Goal: Information Seeking & Learning: Learn about a topic

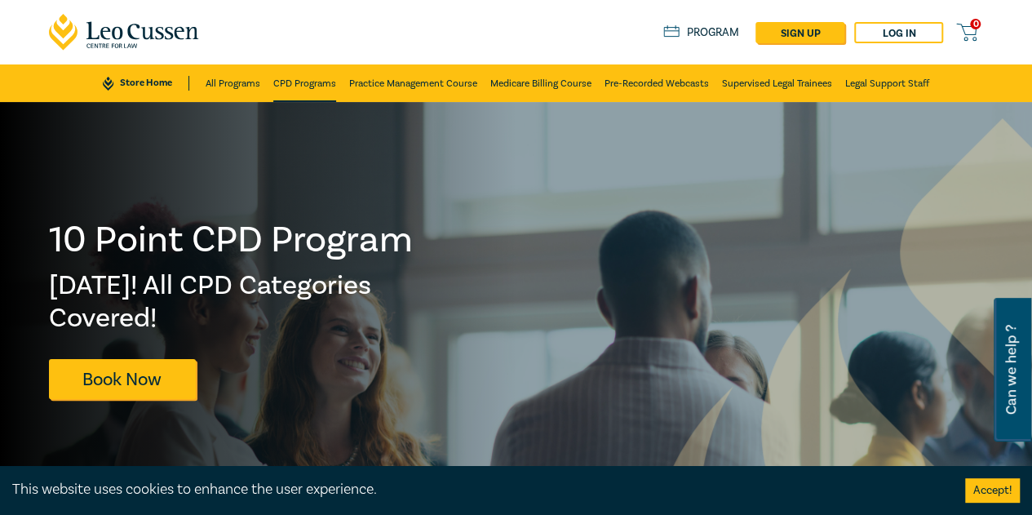
click at [280, 95] on link "CPD Programs" at bounding box center [304, 83] width 63 height 38
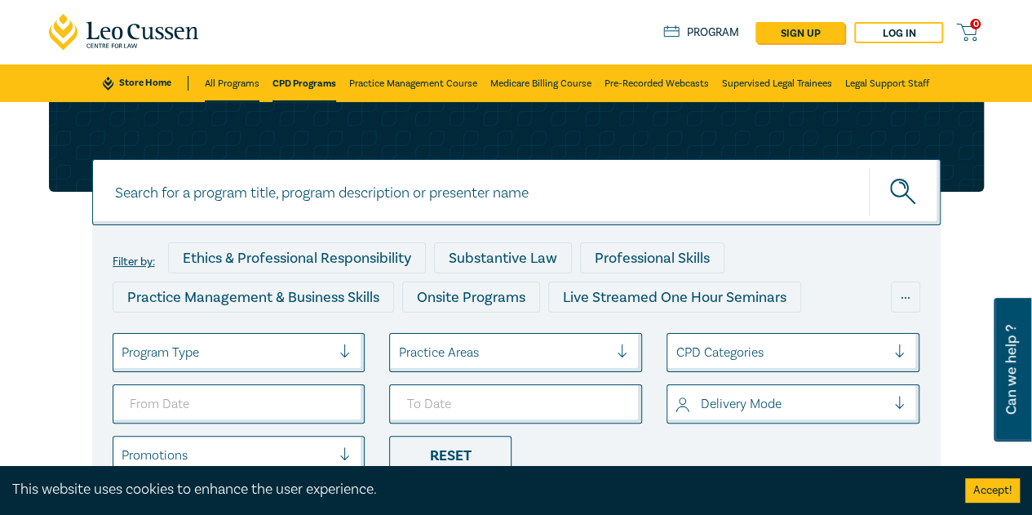
click at [230, 83] on link "All Programs" at bounding box center [232, 83] width 55 height 38
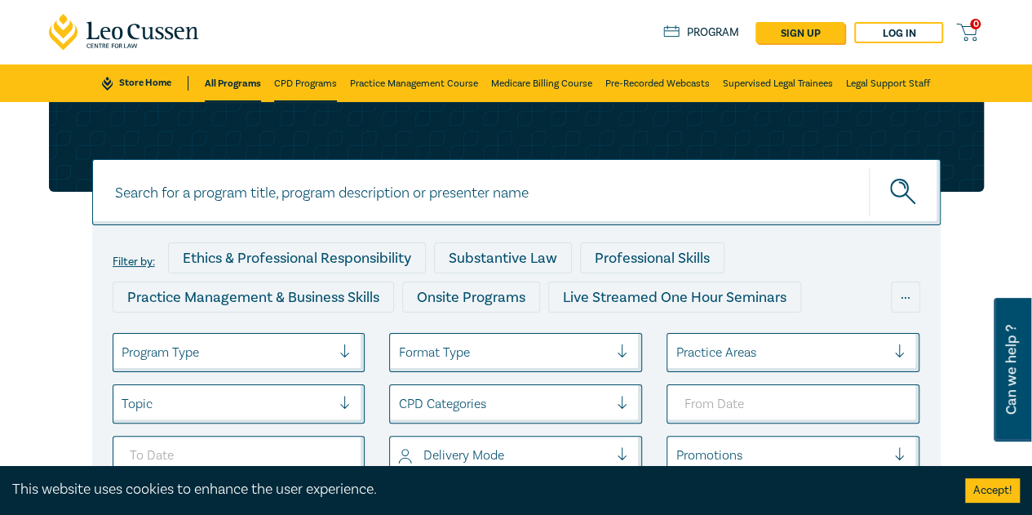
click at [287, 82] on link "CPD Programs" at bounding box center [305, 83] width 63 height 38
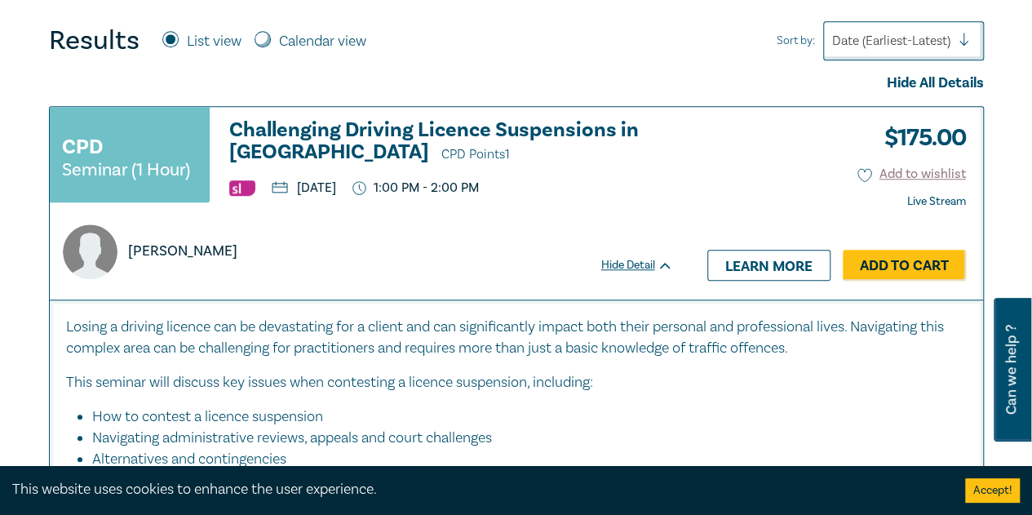
scroll to position [571, 0]
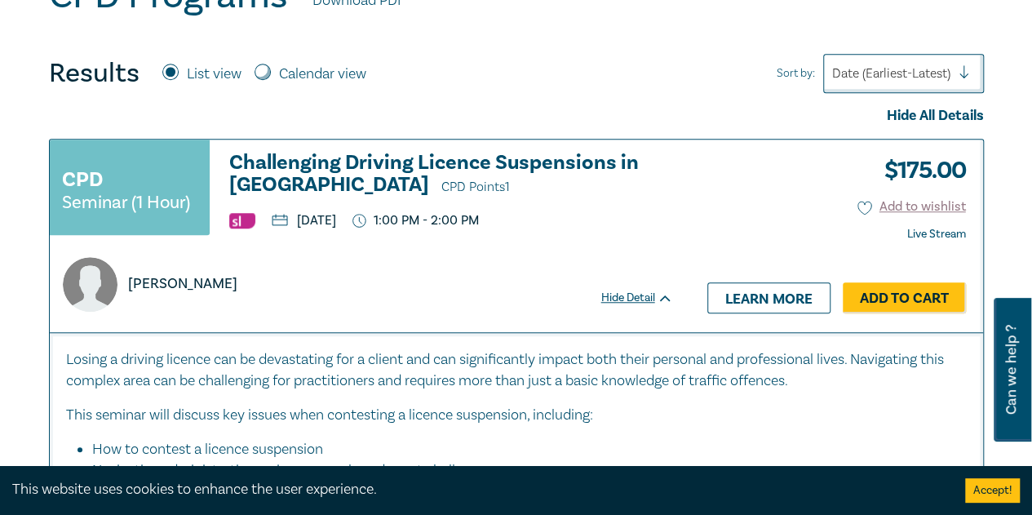
click at [258, 159] on h3 "Challenging Driving Licence Suspensions in Victoria CPD Points 1" at bounding box center [451, 175] width 444 height 47
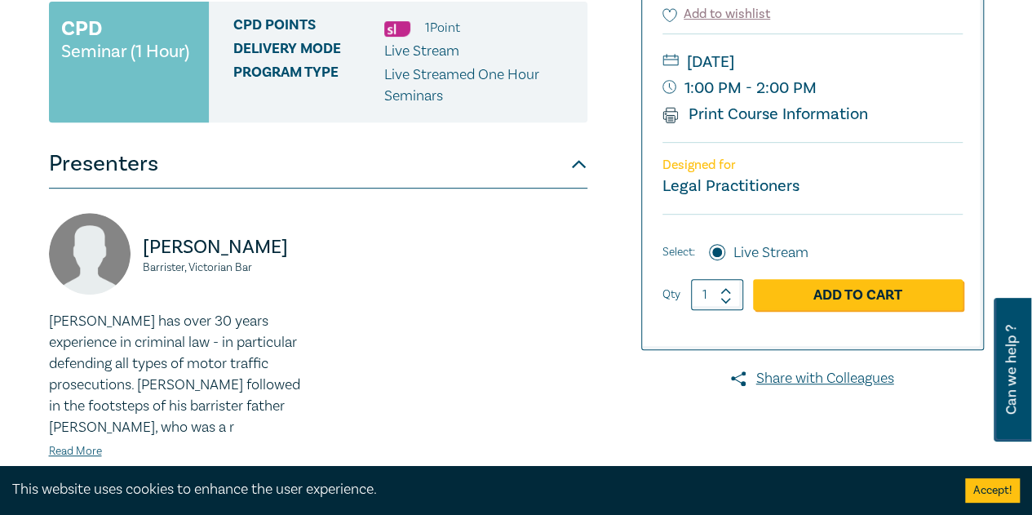
scroll to position [490, 0]
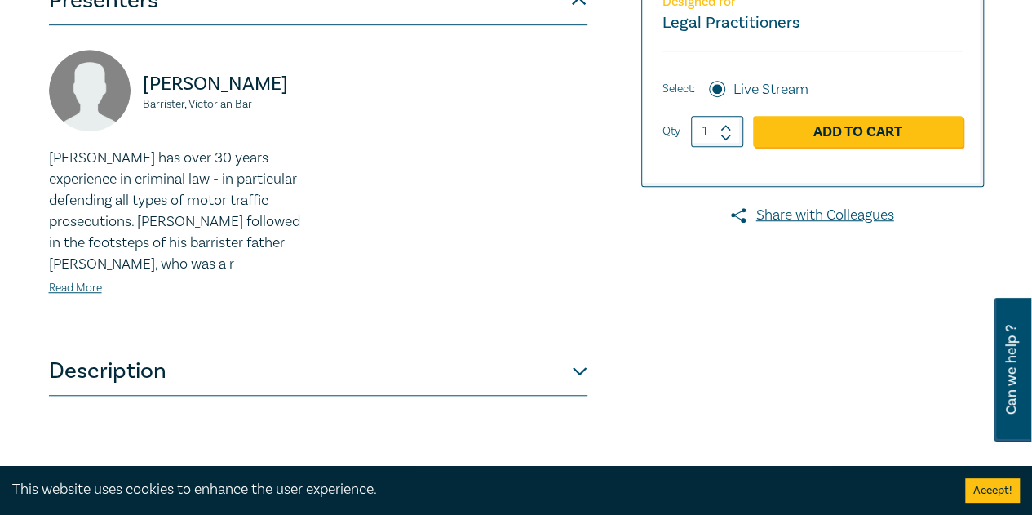
click at [200, 347] on button "Description" at bounding box center [318, 371] width 539 height 49
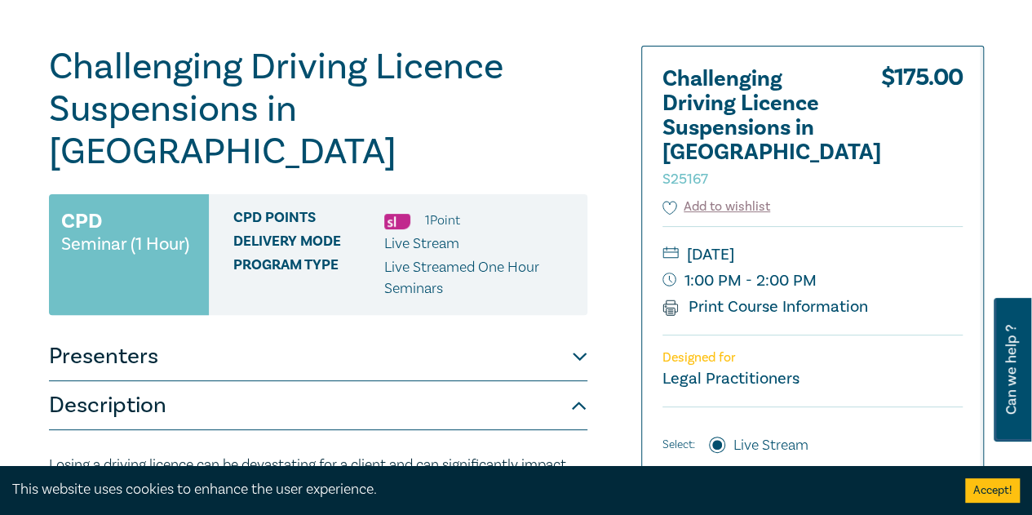
scroll to position [63, 0]
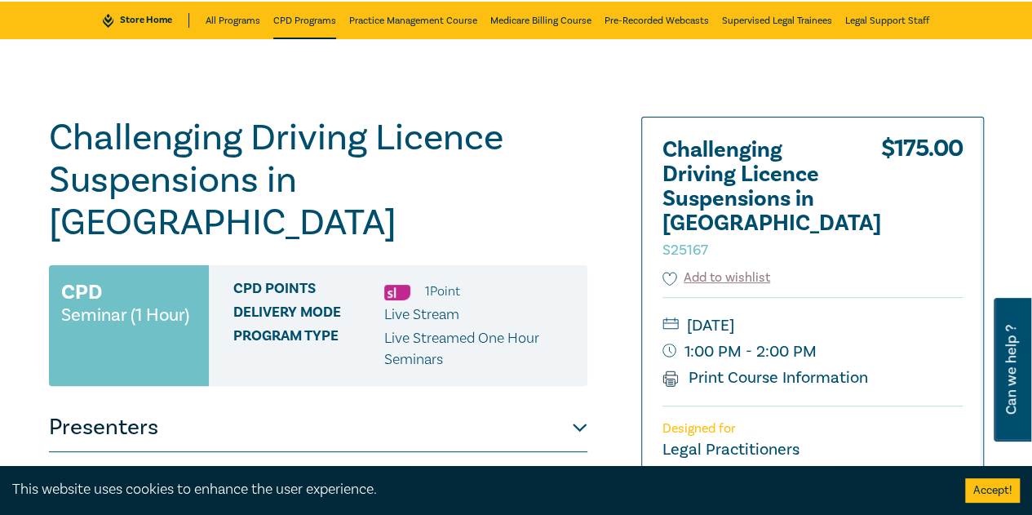
click at [303, 37] on link "CPD Programs" at bounding box center [304, 21] width 63 height 38
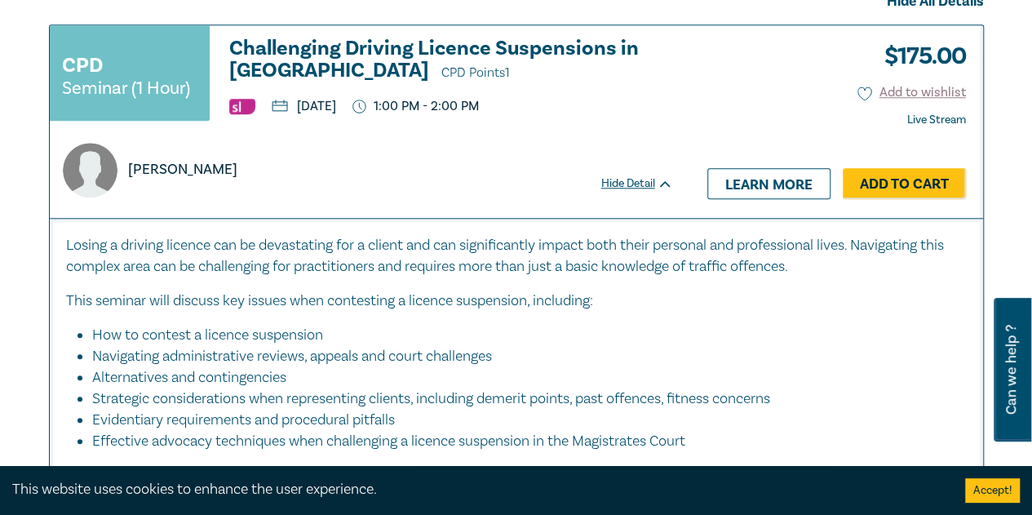
scroll to position [653, 0]
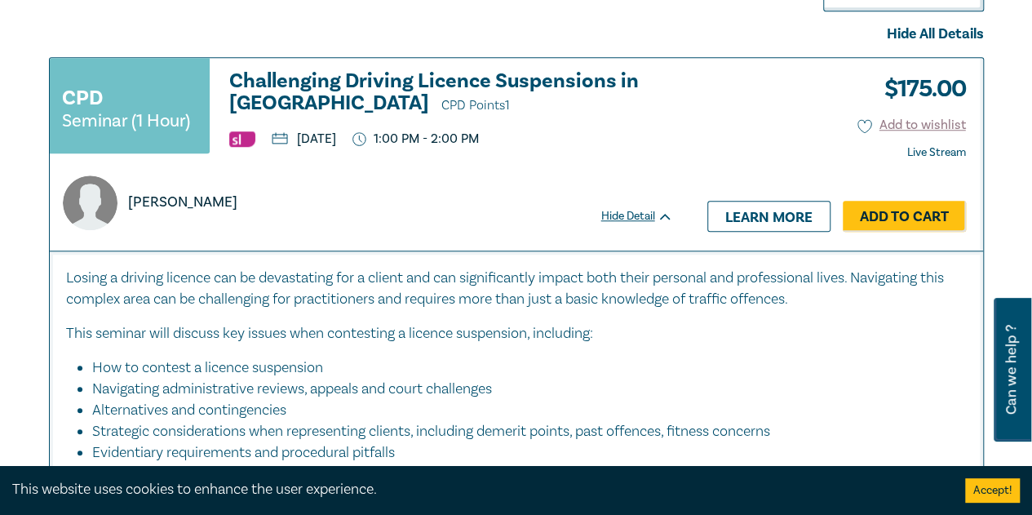
click at [254, 89] on h3 "Challenging Driving Licence Suspensions in Victoria CPD Points 1" at bounding box center [451, 93] width 444 height 47
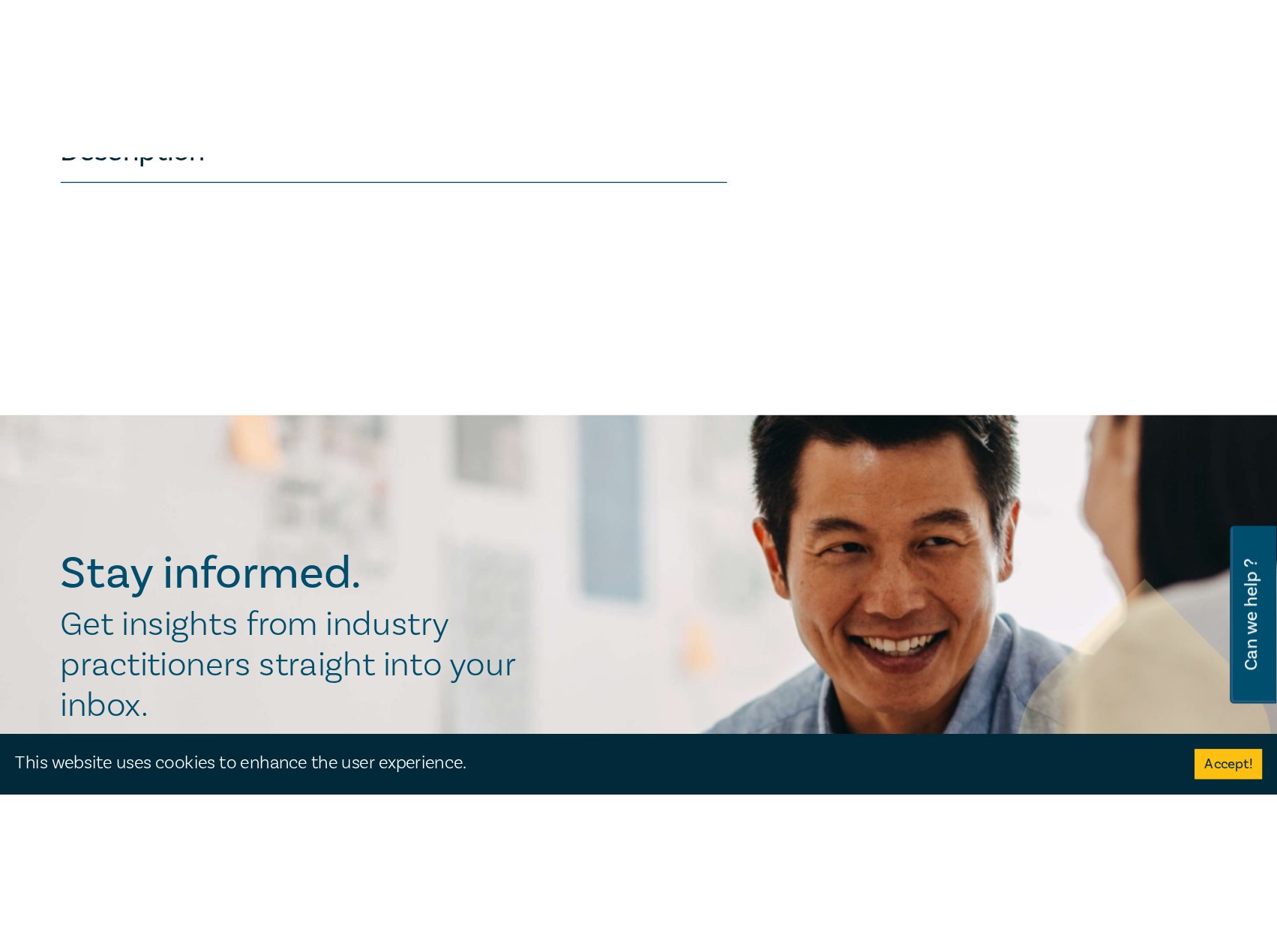
scroll to position [900, 0]
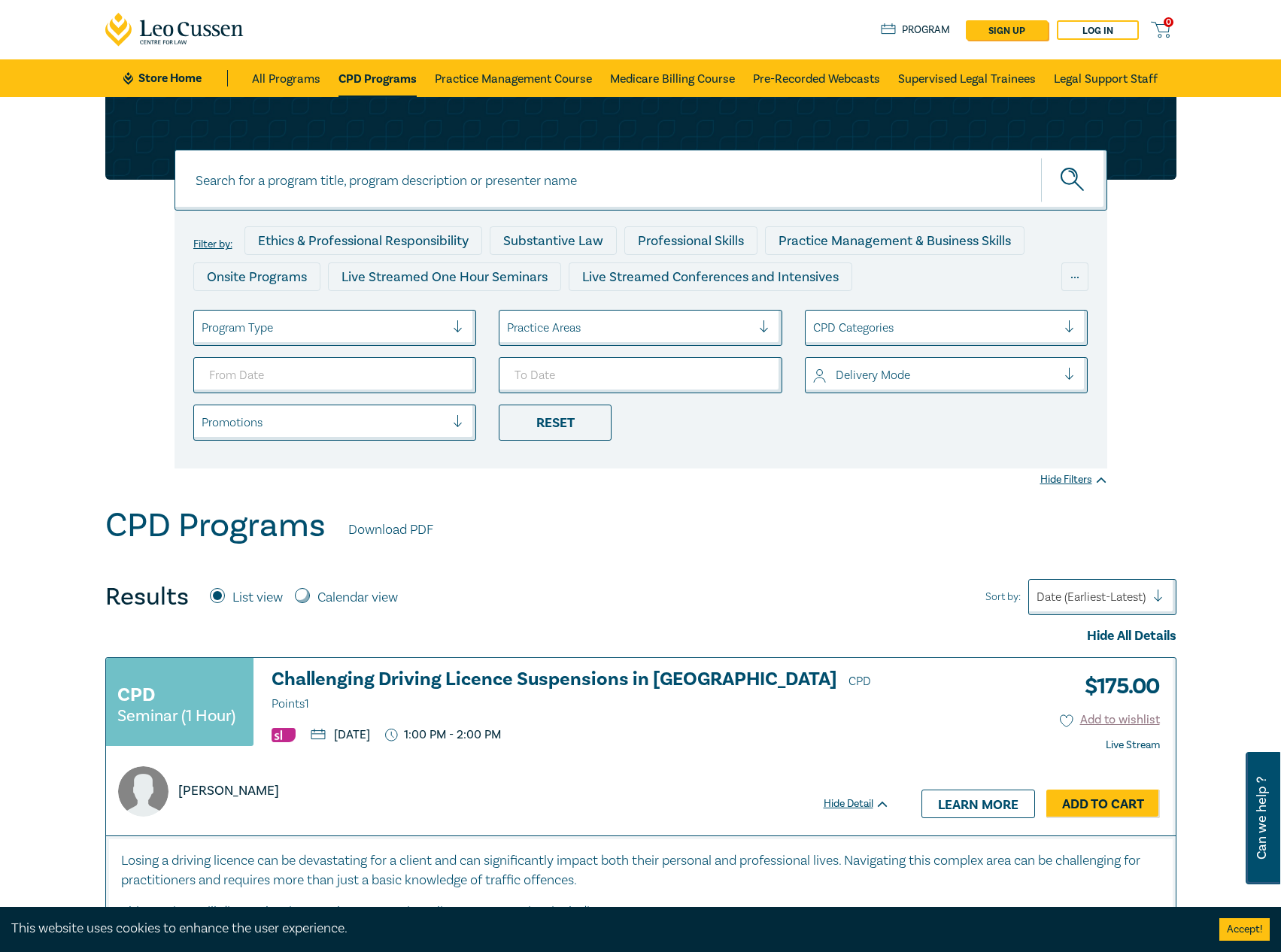
click at [753, 186] on input at bounding box center [640, 180] width 933 height 61
type input "land development"
click at [1040, 158] on button "submit" at bounding box center [1074, 181] width 66 height 46
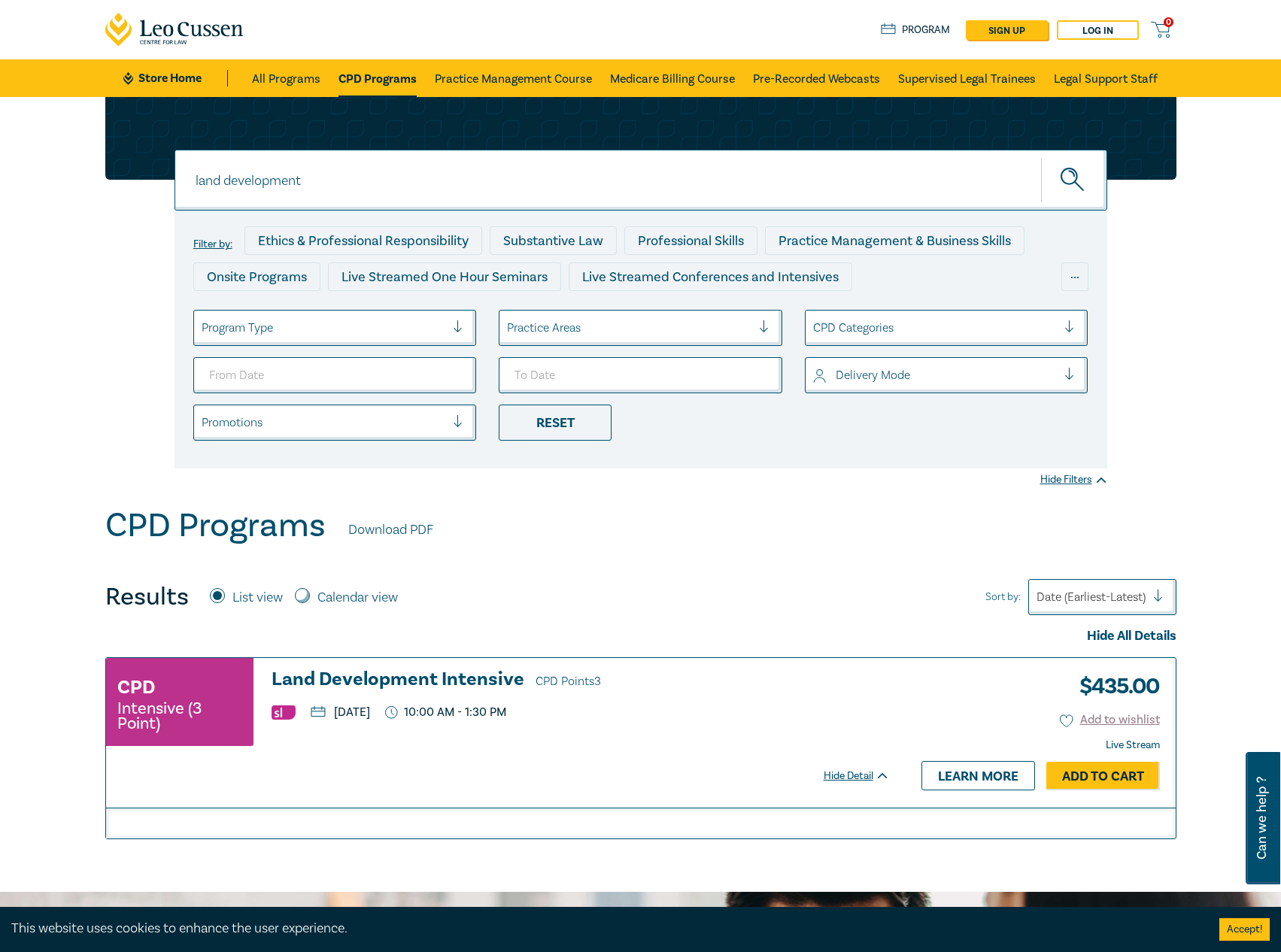
click at [451, 701] on div "CPD Intensive (3 Point) Land Development Intensive CPD Points 3 Tuesday, 9 Dece…" at bounding box center [498, 709] width 783 height 79
click at [472, 688] on h3 "Land Development Intensive CPD Points 3" at bounding box center [581, 680] width 618 height 22
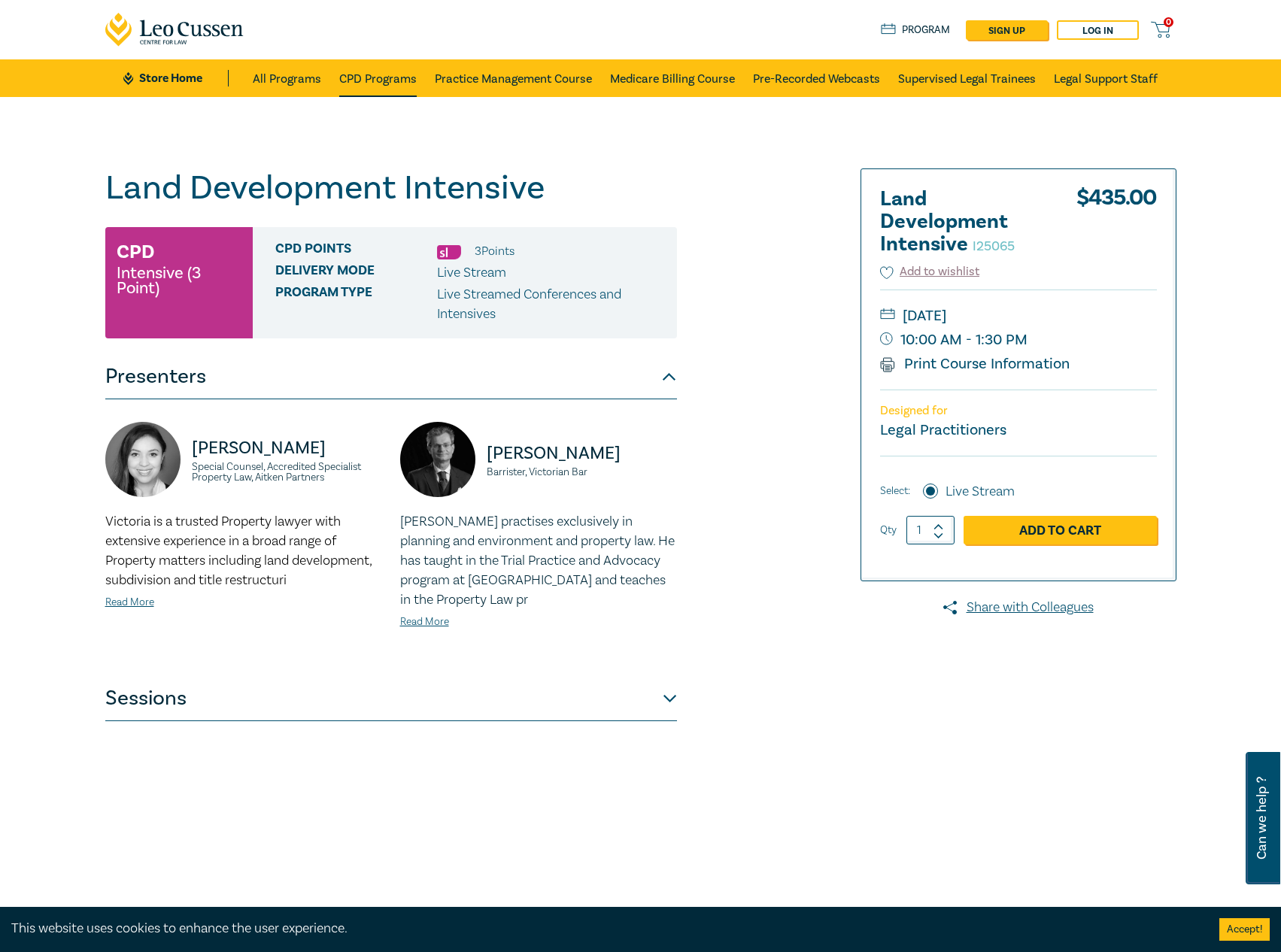
click at [391, 76] on link "CPD Programs" at bounding box center [378, 77] width 77 height 38
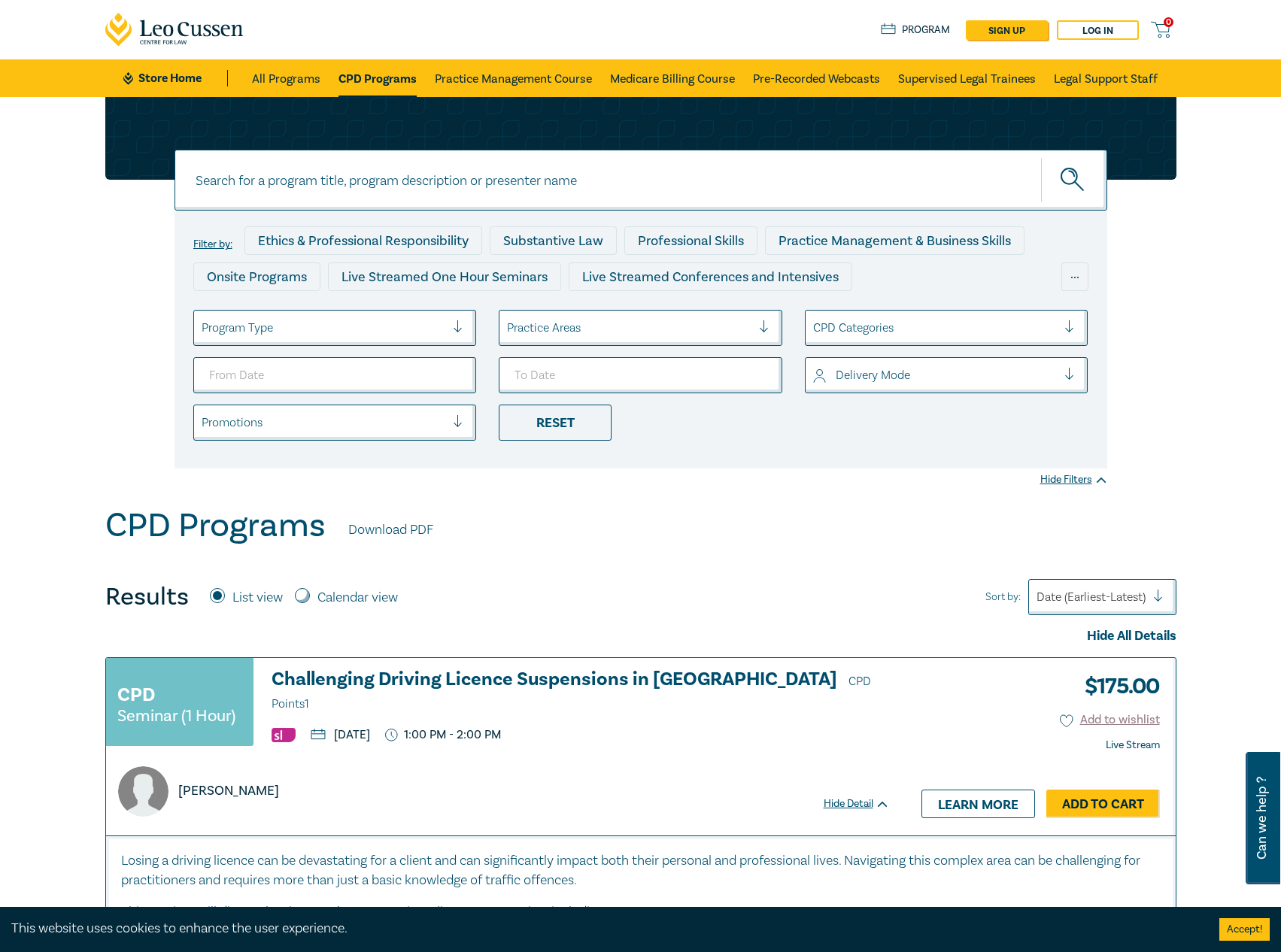
click at [388, 73] on link "CPD Programs" at bounding box center [377, 77] width 78 height 38
click at [235, 64] on ul "Store Home All Programs CPD Programs Practice Management Course Medicare Billin…" at bounding box center [640, 77] width 1034 height 38
click at [277, 76] on link "All Programs" at bounding box center [286, 77] width 68 height 38
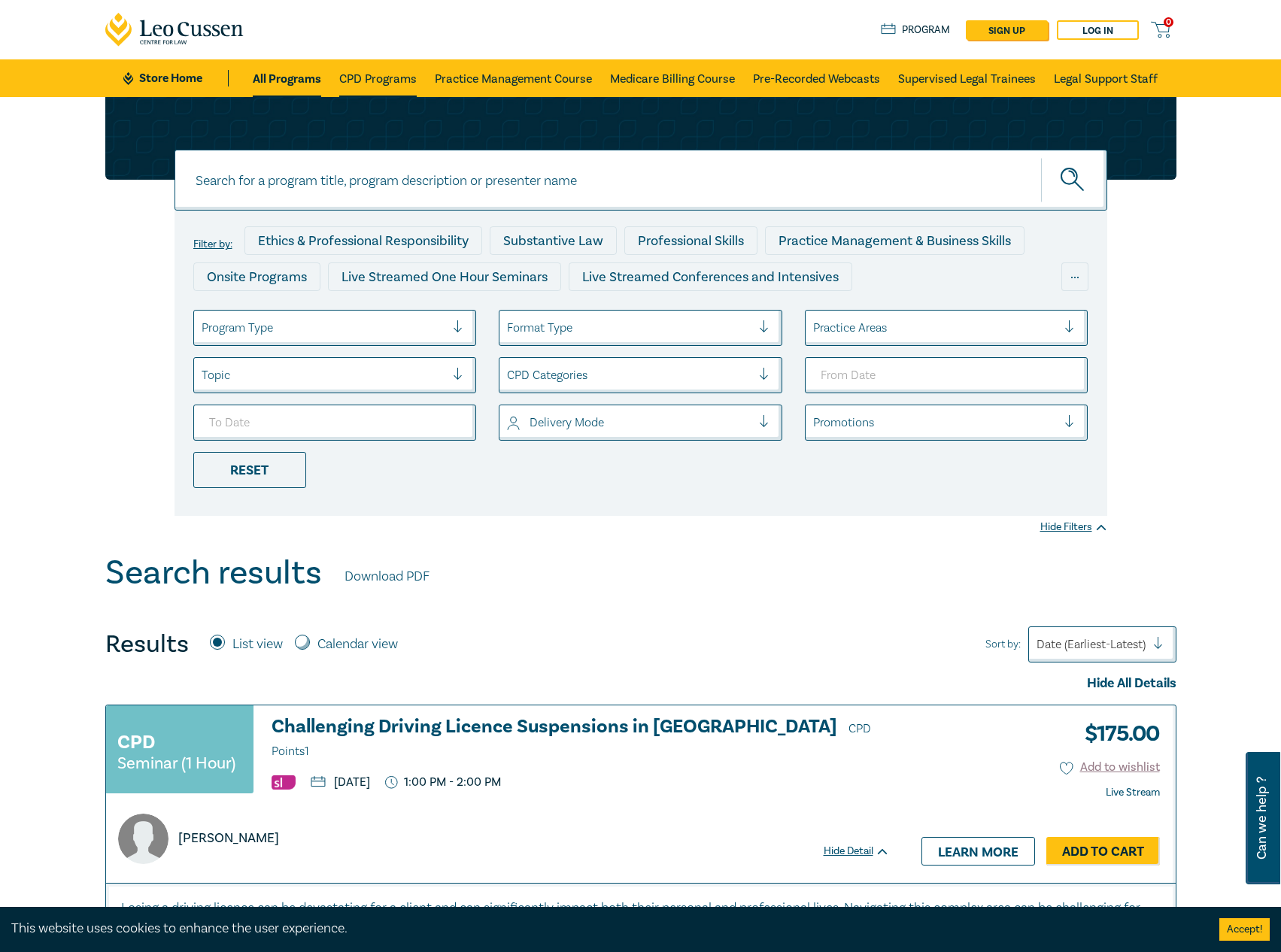
click at [416, 92] on link "CPD Programs" at bounding box center [378, 77] width 77 height 38
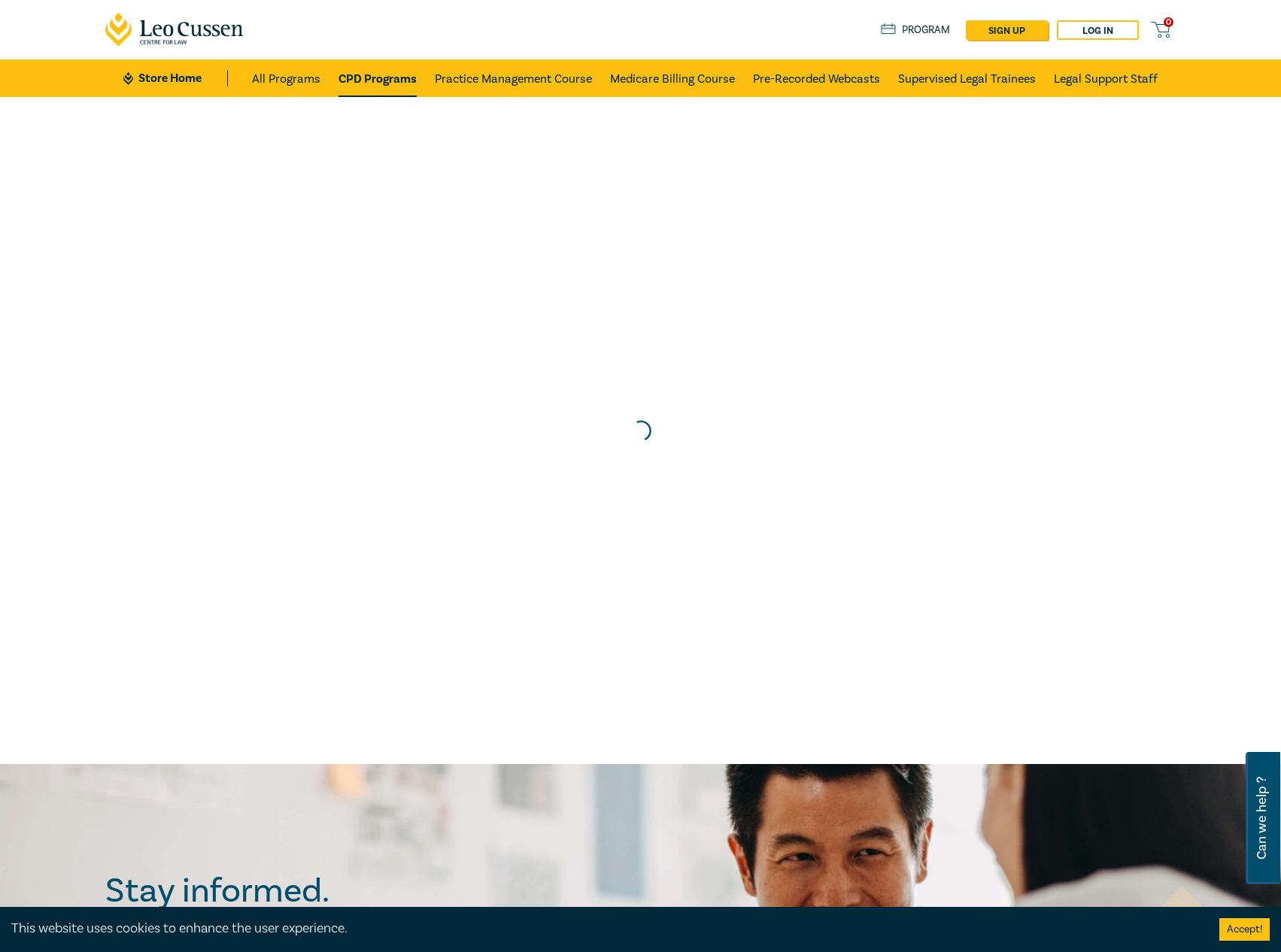
click at [392, 87] on link "CPD Programs" at bounding box center [377, 77] width 78 height 38
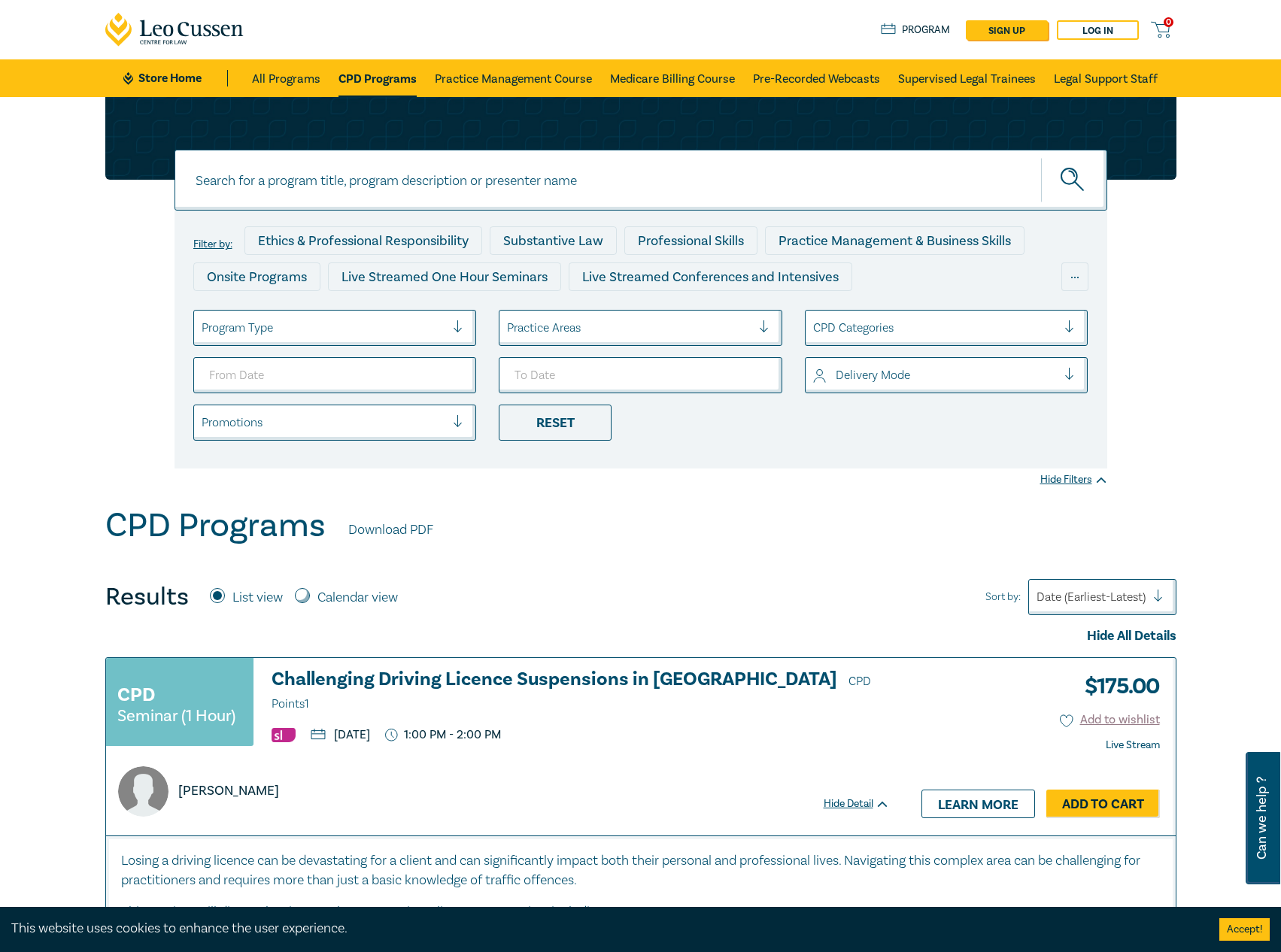
click at [174, 79] on link "Store Home" at bounding box center [175, 78] width 104 height 17
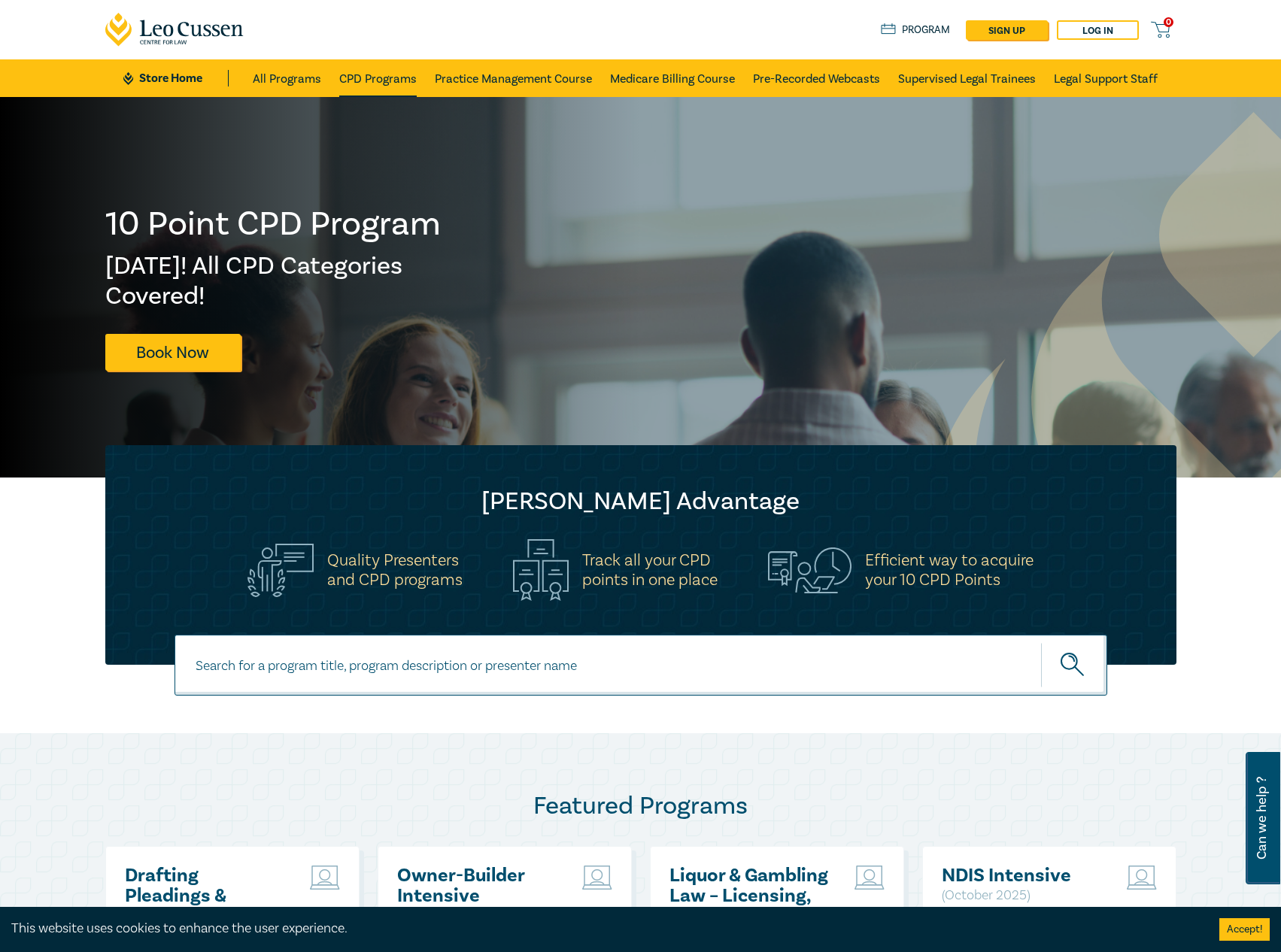
click at [367, 79] on link "CPD Programs" at bounding box center [378, 77] width 77 height 38
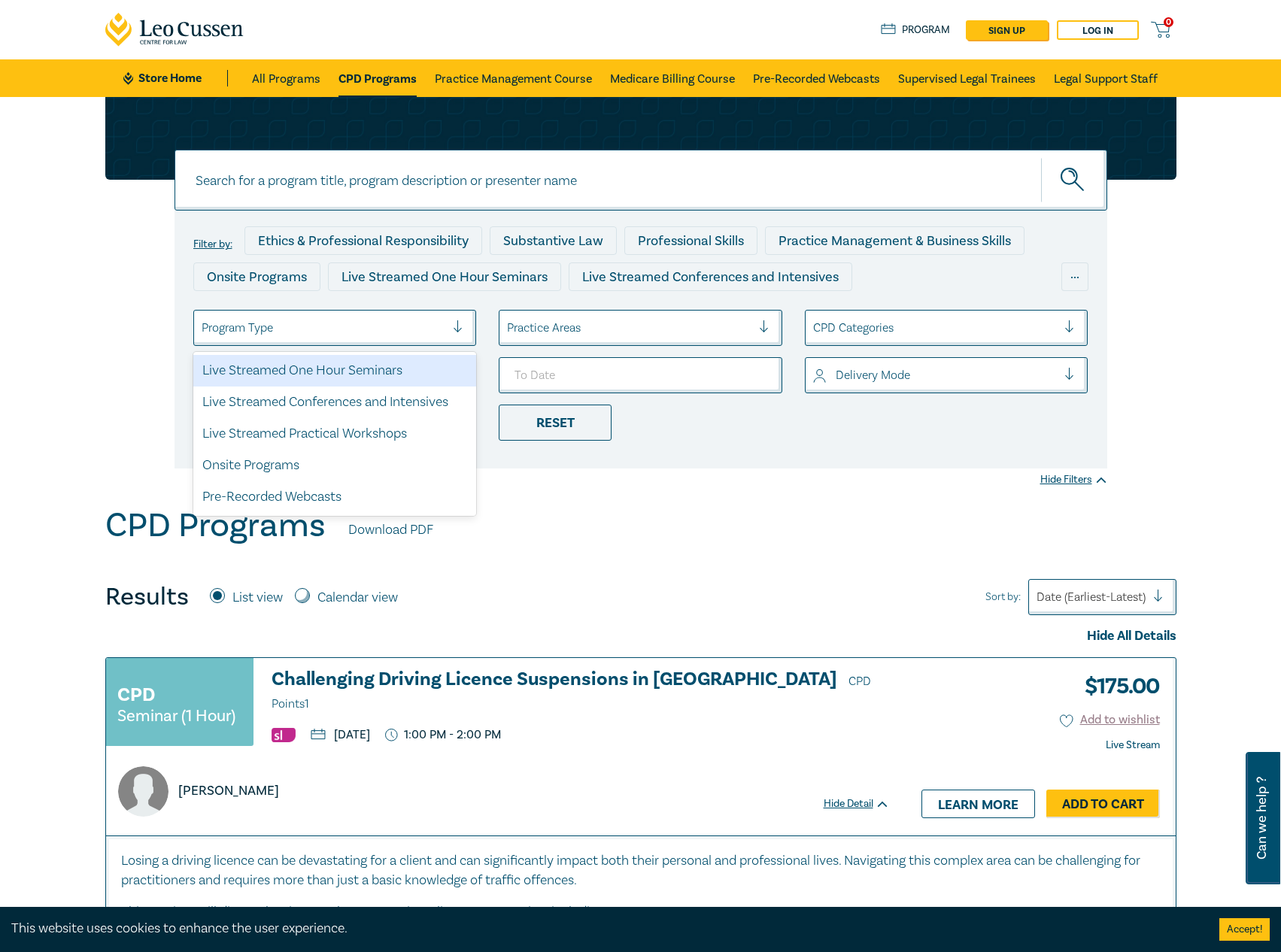
click at [386, 325] on div at bounding box center [323, 327] width 244 height 19
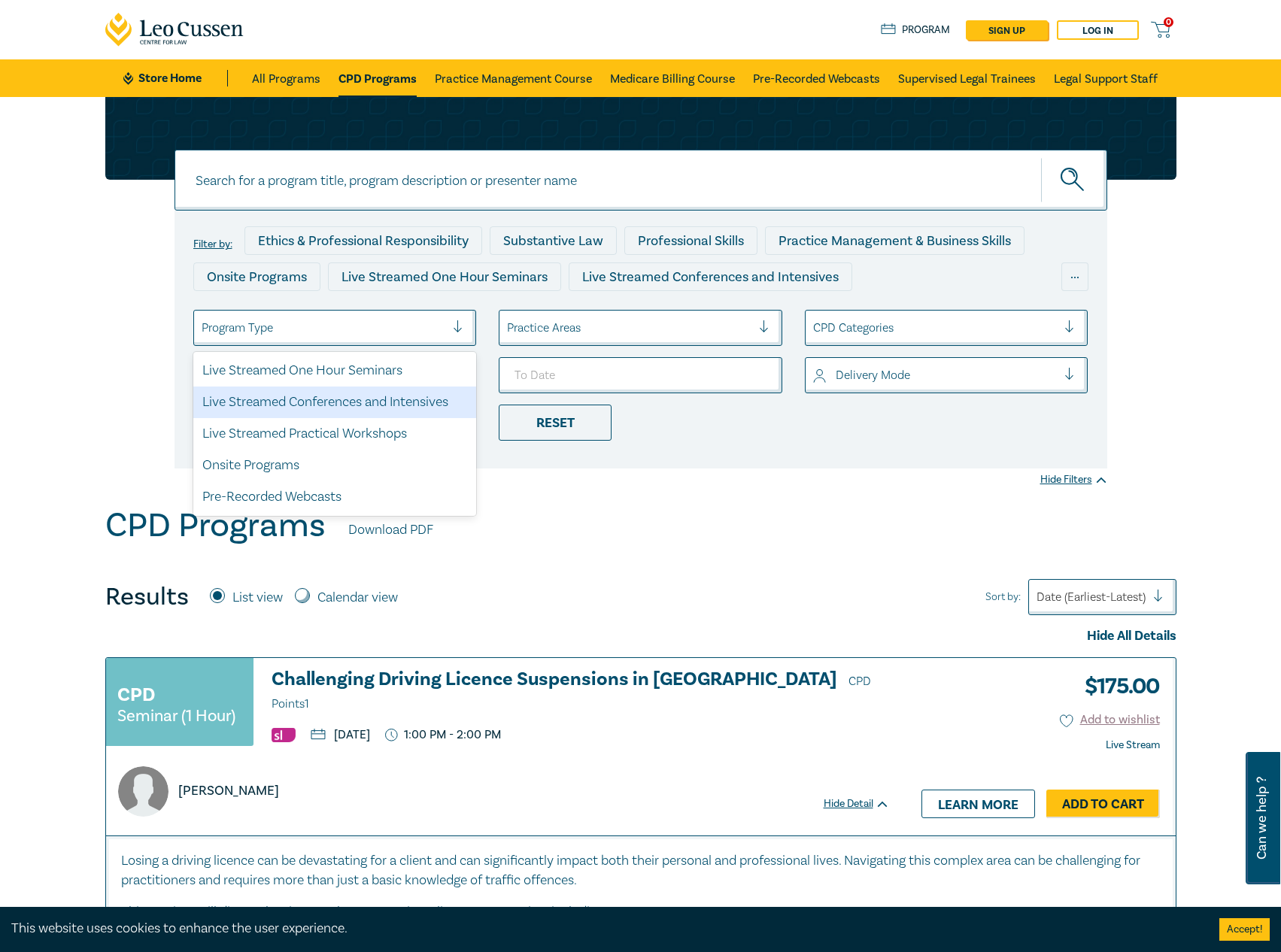
click at [370, 415] on div "Live Streamed Conferences and Intensives" at bounding box center [335, 402] width 284 height 31
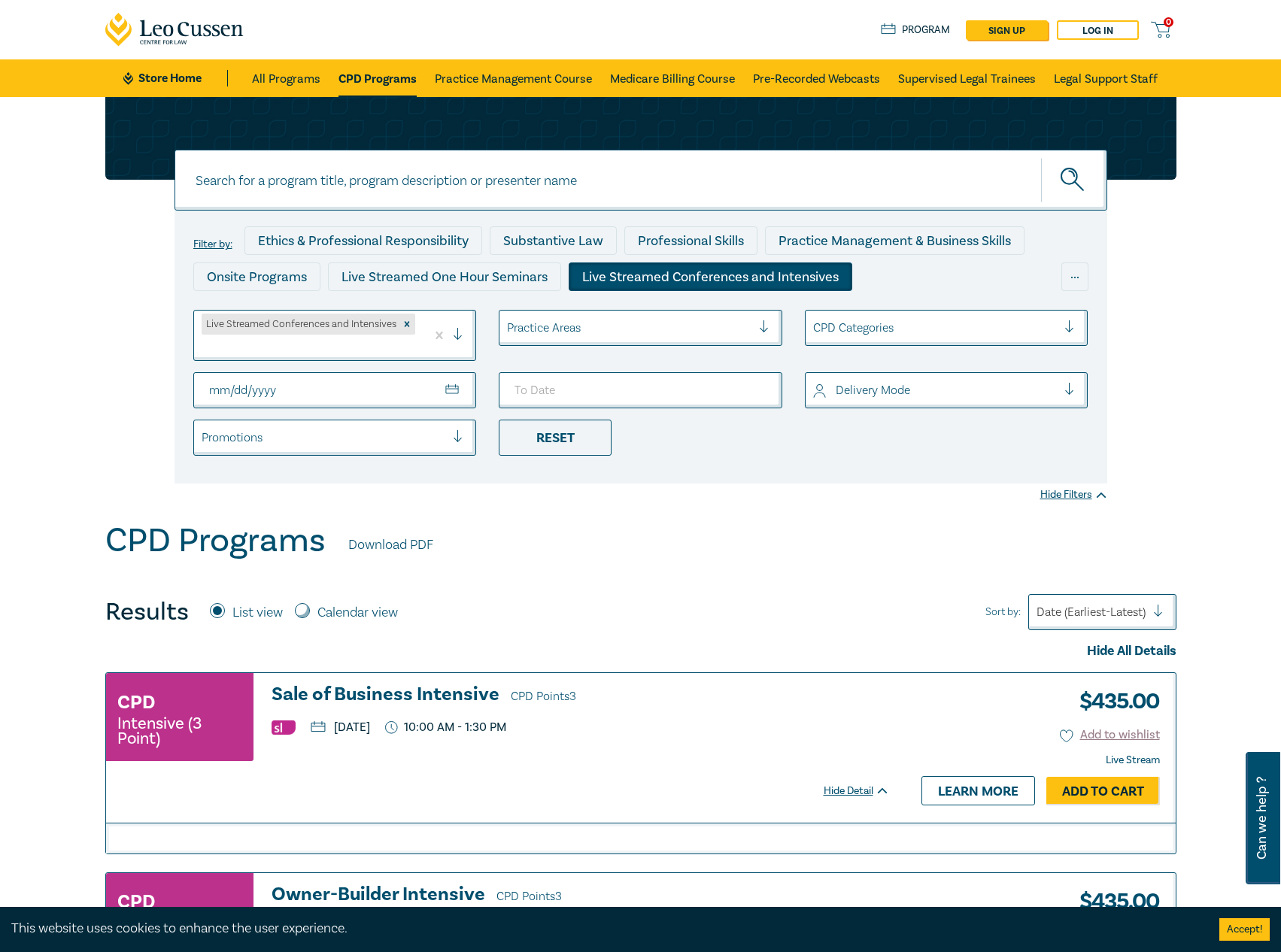
click at [439, 383] on input "From Date" at bounding box center [335, 390] width 284 height 36
click at [466, 398] on input "From Date" at bounding box center [335, 390] width 284 height 36
click at [461, 394] on input "From Date" at bounding box center [335, 390] width 284 height 36
click at [444, 392] on input "From Date" at bounding box center [335, 390] width 284 height 36
type input "2025-11-01"
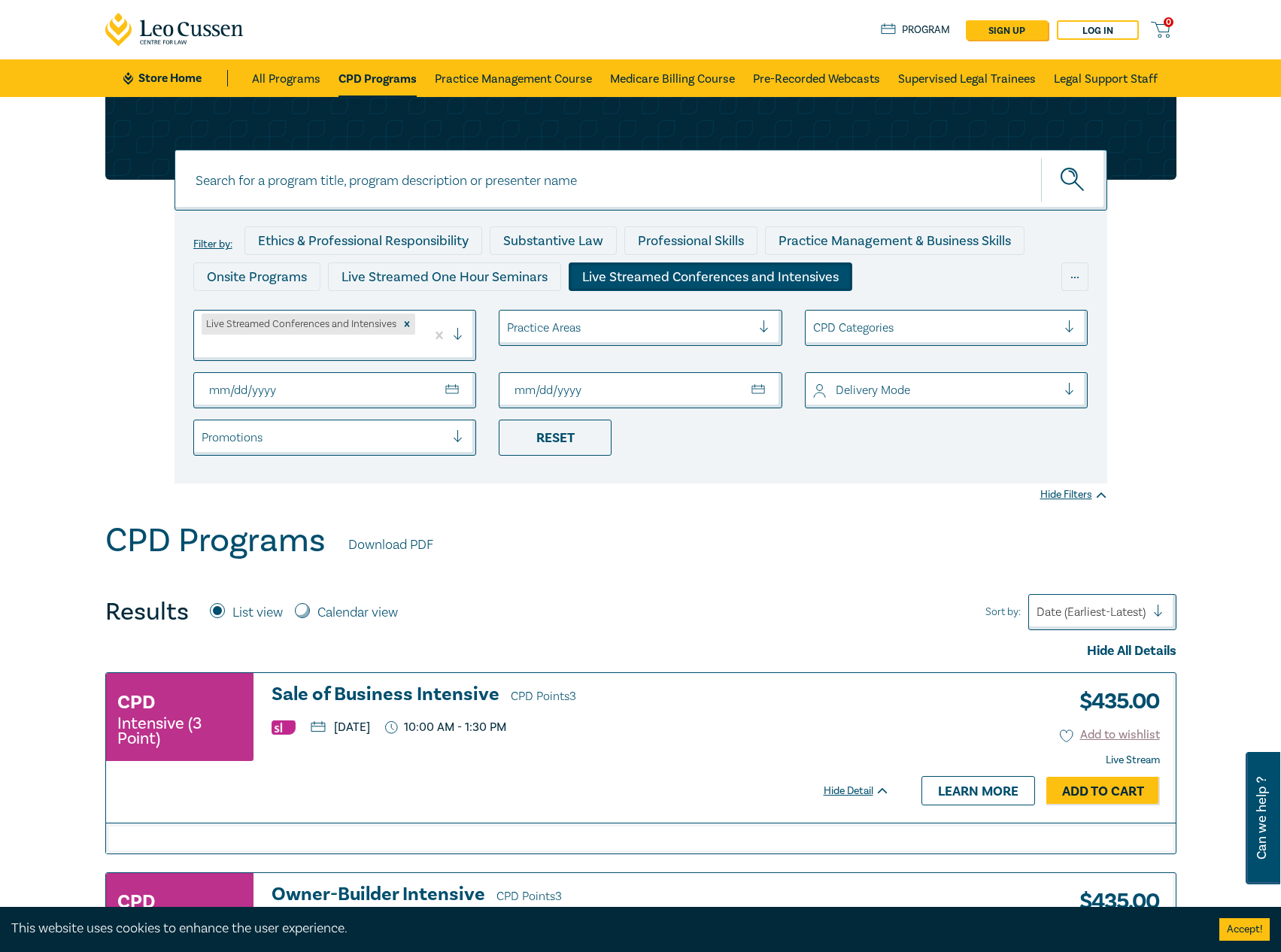
click at [756, 392] on input "To Date" at bounding box center [640, 390] width 284 height 36
click at [717, 378] on input "To Date" at bounding box center [640, 390] width 284 height 36
drag, startPoint x: 739, startPoint y: 374, endPoint x: 753, endPoint y: 380, distance: 15.2
click at [747, 378] on input "To Date" at bounding box center [640, 390] width 284 height 36
click at [755, 386] on input "To Date" at bounding box center [640, 390] width 284 height 36
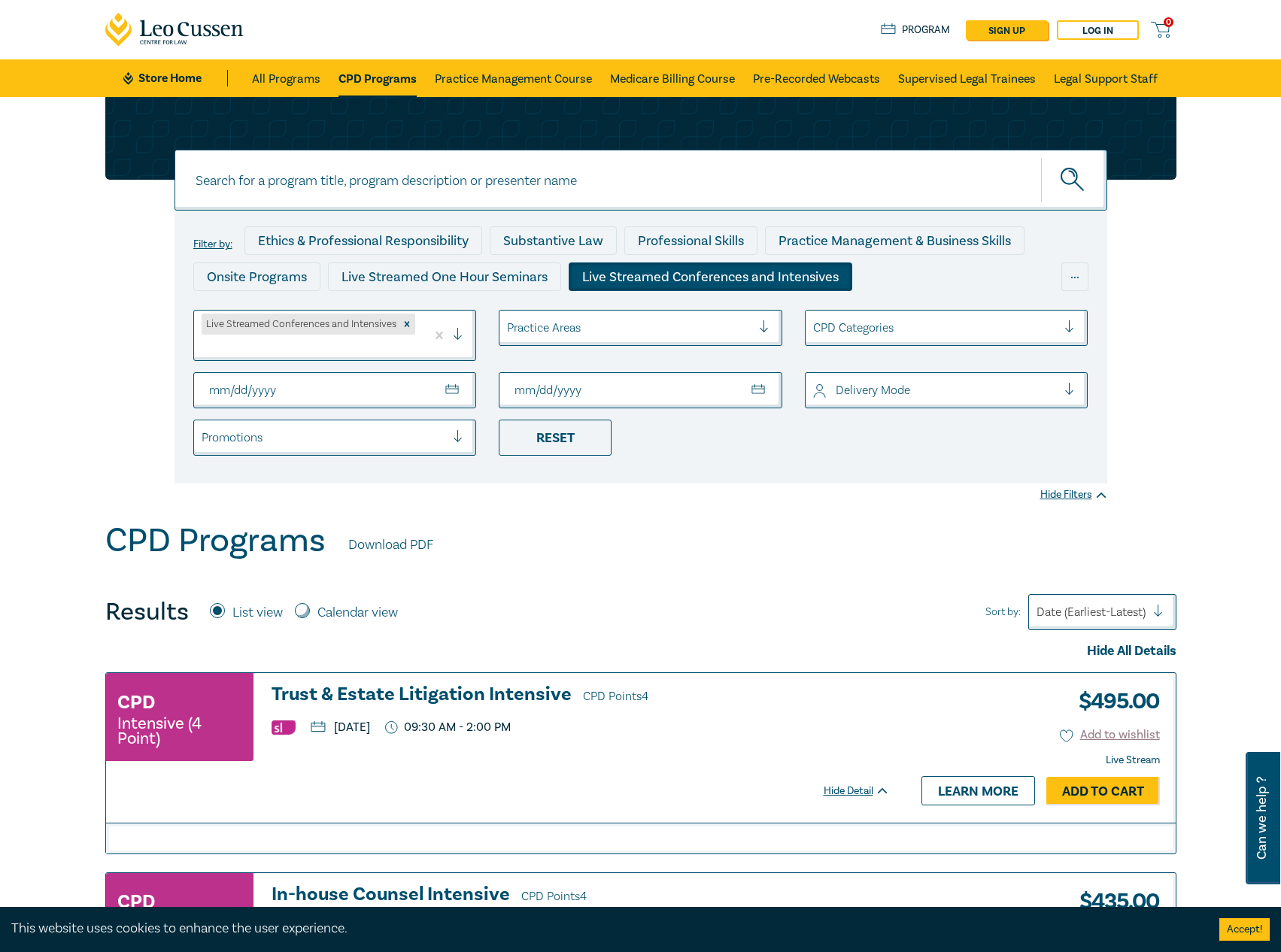
type input "2025-11-30"
click at [386, 87] on link "CPD Programs" at bounding box center [377, 77] width 78 height 38
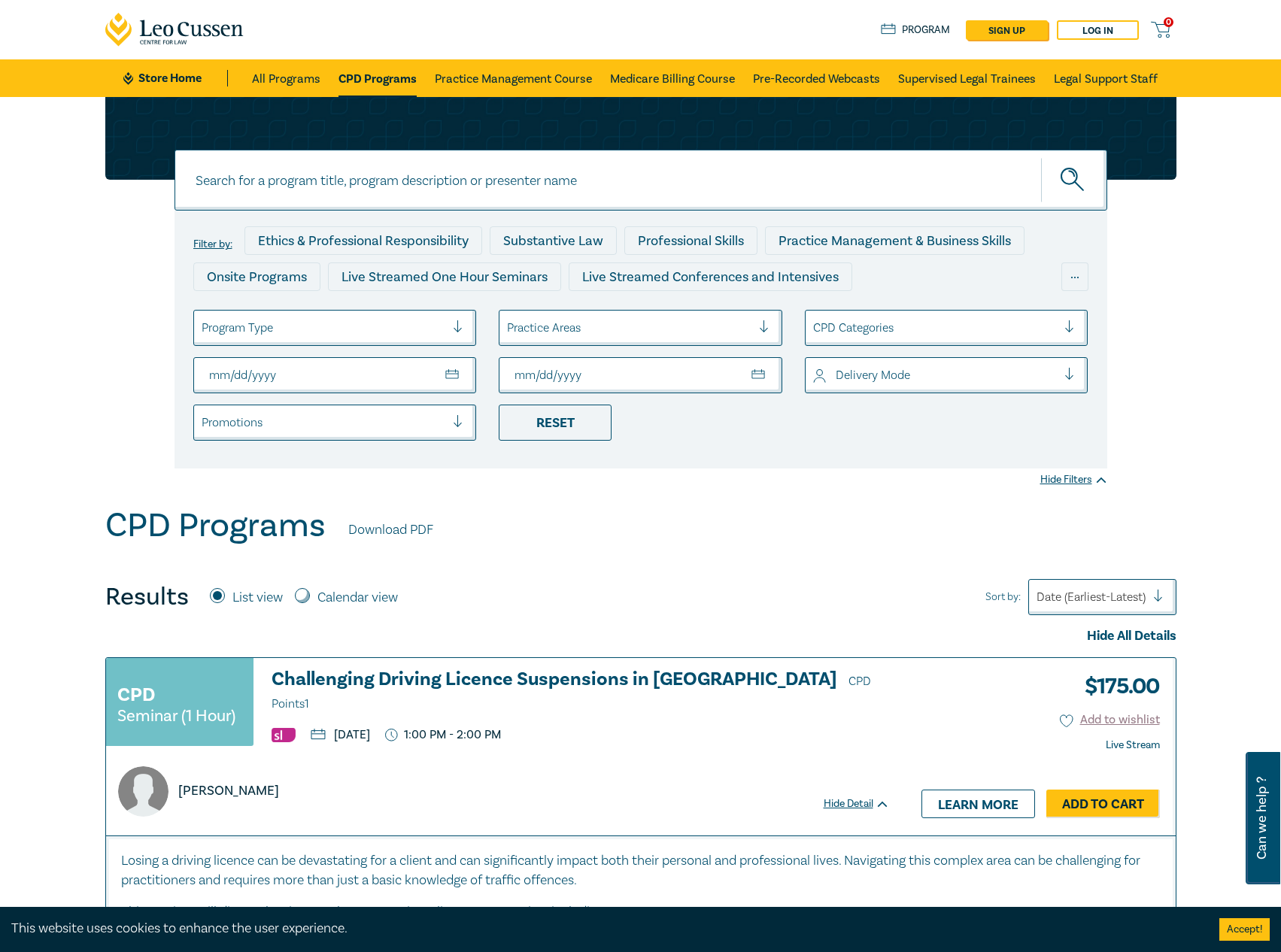
click at [406, 189] on input at bounding box center [640, 180] width 933 height 61
click at [446, 203] on input "10 cpd pro" at bounding box center [640, 180] width 933 height 61
click at [1040, 158] on button "submit" at bounding box center [1074, 181] width 66 height 46
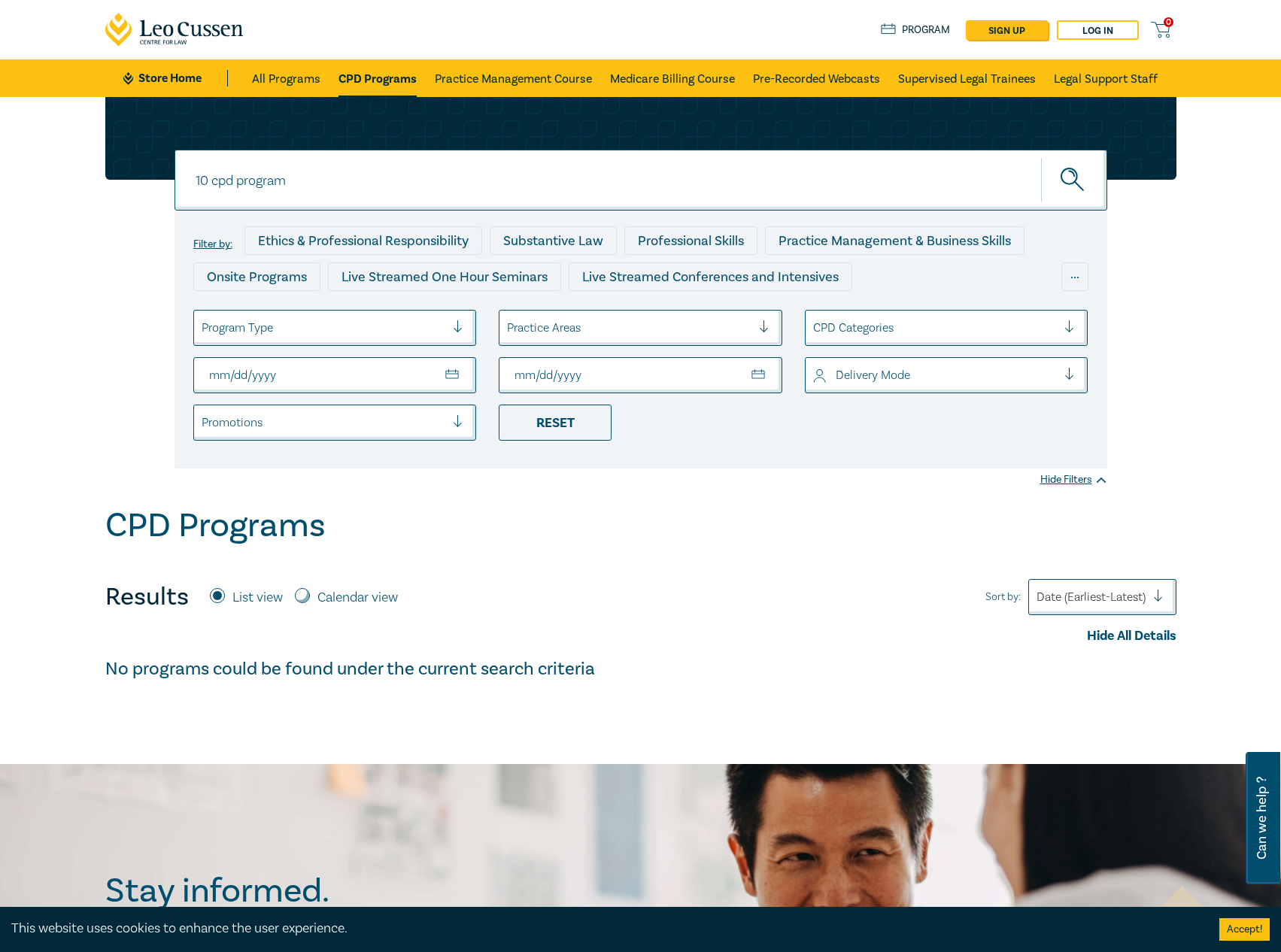
click at [1040, 158] on button "submit" at bounding box center [1074, 181] width 66 height 46
drag, startPoint x: 317, startPoint y: 190, endPoint x: 100, endPoint y: 194, distance: 217.0
click at [100, 194] on div "10 cpd program 10 cpd program 10 cpd program Filter by: Ethics & Professional R…" at bounding box center [640, 282] width 1089 height 371
type input "10"
click at [1040, 158] on button "submit" at bounding box center [1074, 181] width 66 height 46
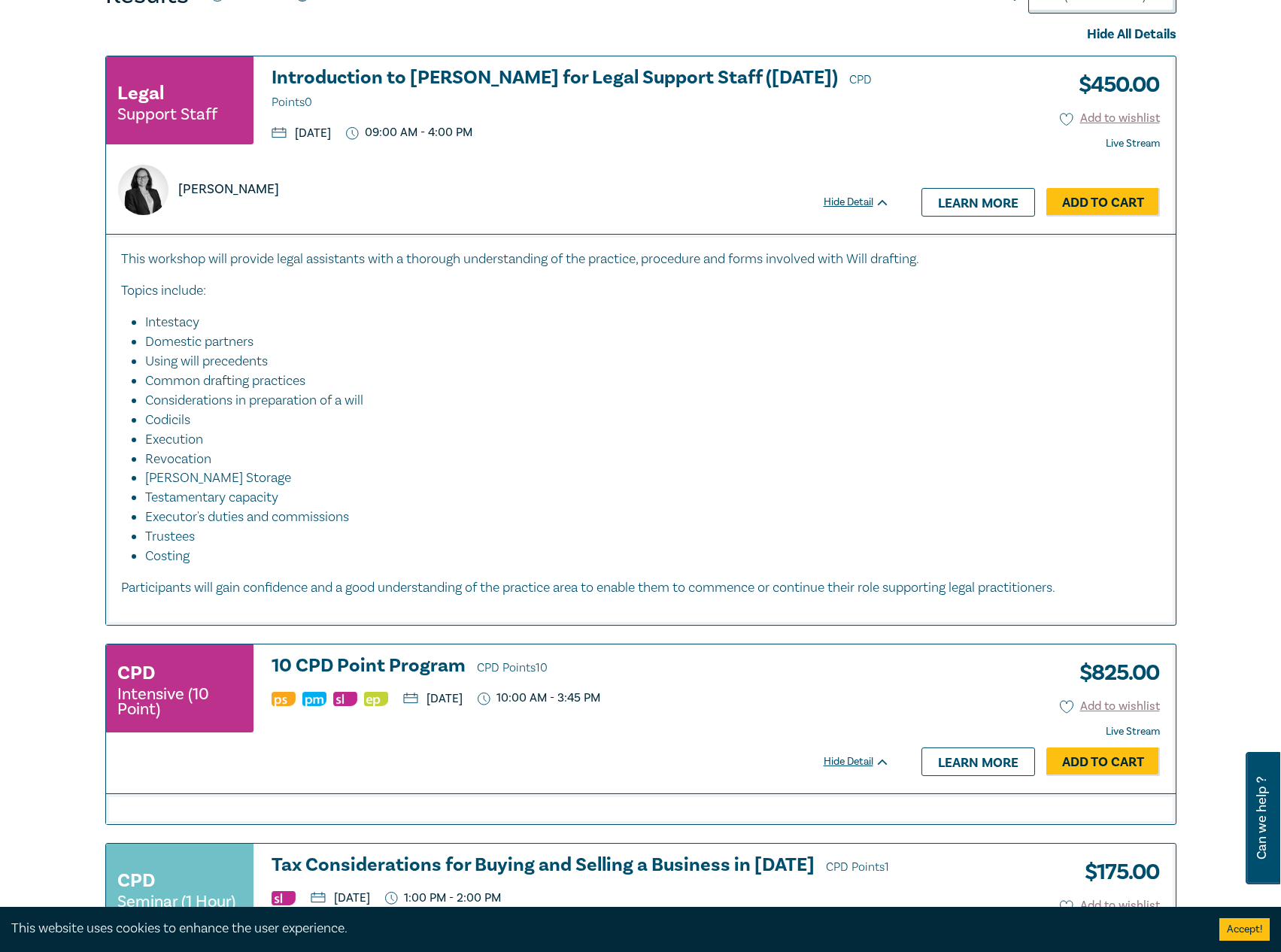
click at [354, 676] on h3 "10 CPD Point Program CPD Points 10" at bounding box center [581, 667] width 618 height 22
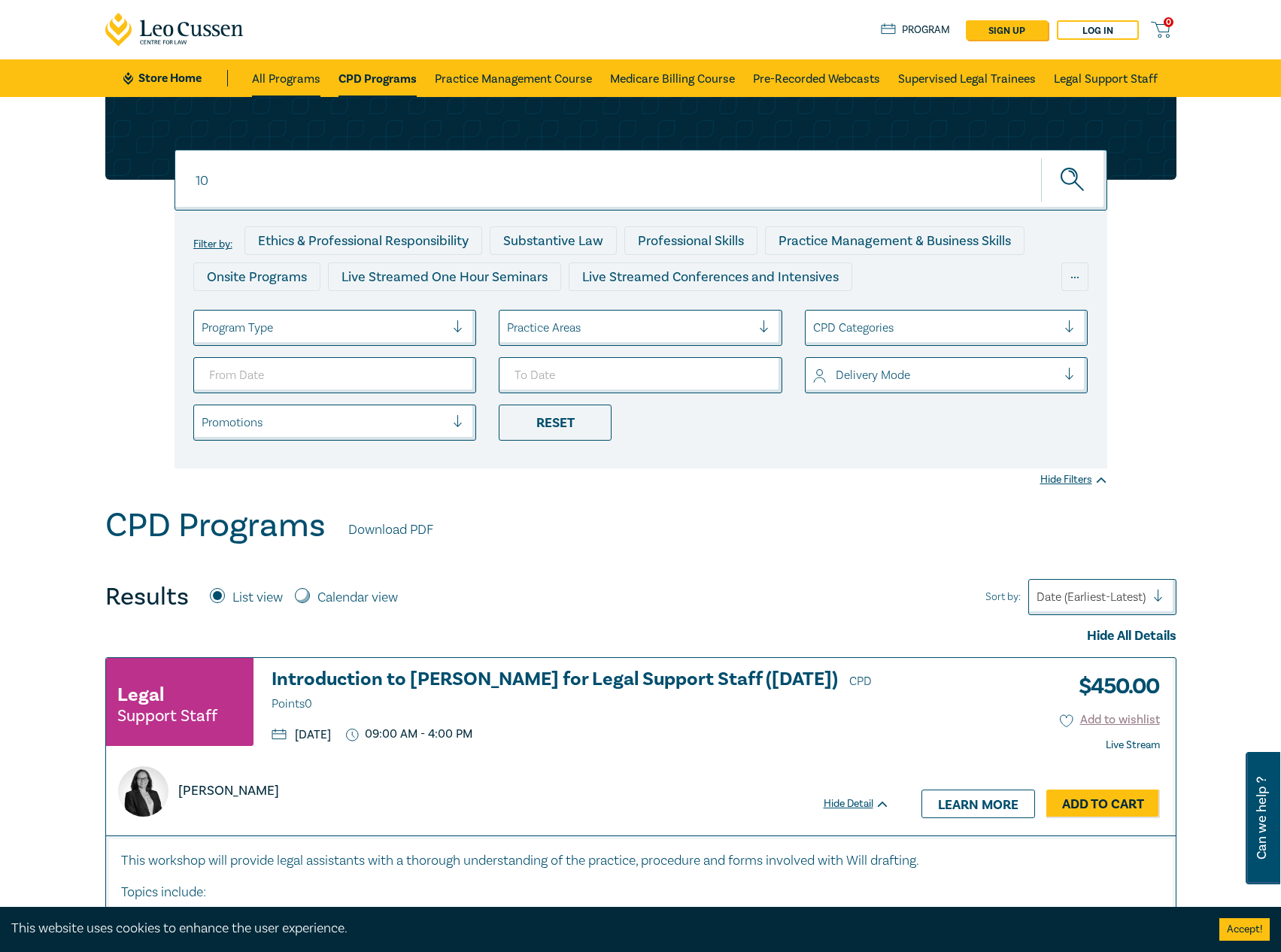
click at [300, 79] on link "All Programs" at bounding box center [286, 77] width 68 height 38
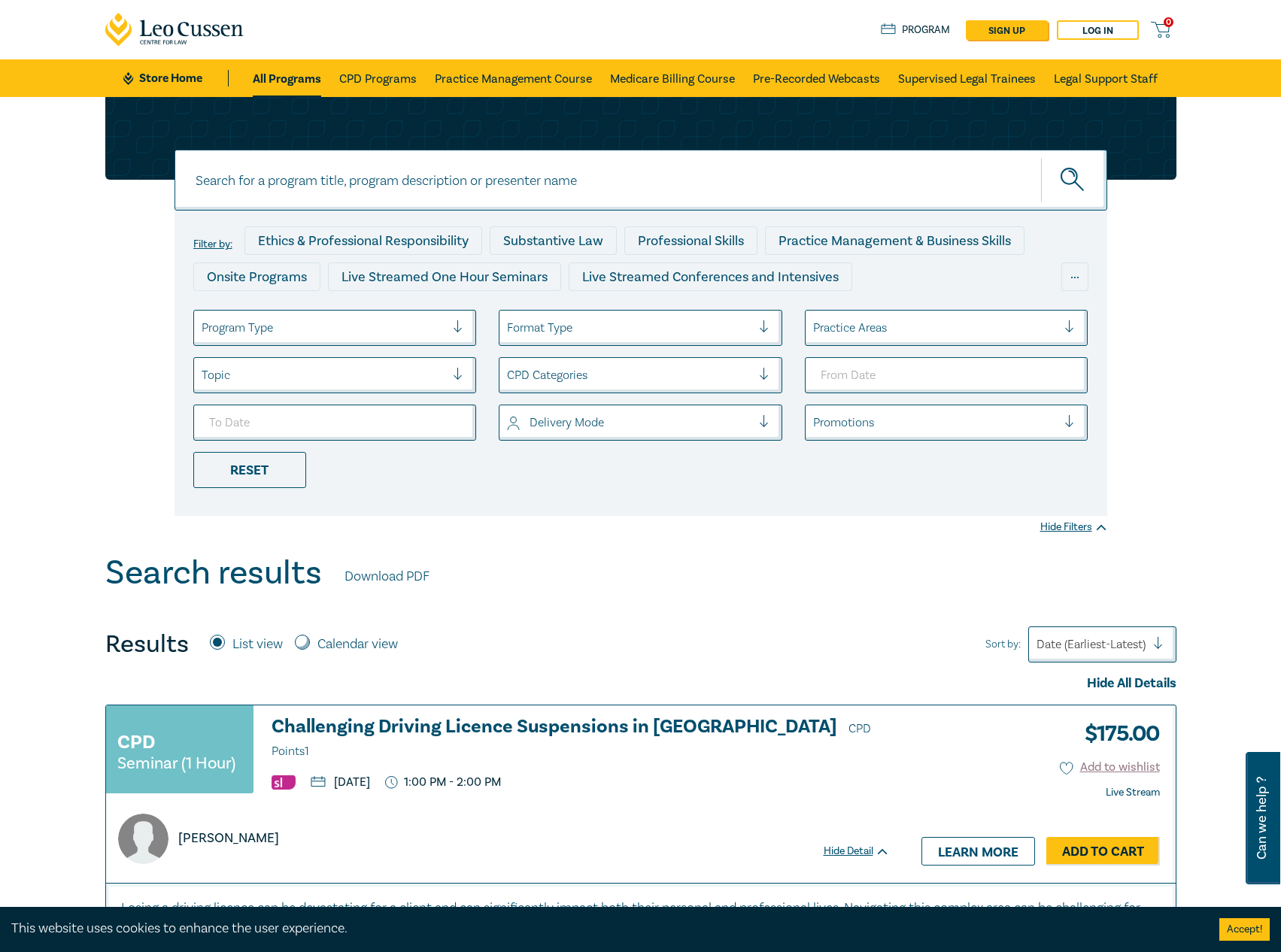
click at [607, 194] on input at bounding box center [640, 180] width 933 height 61
type input "10 cpd prog"
click at [1040, 158] on button "submit" at bounding box center [1074, 181] width 66 height 46
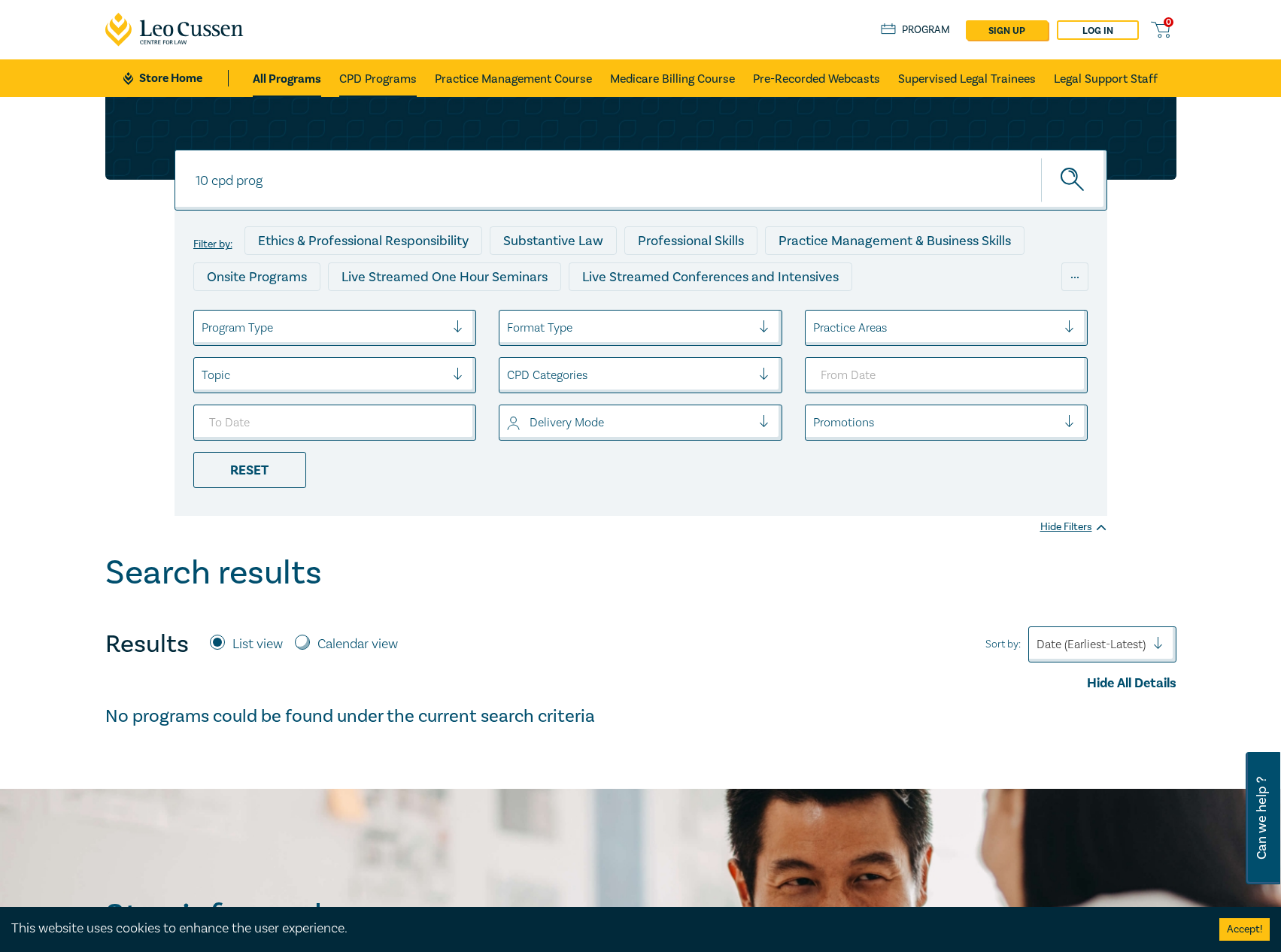
click at [411, 62] on link "CPD Programs" at bounding box center [378, 77] width 77 height 38
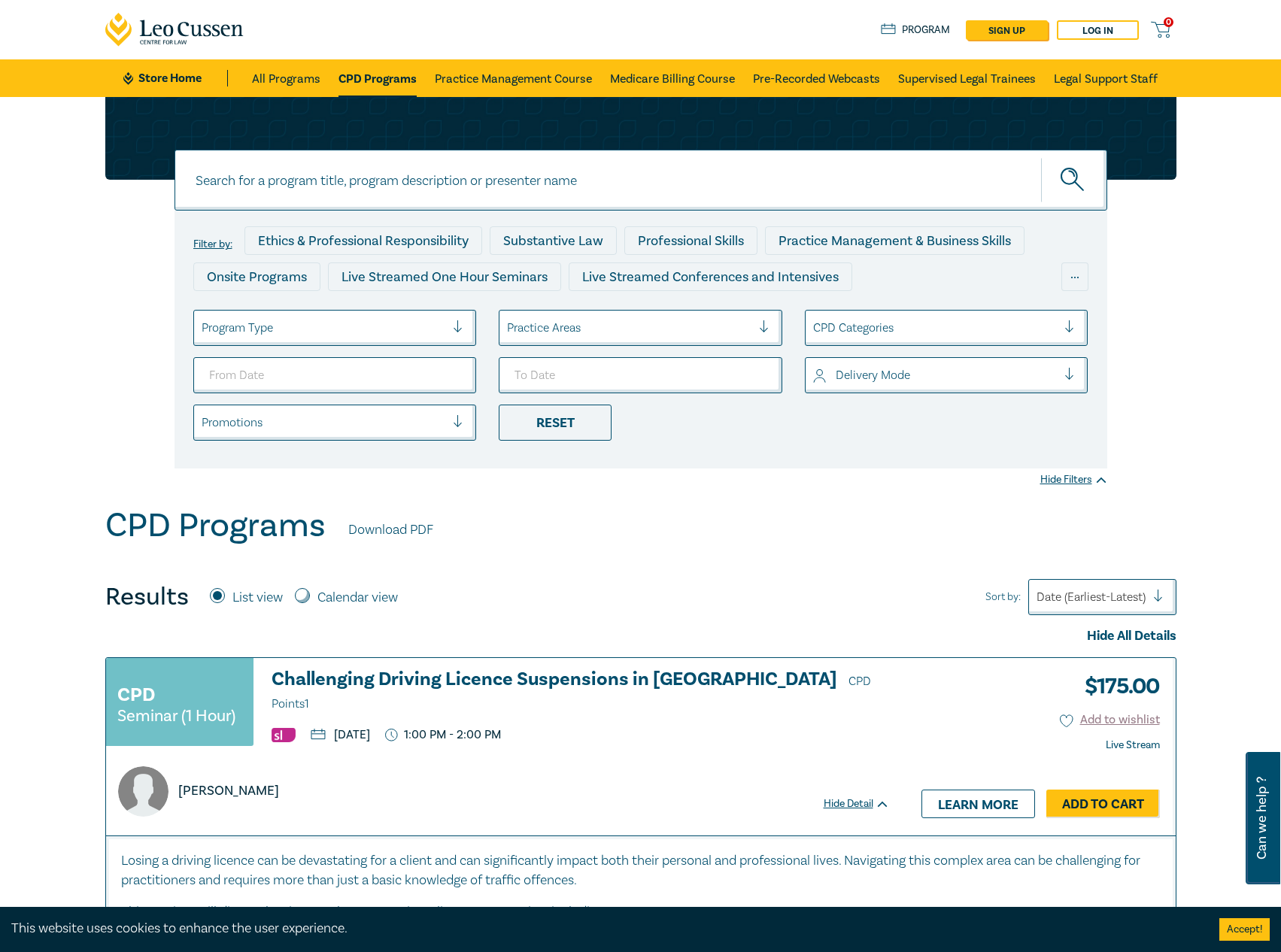
click at [417, 187] on input at bounding box center [640, 180] width 933 height 61
click at [1040, 158] on button "submit" at bounding box center [1074, 181] width 66 height 46
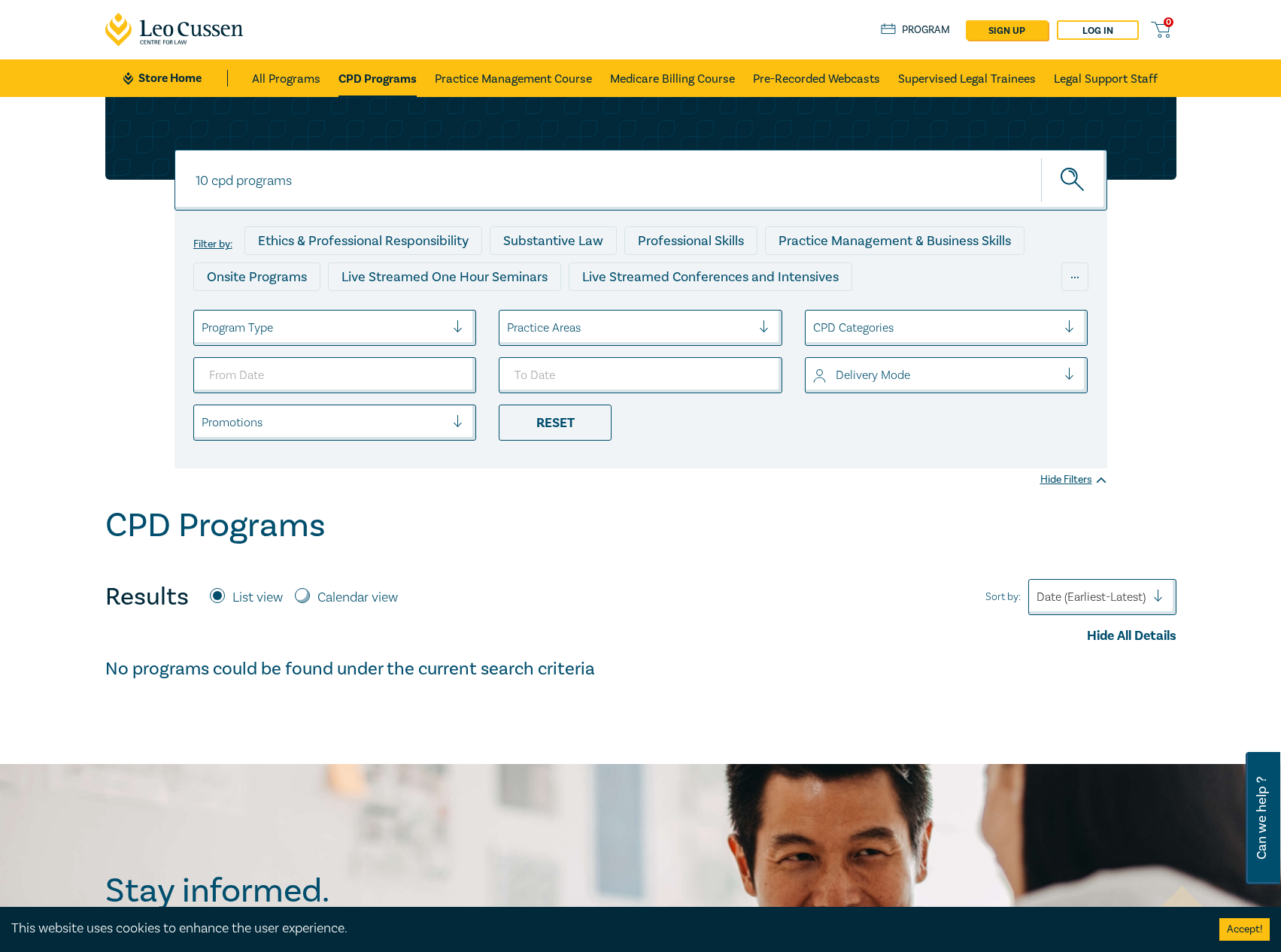
click at [323, 178] on input "10 cpd programs" at bounding box center [640, 180] width 933 height 61
type input "10 cpd program"
click at [1040, 158] on button "submit" at bounding box center [1074, 181] width 66 height 46
click at [1069, 182] on icon "submit" at bounding box center [1074, 181] width 27 height 27
drag, startPoint x: 617, startPoint y: 171, endPoint x: -1, endPoint y: 172, distance: 618.0
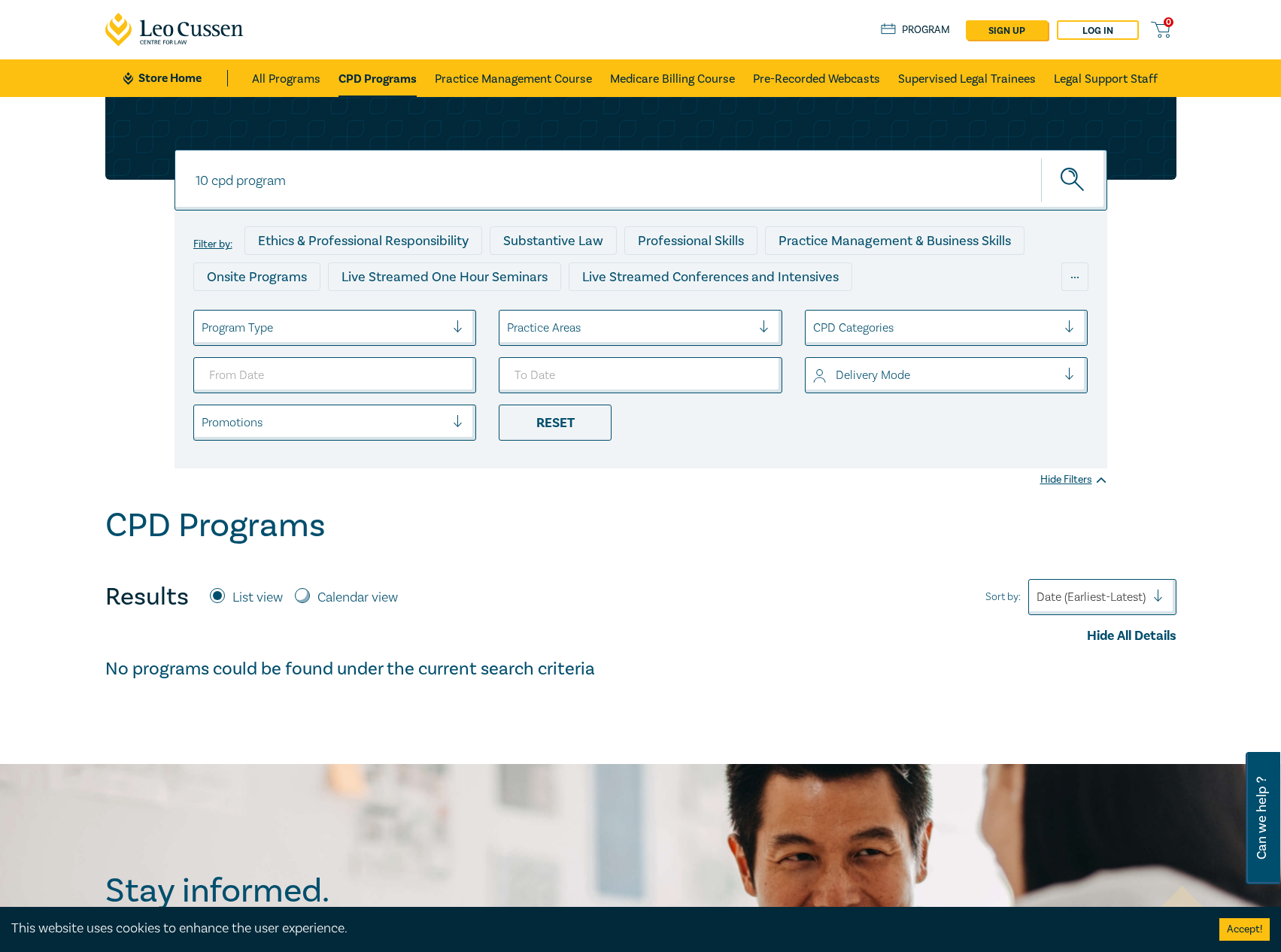
click at [0, 172] on html "0 $ NaN Store Home About us Program sign up Log in 0 Store Home All Programs CP…" at bounding box center [640, 890] width 1281 height 1781
type input "10"
click at [1040, 158] on button "submit" at bounding box center [1074, 181] width 66 height 46
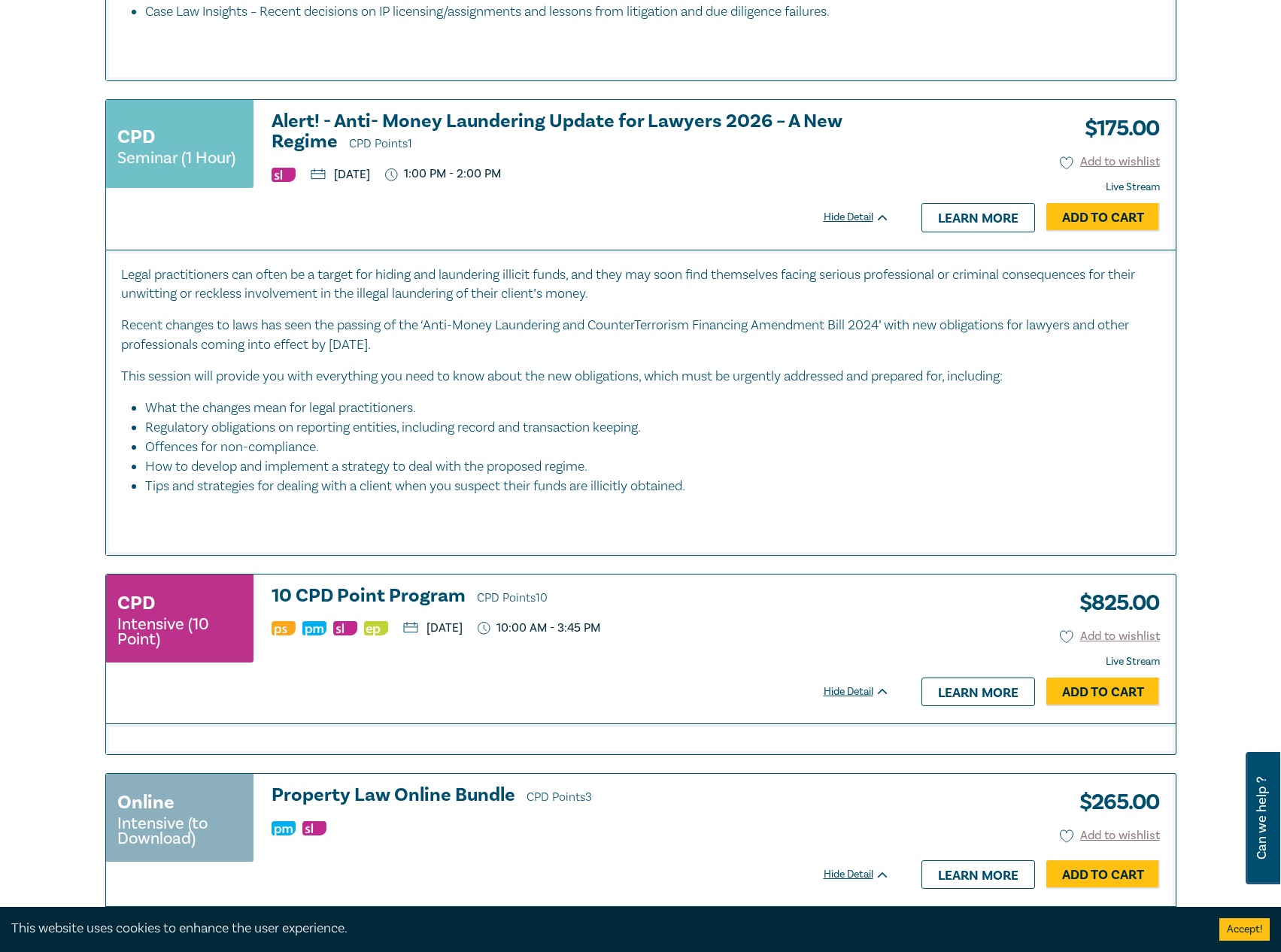
scroll to position [5640, 0]
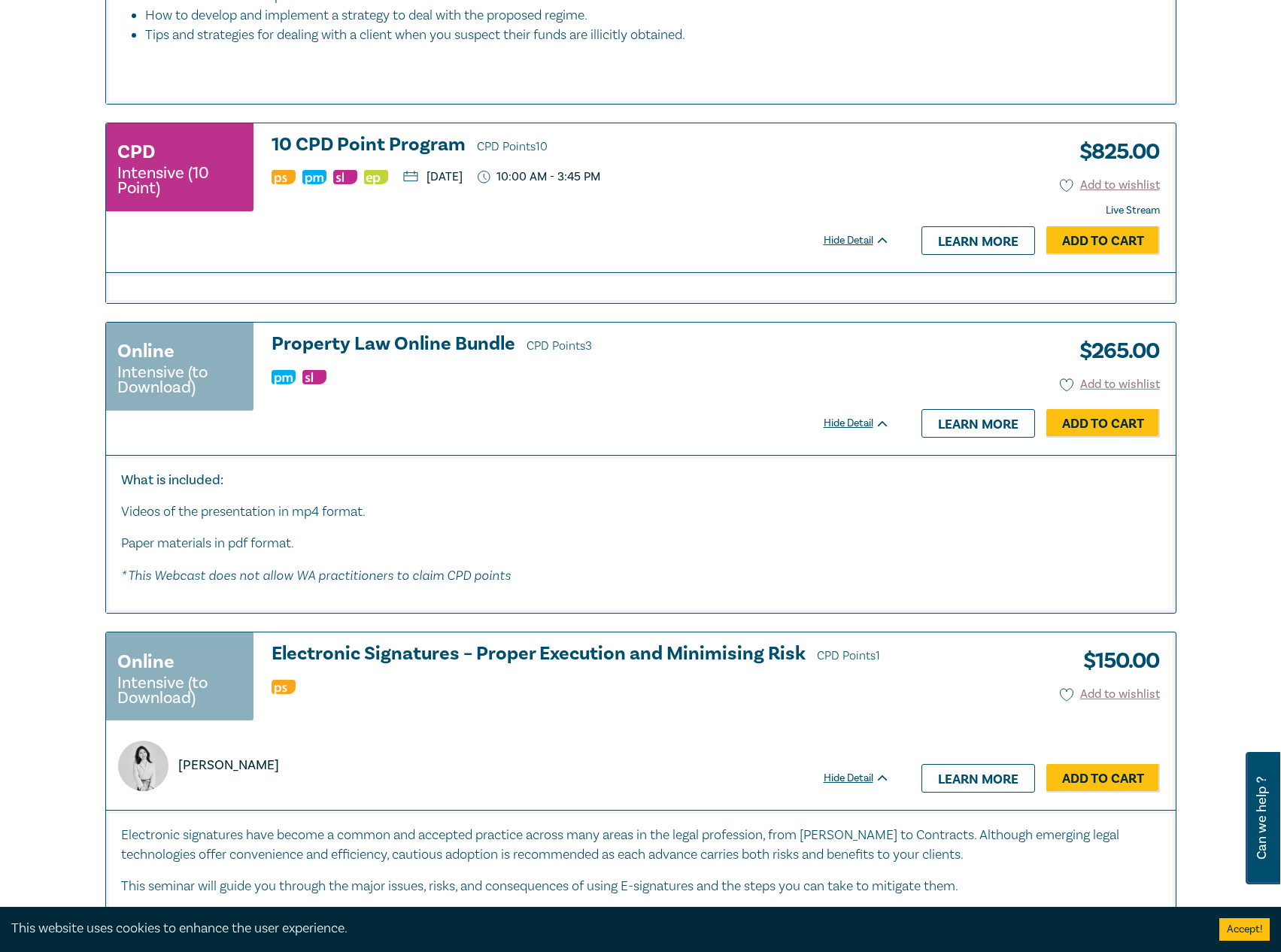
click at [382, 158] on h3 "10 CPD Point Program CPD Points 10" at bounding box center [581, 146] width 618 height 22
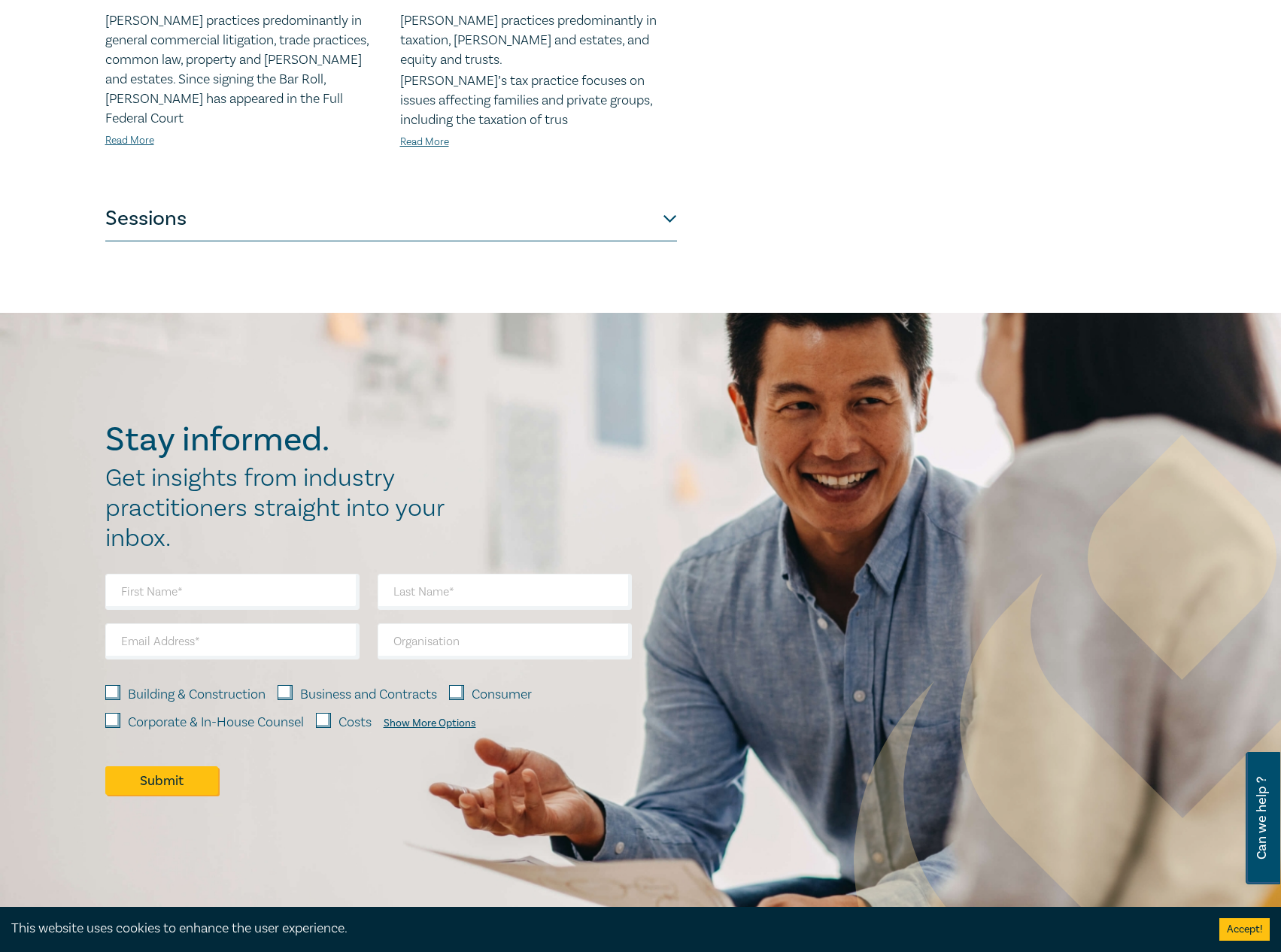
click at [640, 196] on button "Sessions" at bounding box center [391, 218] width 571 height 45
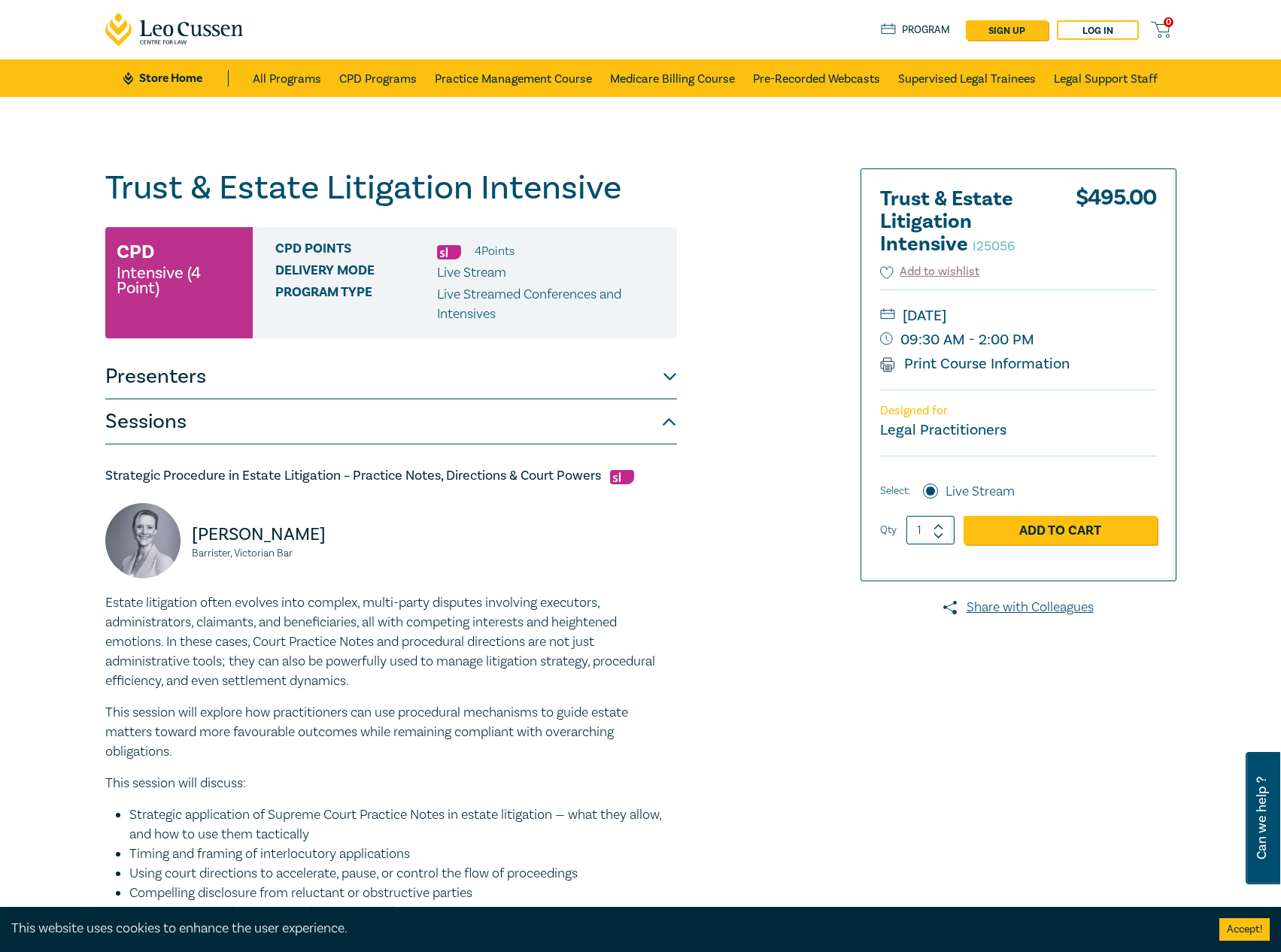
click at [385, 382] on button "Presenters" at bounding box center [391, 376] width 571 height 45
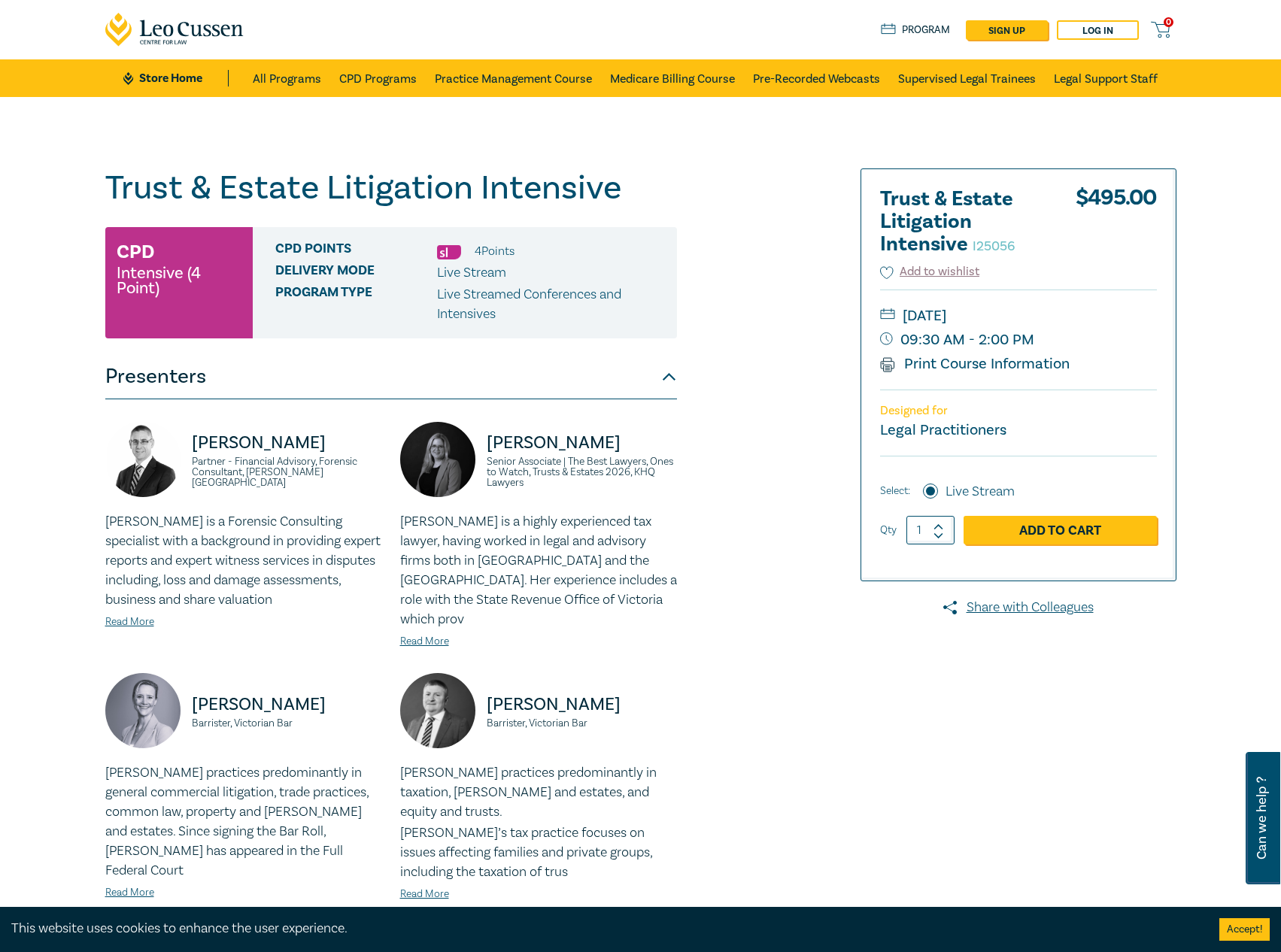
click at [385, 382] on button "Presenters" at bounding box center [391, 376] width 571 height 45
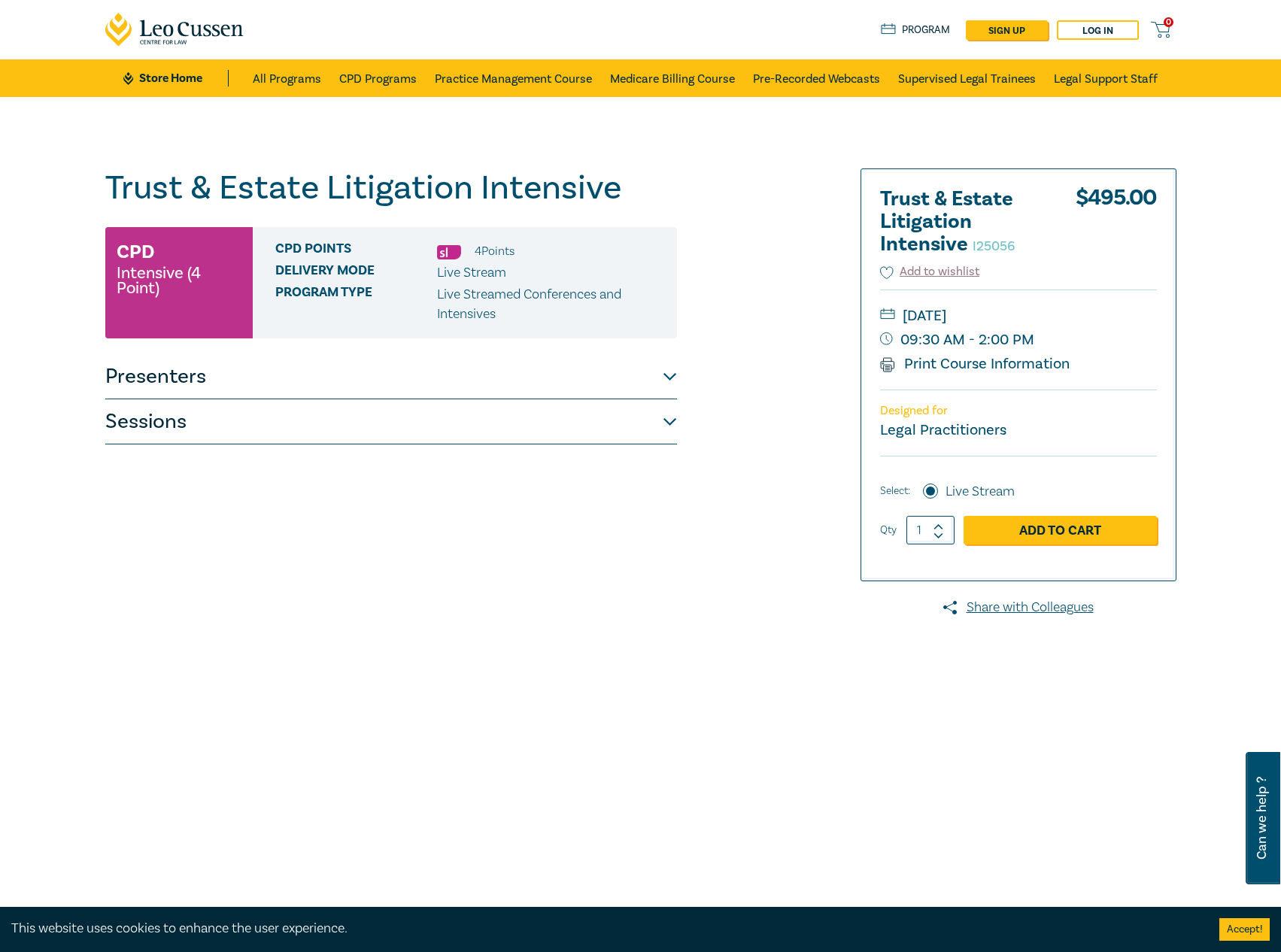
click at [636, 393] on button "Presenters" at bounding box center [391, 376] width 571 height 45
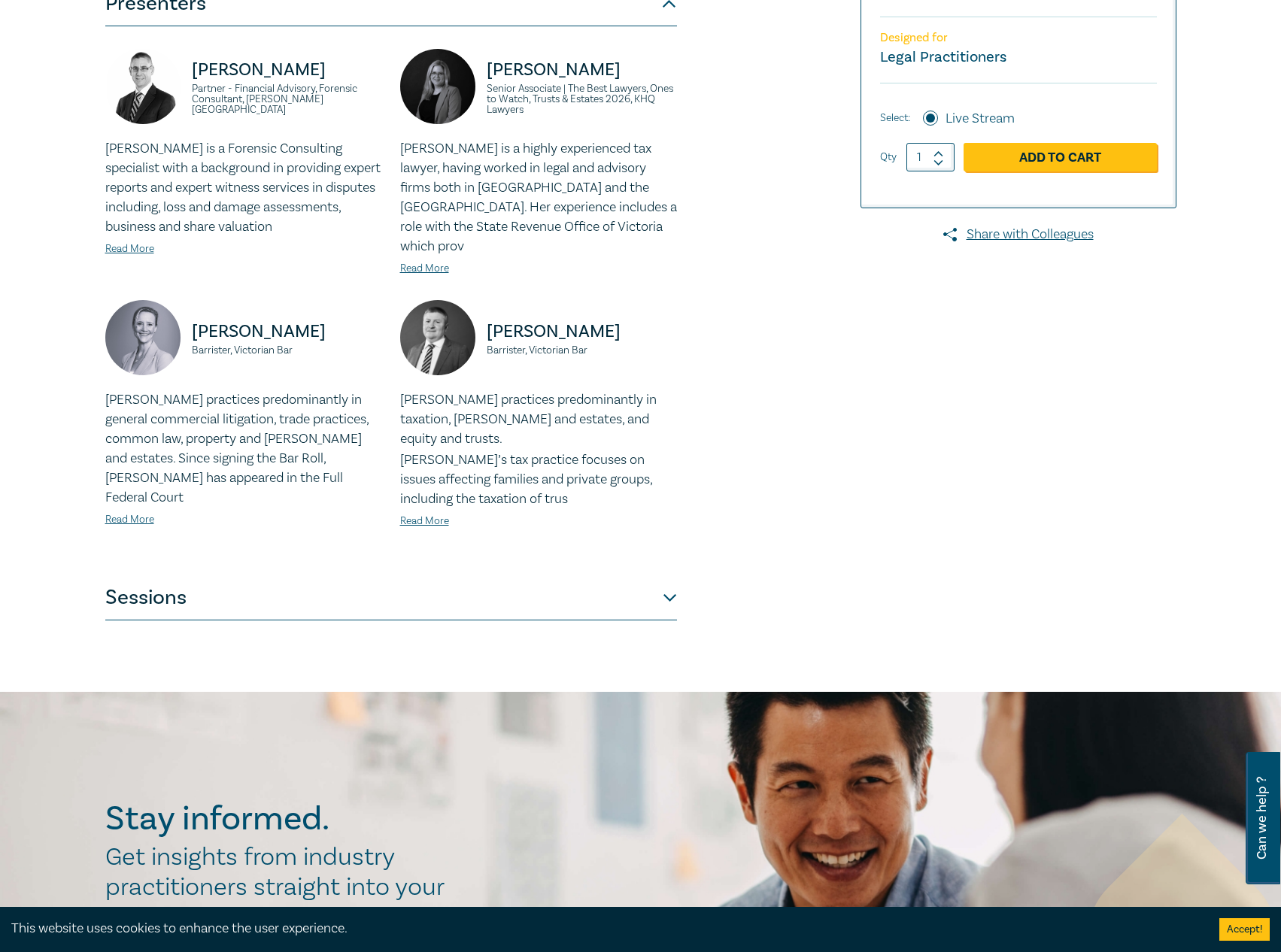
scroll to position [376, 0]
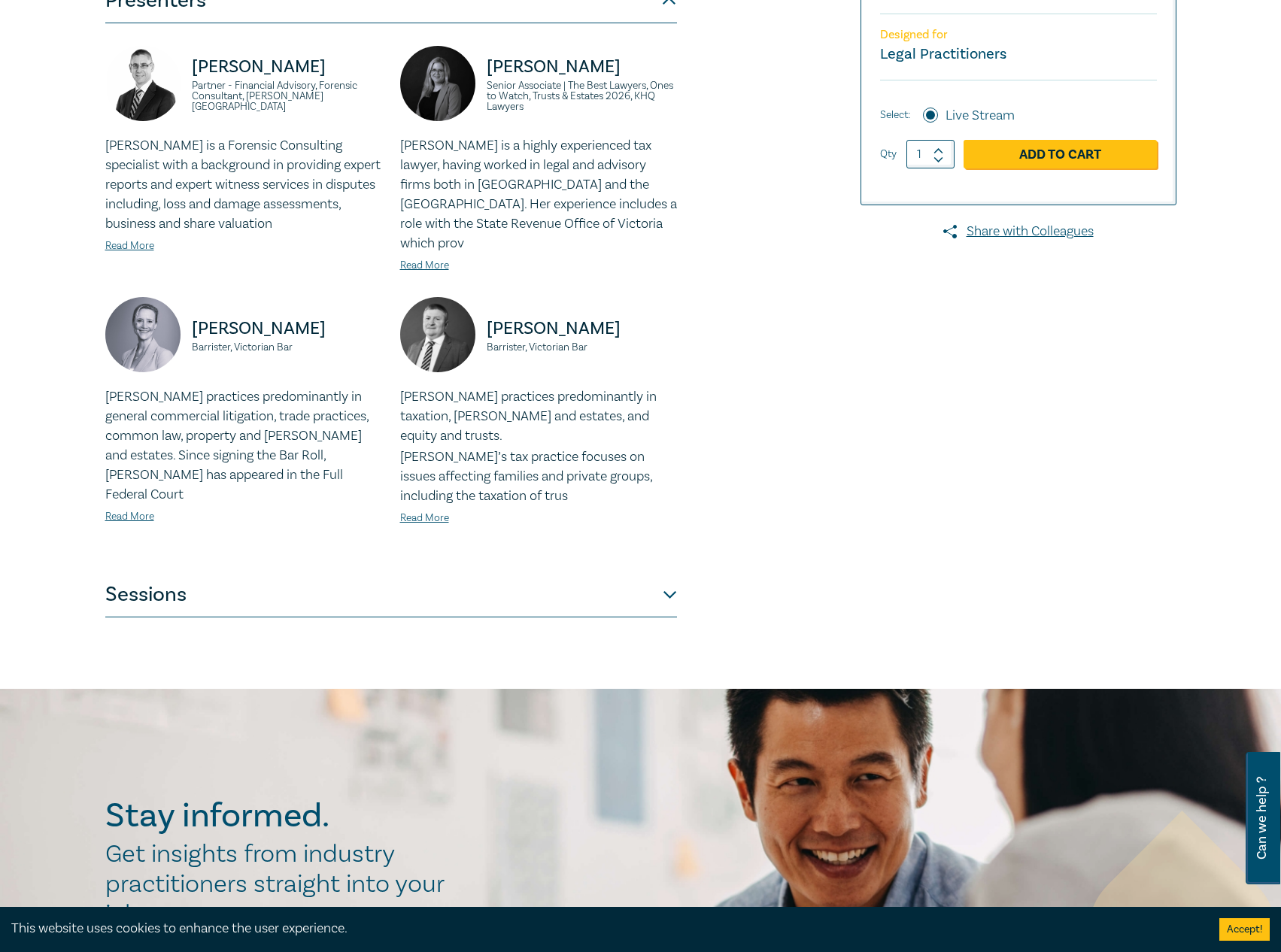
click at [480, 572] on button "Sessions" at bounding box center [391, 594] width 571 height 45
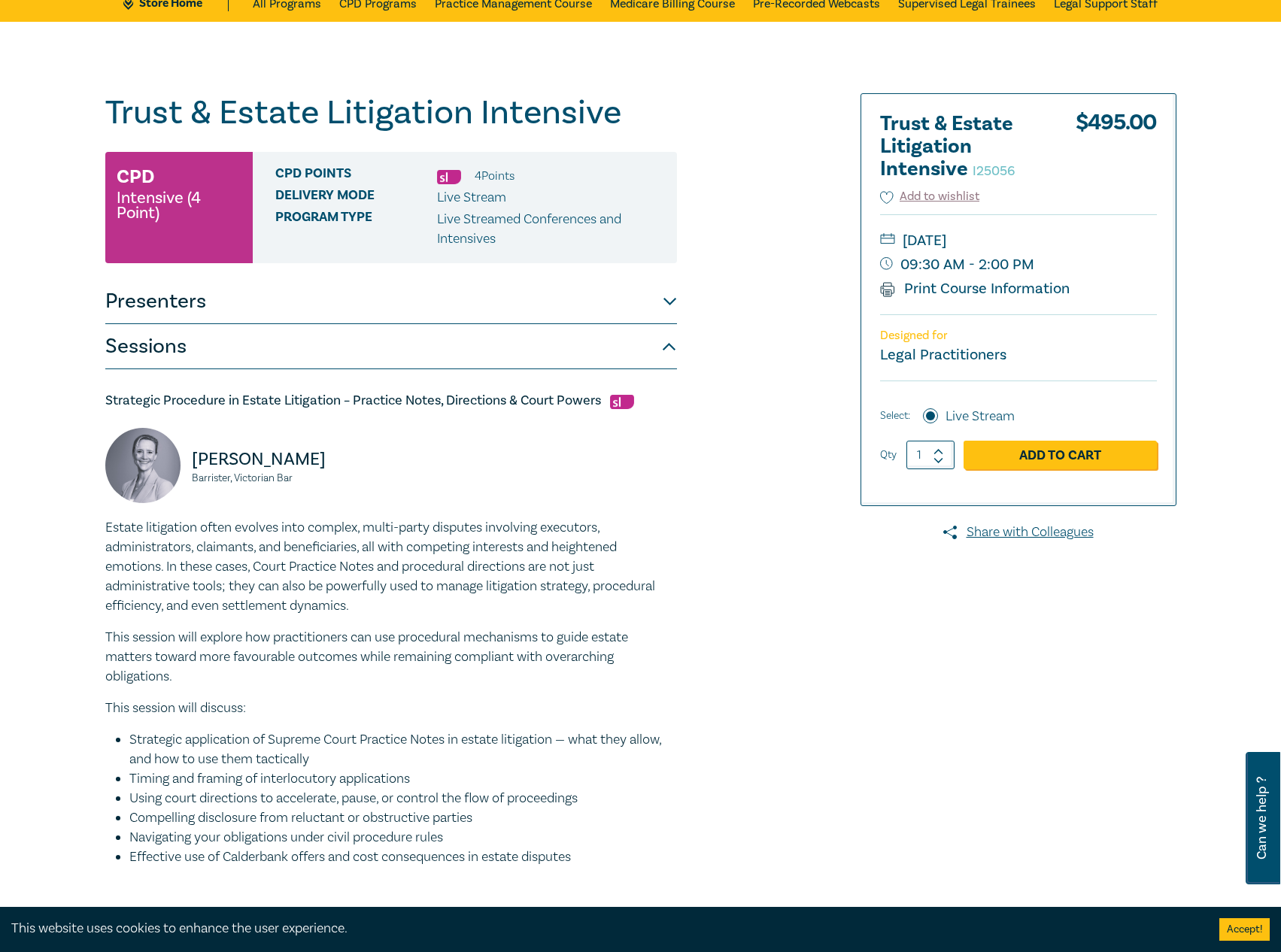
scroll to position [0, 0]
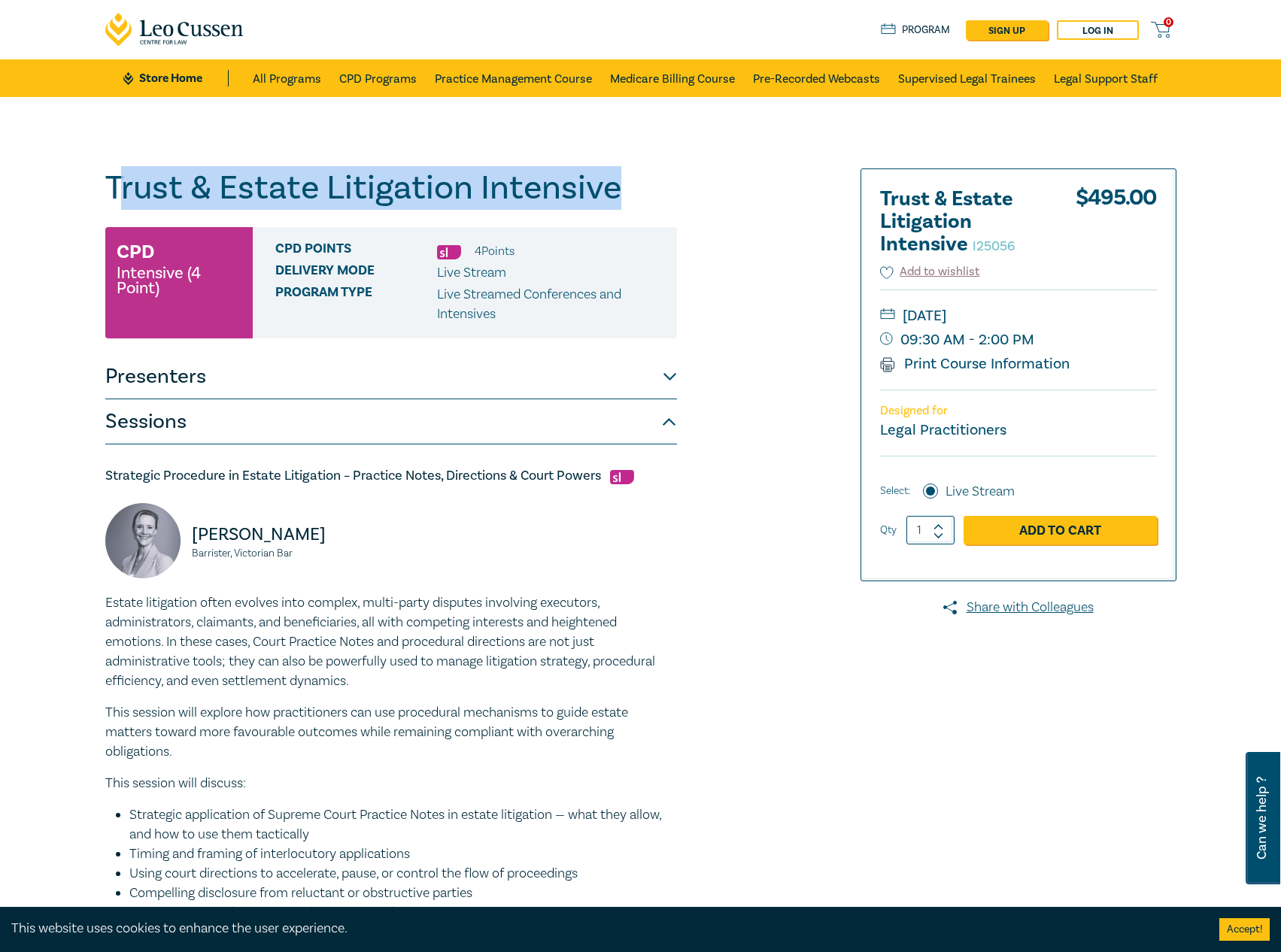
drag, startPoint x: 652, startPoint y: 192, endPoint x: 123, endPoint y: 181, distance: 529.1
click at [123, 181] on h1 "Trust & Estate Litigation Intensive I25056" at bounding box center [391, 188] width 571 height 39
click at [248, 194] on h1 "Trust & Estate Litigation Intensive I25056" at bounding box center [391, 188] width 571 height 39
drag, startPoint x: 643, startPoint y: 196, endPoint x: 92, endPoint y: 182, distance: 551.2
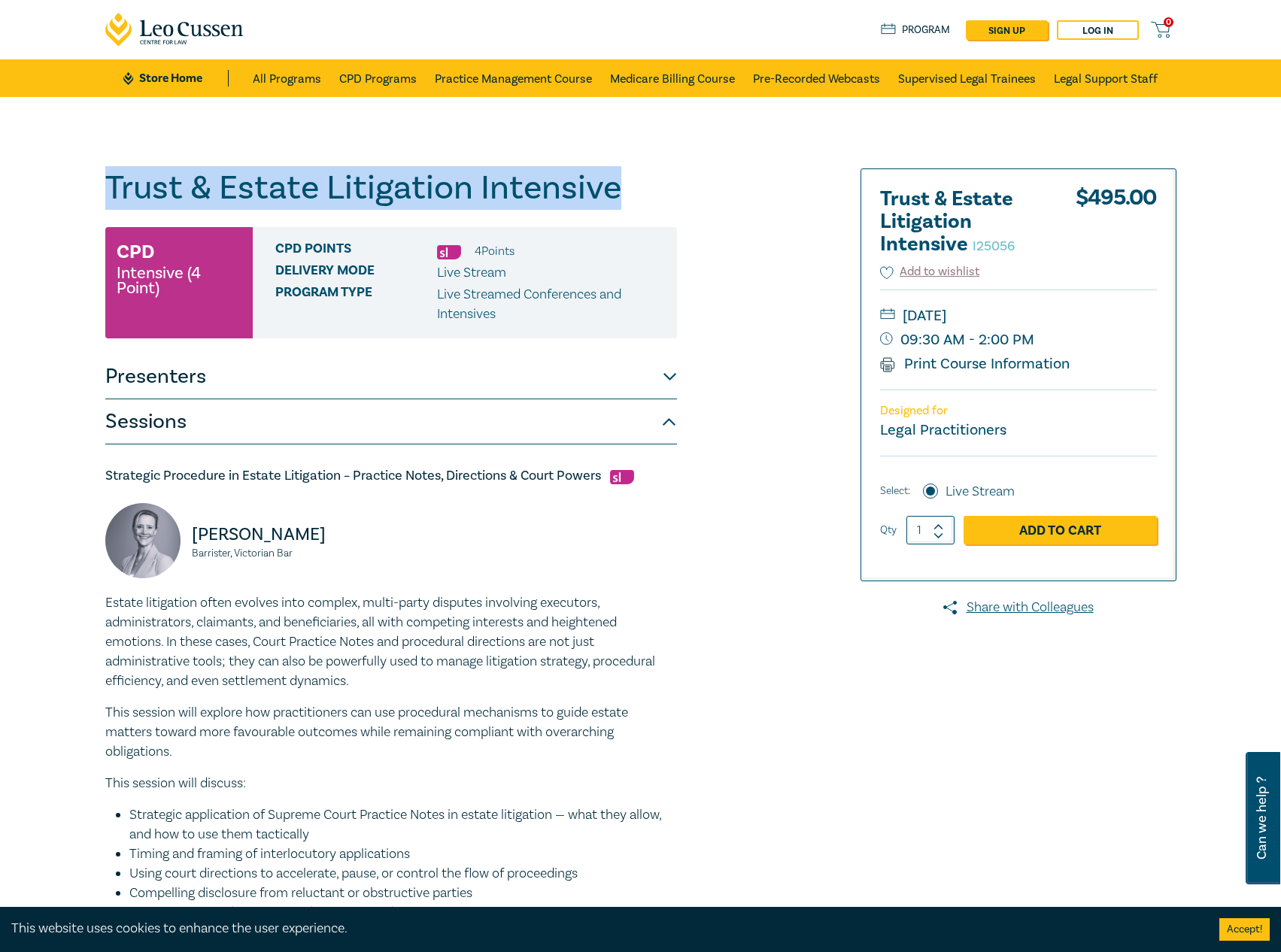
copy h1 "Trust & Estate Litigation Intensive"
click at [583, 179] on h1 "Trust & Estate Litigation Intensive I25056" at bounding box center [391, 188] width 571 height 39
drag, startPoint x: 628, startPoint y: 178, endPoint x: 103, endPoint y: 194, distance: 525.2
copy h1 "Trust & Estate Litigation Intensive"
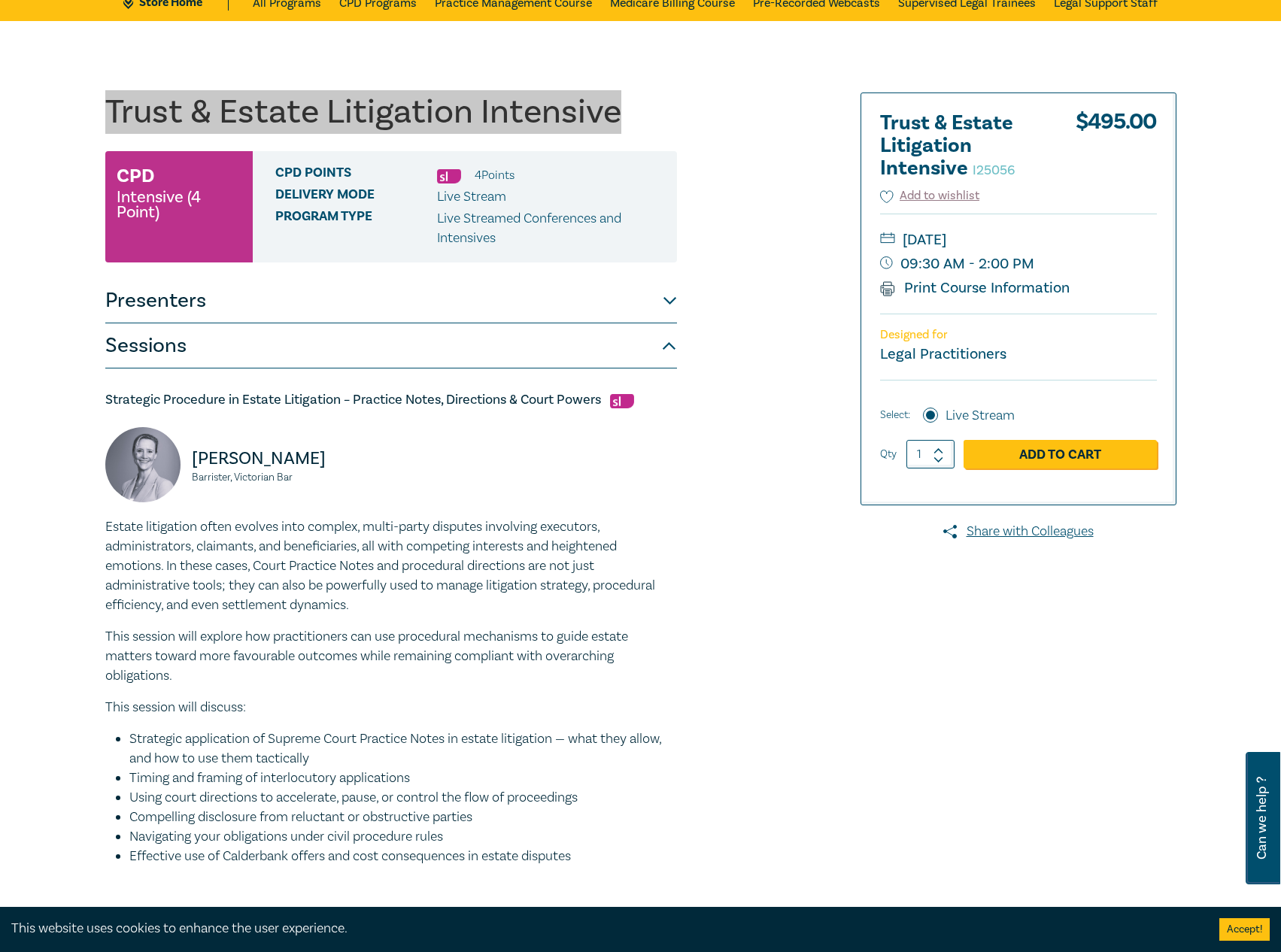
scroll to position [76, 0]
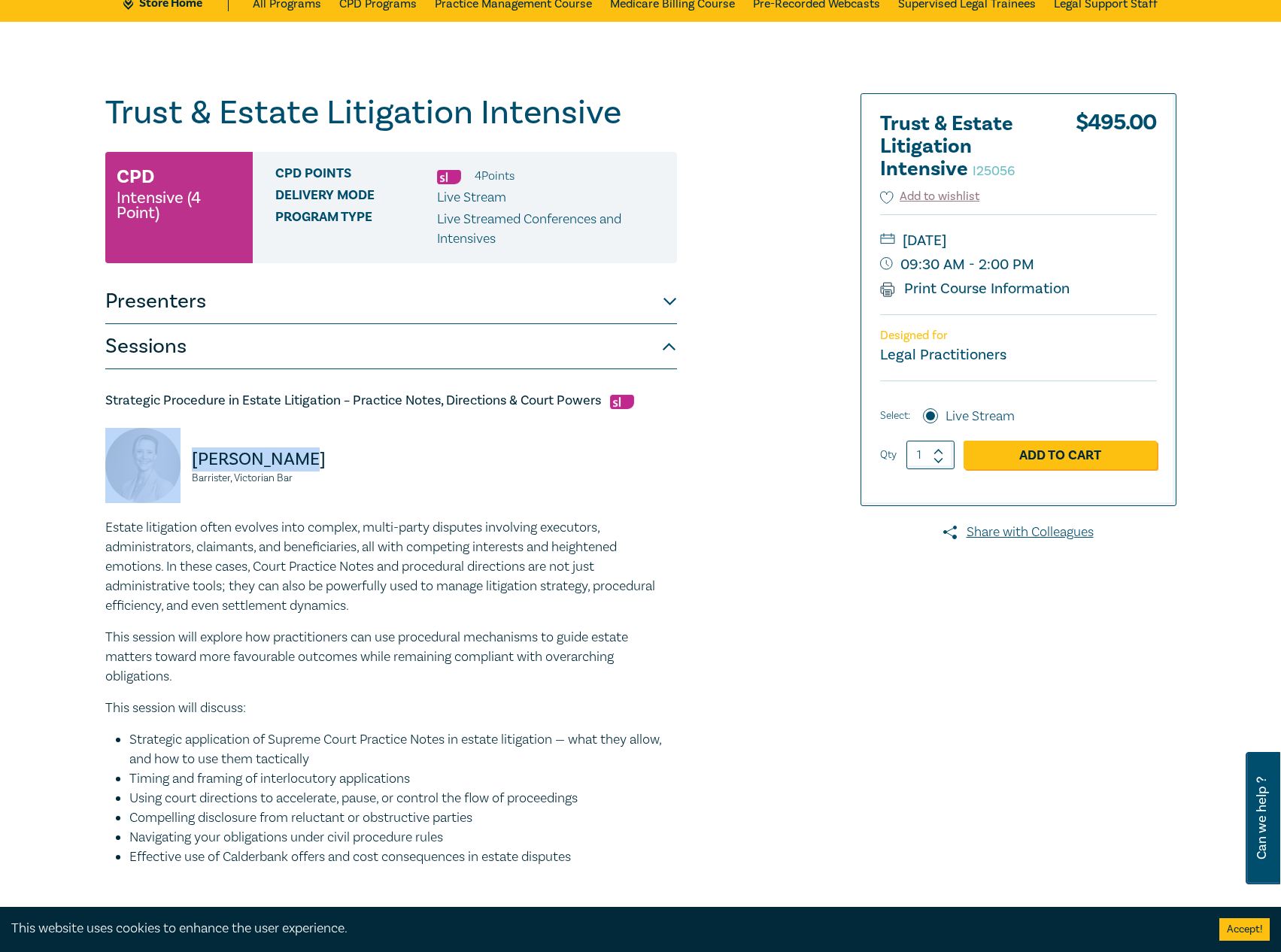
drag, startPoint x: 315, startPoint y: 463, endPoint x: 180, endPoint y: 462, distance: 135.0
click at [180, 462] on div "Tamara Quinn Barrister, Victorian Bar" at bounding box center [243, 473] width 276 height 90
copy div "Tamara Quinn"
drag, startPoint x: 325, startPoint y: 480, endPoint x: 190, endPoint y: 480, distance: 135.0
click at [190, 480] on div "Tamara Quinn Barrister, Victorian Bar" at bounding box center [243, 473] width 276 height 90
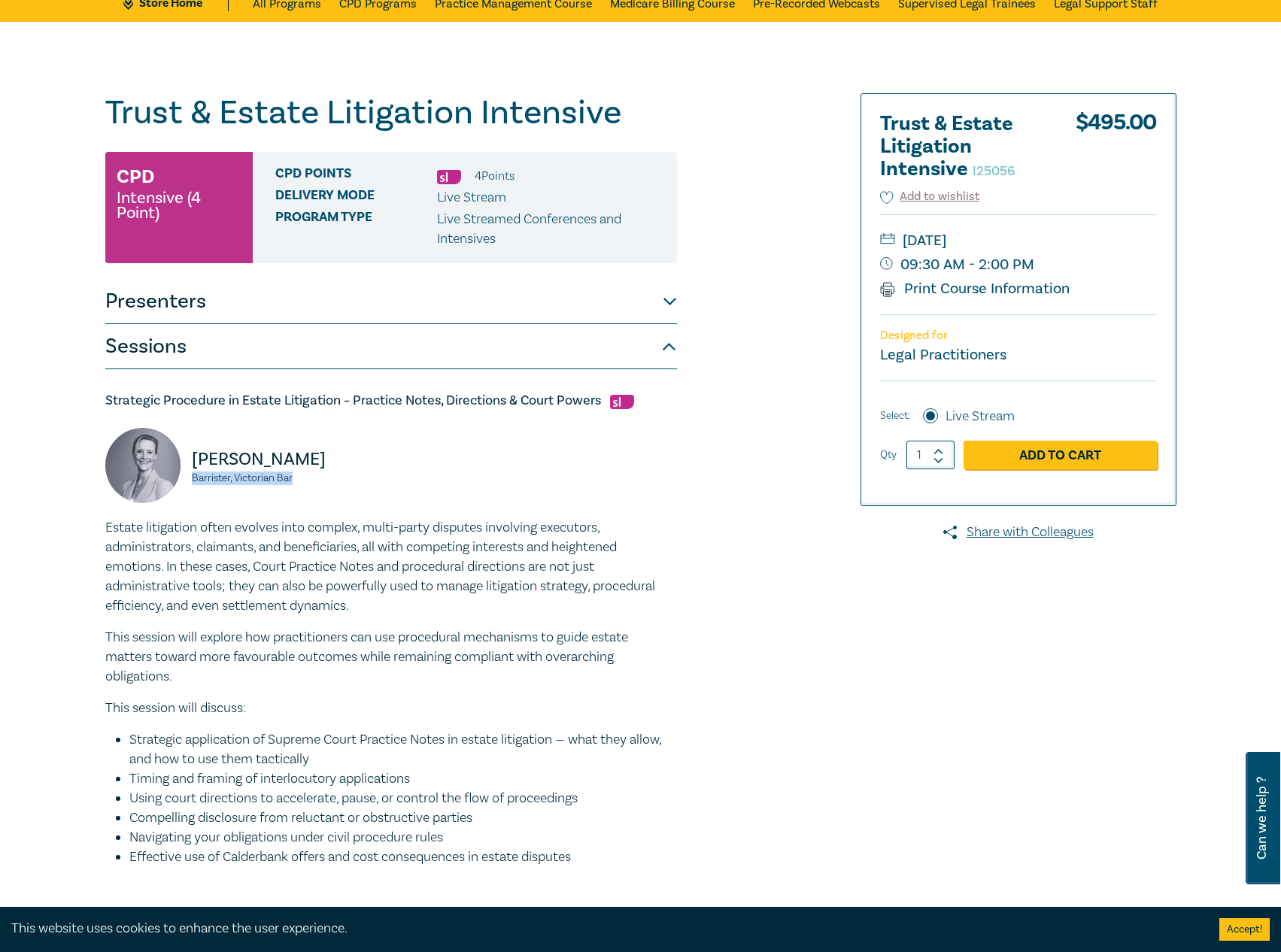
copy small "Barrister, Victorian Bar"
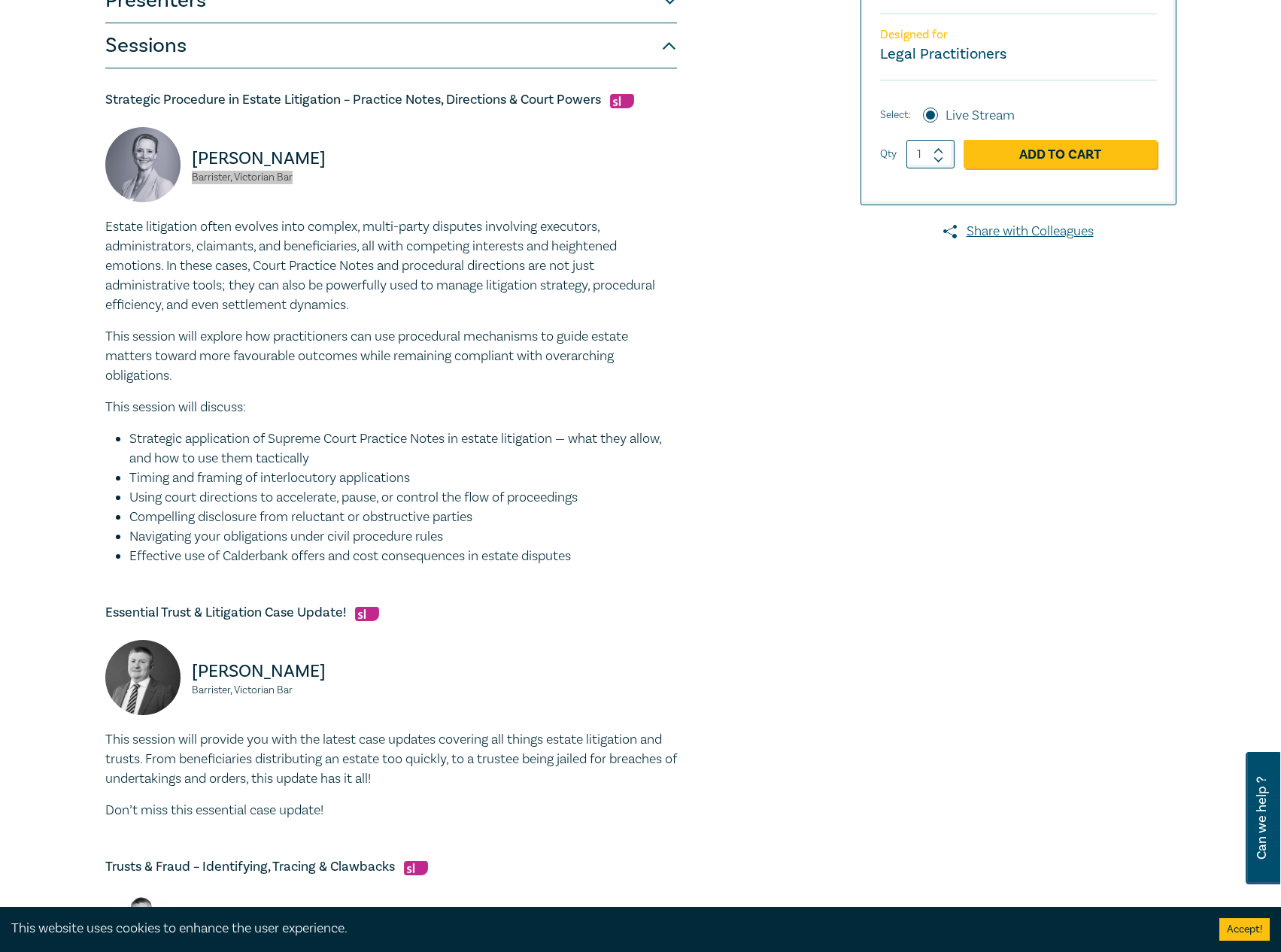
scroll to position [602, 0]
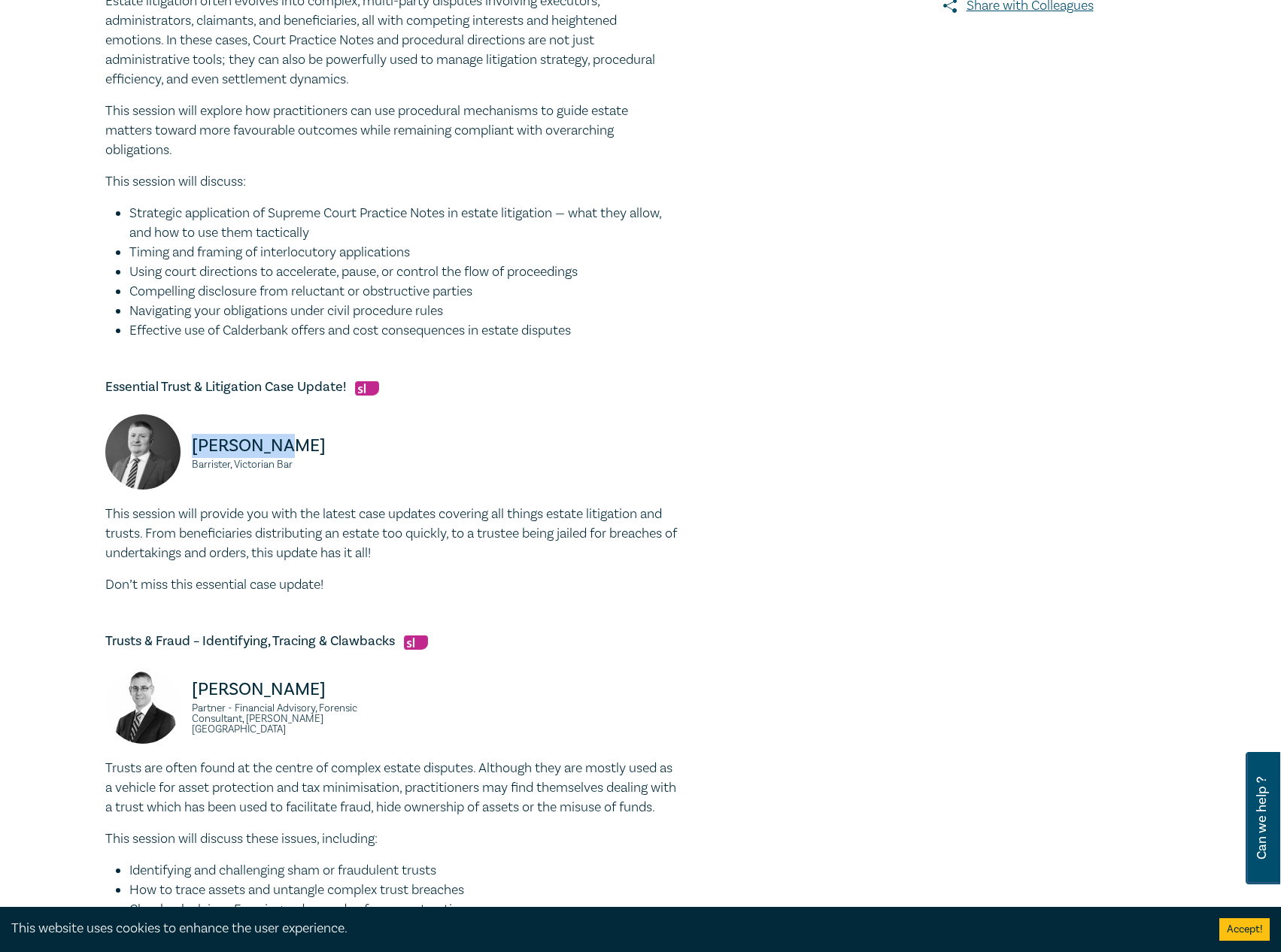
drag, startPoint x: 314, startPoint y: 448, endPoint x: 190, endPoint y: 443, distance: 124.1
click at [190, 443] on div "Adam Craig Barrister, Victorian Bar" at bounding box center [243, 460] width 276 height 90
copy p "Adam Craig"
drag, startPoint x: 300, startPoint y: 464, endPoint x: 194, endPoint y: 464, distance: 106.0
click at [194, 464] on small "Barrister, Victorian Bar" at bounding box center [287, 464] width 190 height 10
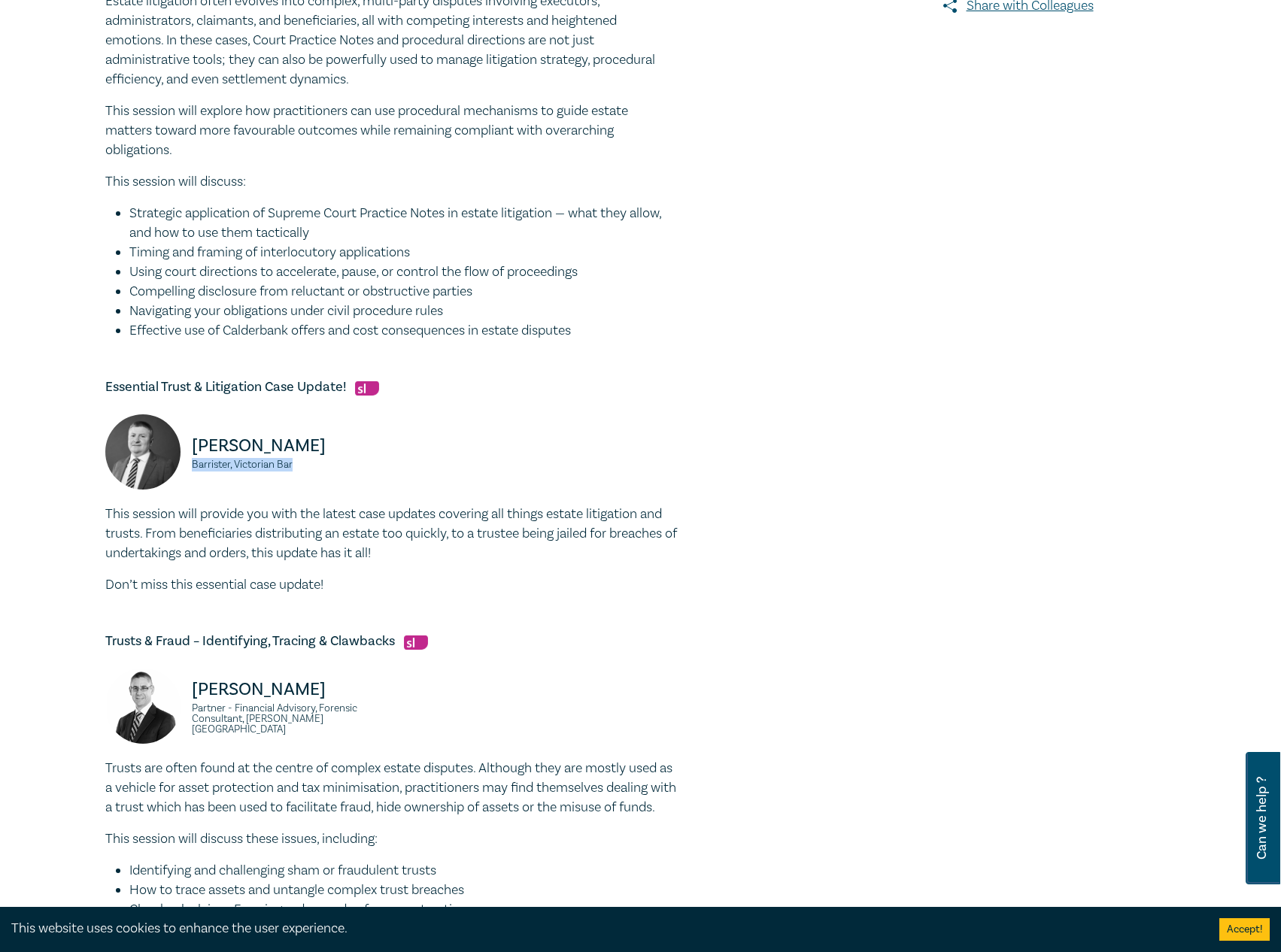
copy small "Barrister, Victorian Bar"
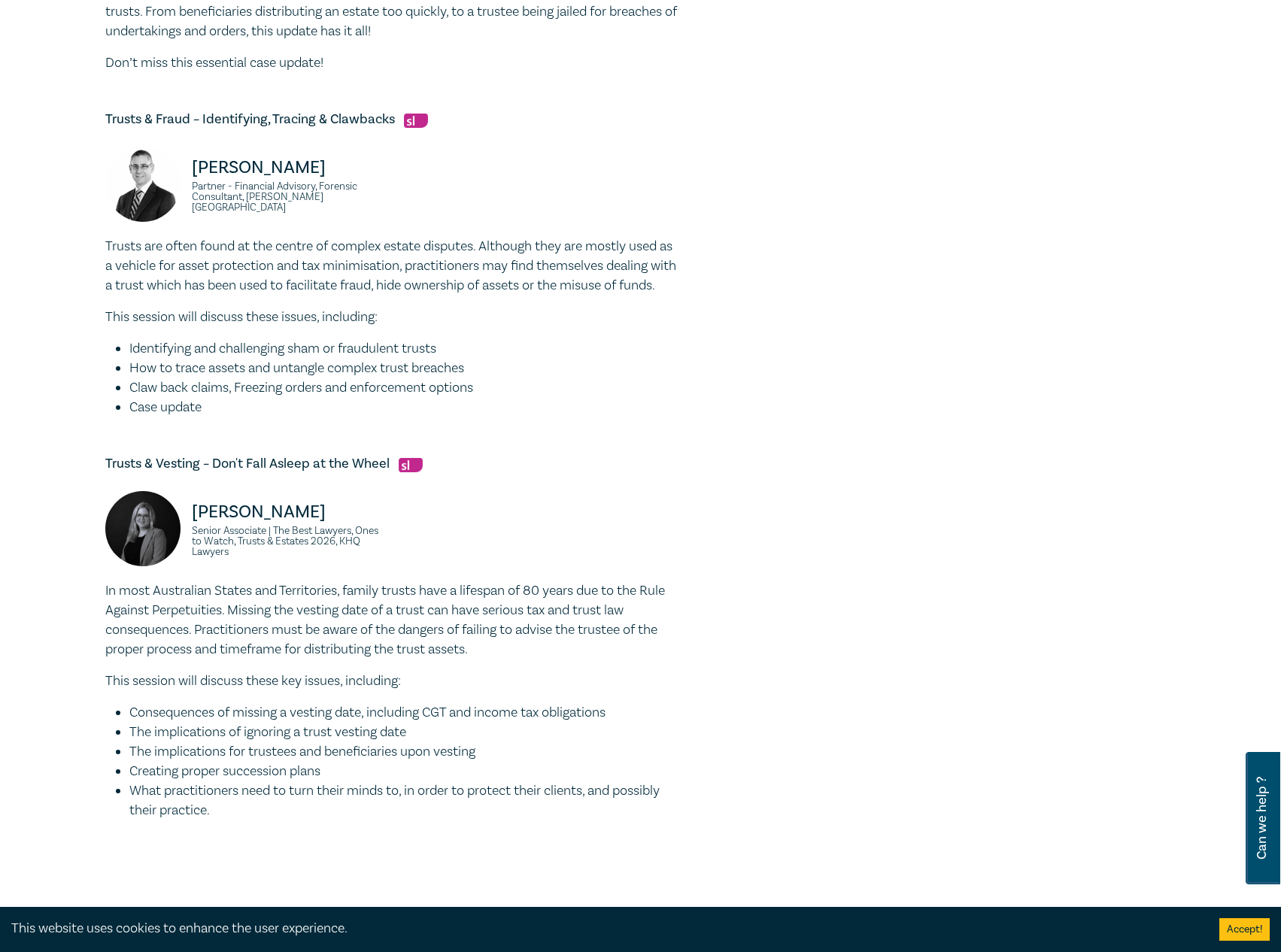
scroll to position [1128, 0]
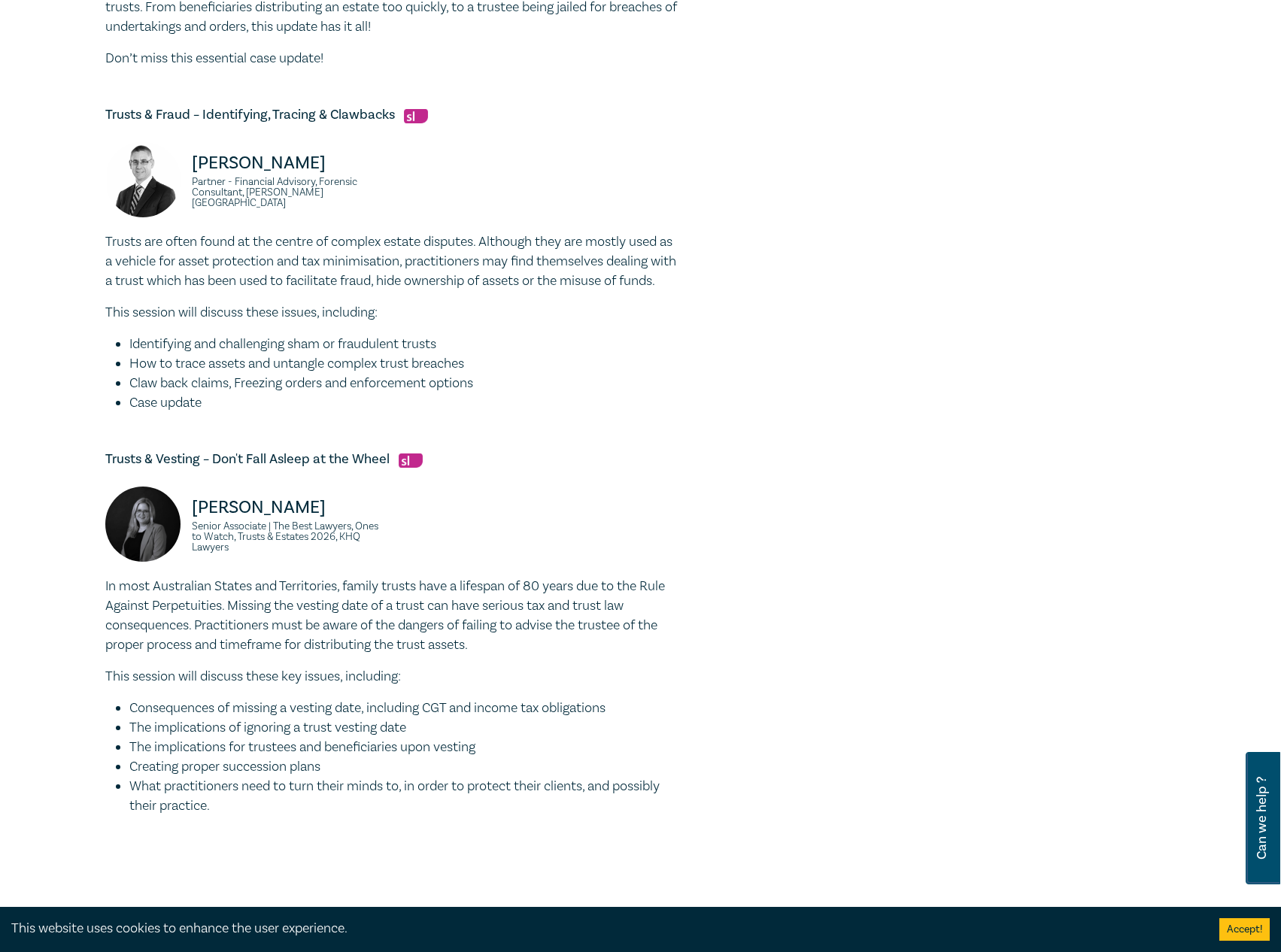
drag, startPoint x: 335, startPoint y: 164, endPoint x: 166, endPoint y: 170, distance: 169.1
click at [166, 170] on div "Darryn Hockley Partner - Financial Advisory, Forensic Consultant, Grant Thornto…" at bounding box center [243, 187] width 276 height 90
copy div "Darryn Hockley"
drag, startPoint x: 396, startPoint y: 197, endPoint x: 186, endPoint y: 191, distance: 210.1
click at [186, 191] on div "Darryn Hockley Partner - Financial Advisory, Forensic Consultant, Grant Thornto…" at bounding box center [391, 187] width 590 height 90
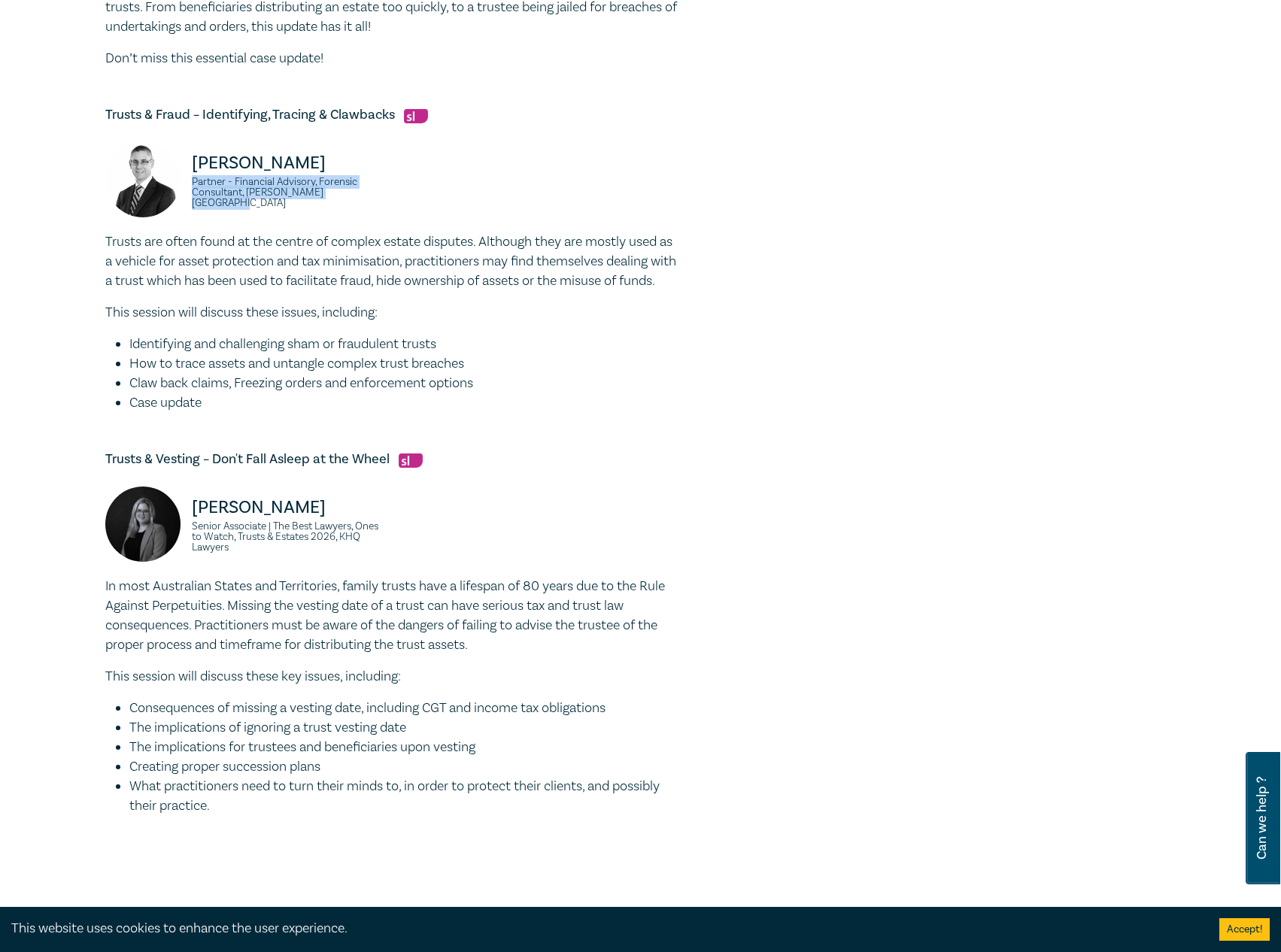
copy small "Partner - Financial Advisory, Forensic Consultant, Grant Thornton Australia"
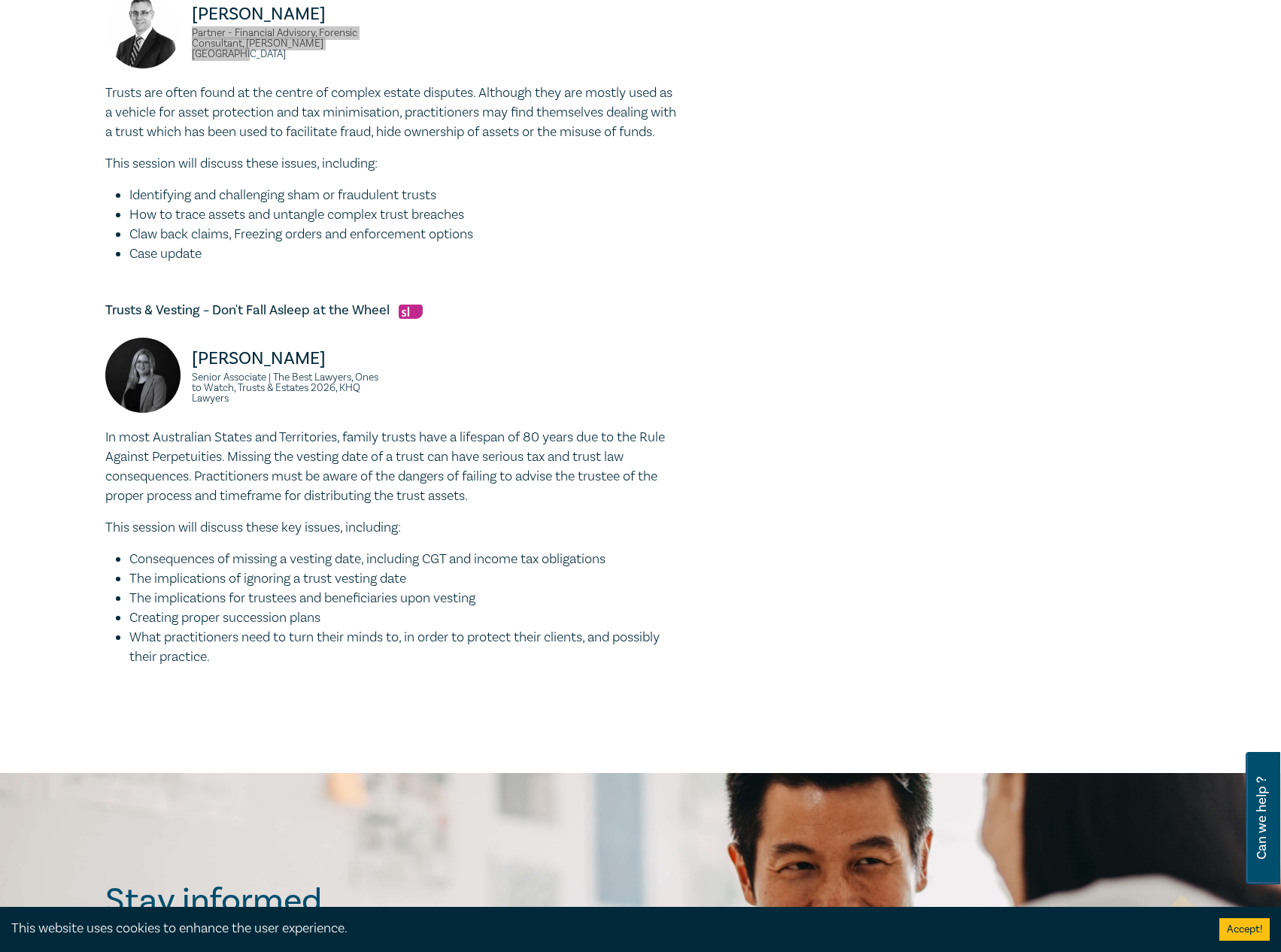
scroll to position [1278, 0]
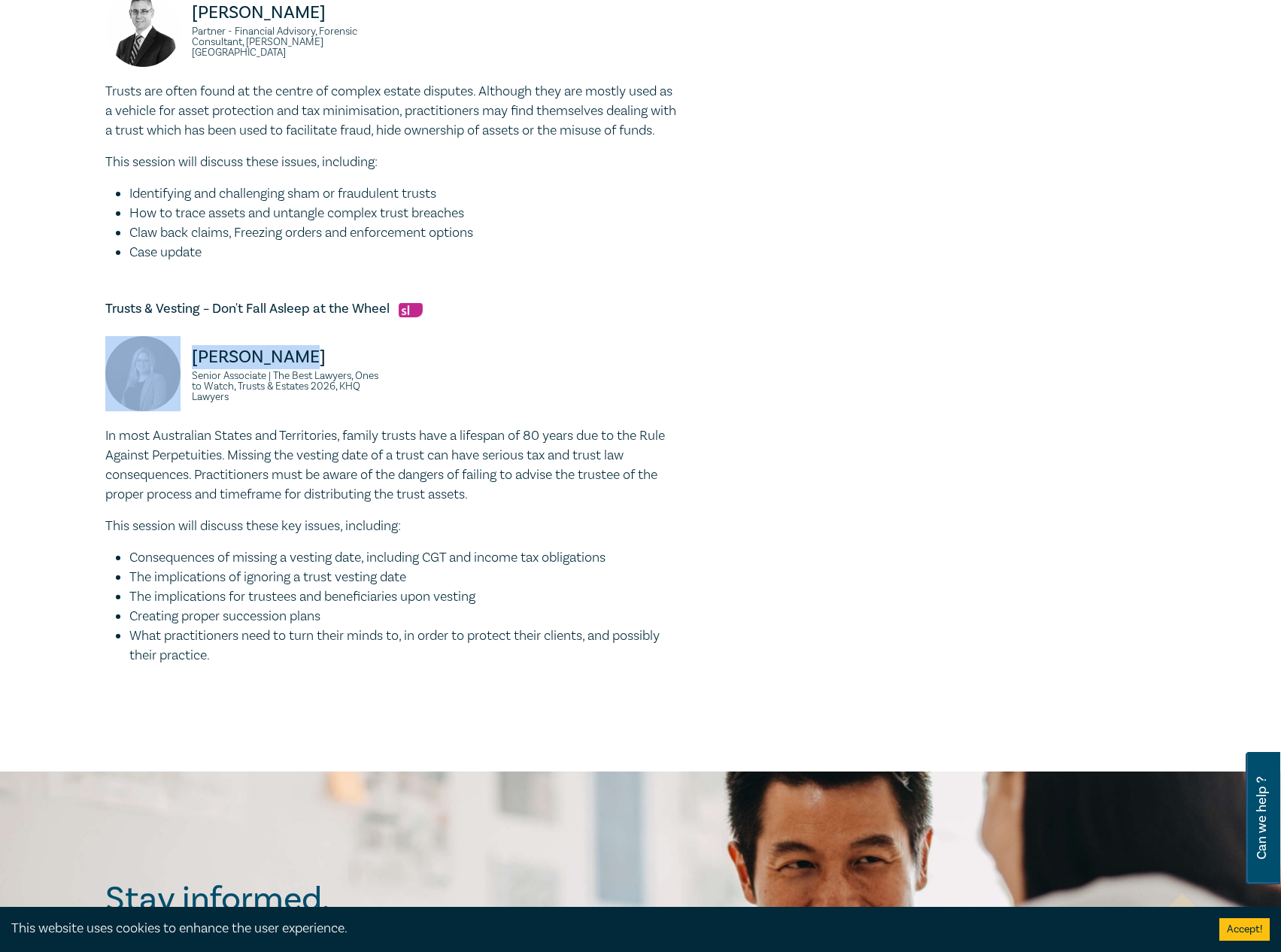
drag, startPoint x: 328, startPoint y: 385, endPoint x: 204, endPoint y: 380, distance: 124.1
click at [184, 381] on div "Laura Hussey Senior Associate | The Best Lawyers, Ones to Watch, Trusts & Estat…" at bounding box center [243, 382] width 276 height 90
copy p "Laura Hussey"
drag, startPoint x: 300, startPoint y: 421, endPoint x: 192, endPoint y: 396, distance: 110.9
click at [192, 396] on small "Senior Associate | The Best Lawyers, Ones to Watch, Trusts & Estates 2026, KHQ …" at bounding box center [287, 386] width 190 height 31
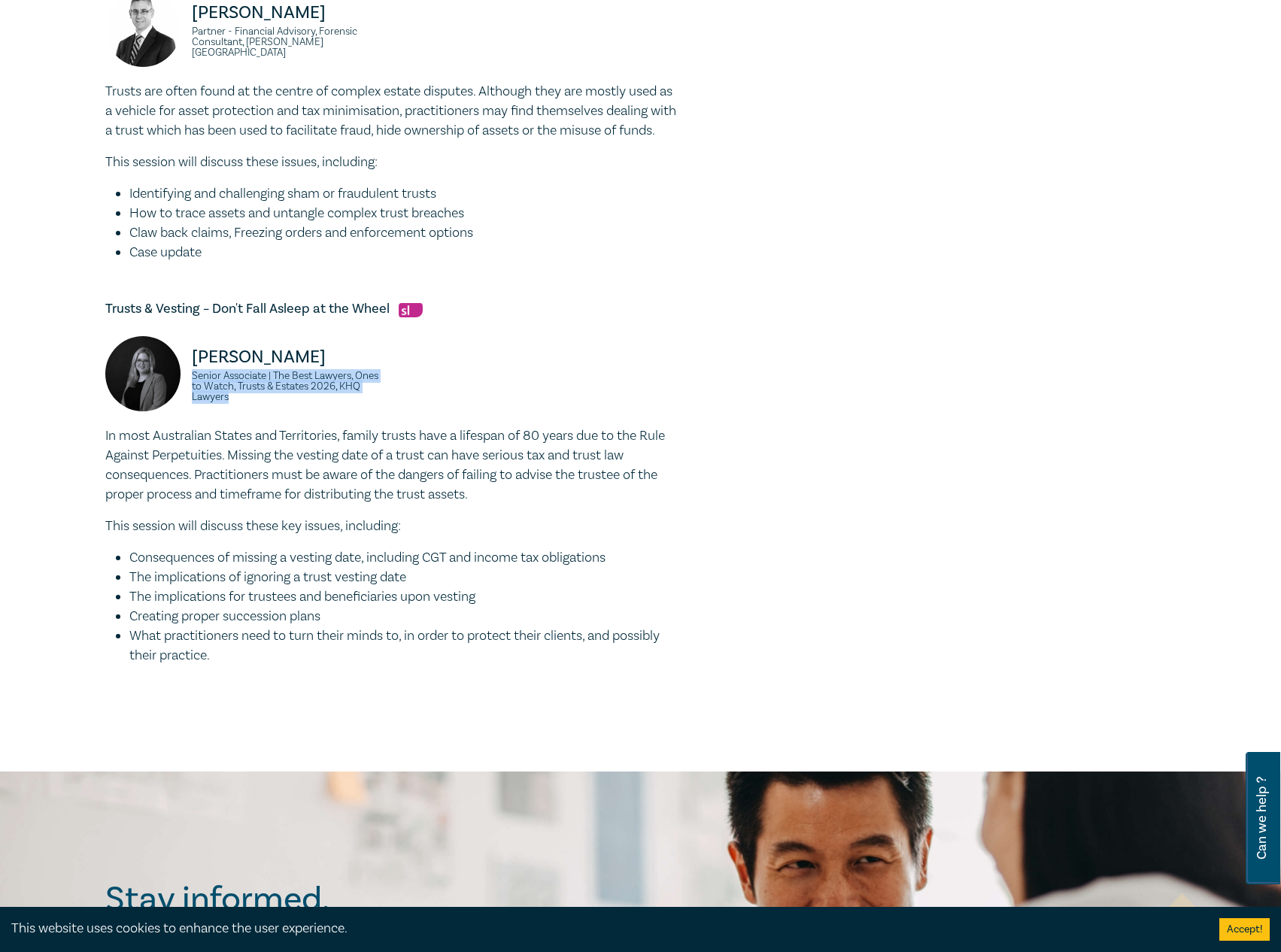
copy small "Senior Associate | The Best Lawyers, Ones to Watch, Trusts & Estates 2026, KHQ …"
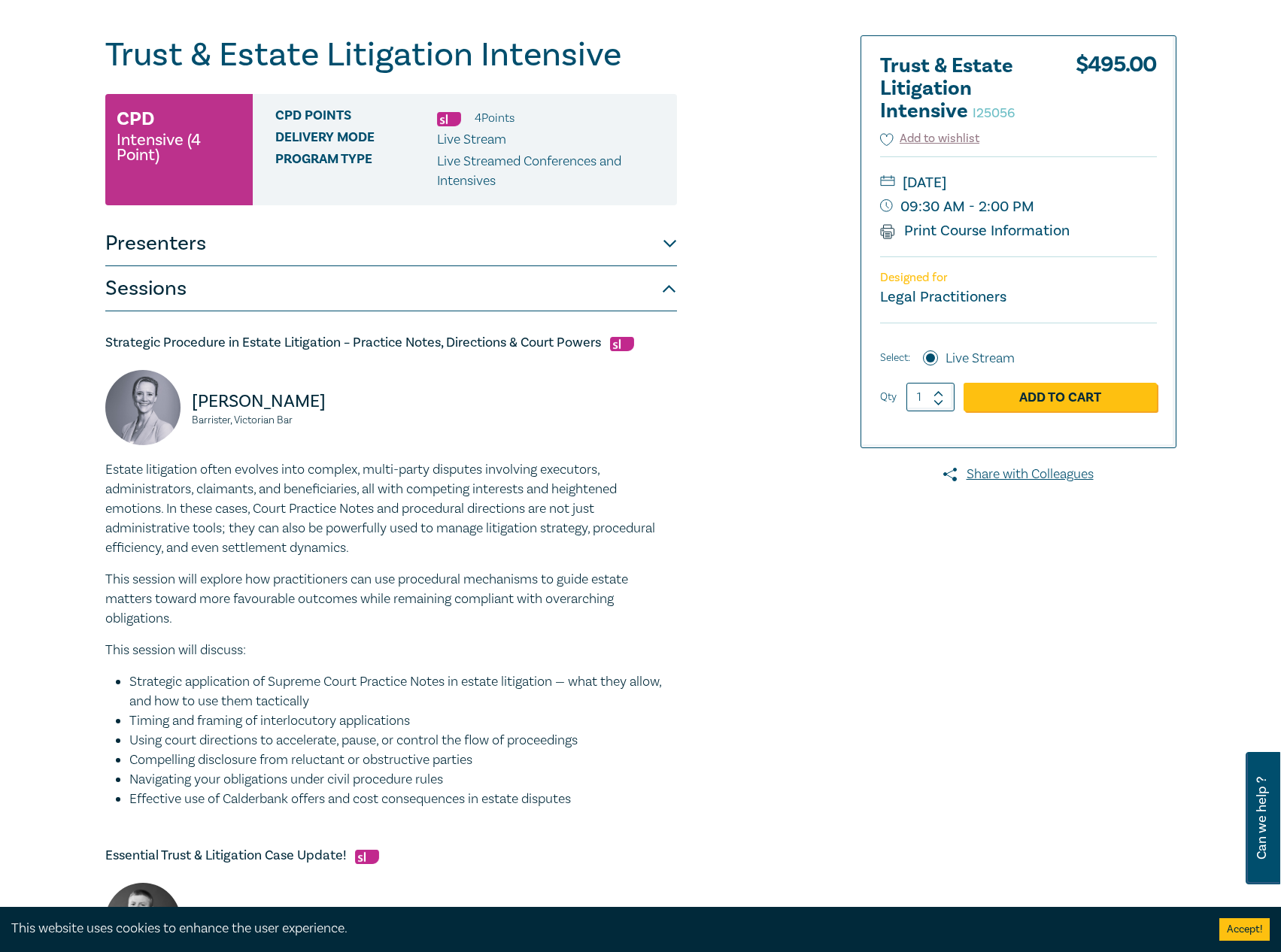
scroll to position [0, 0]
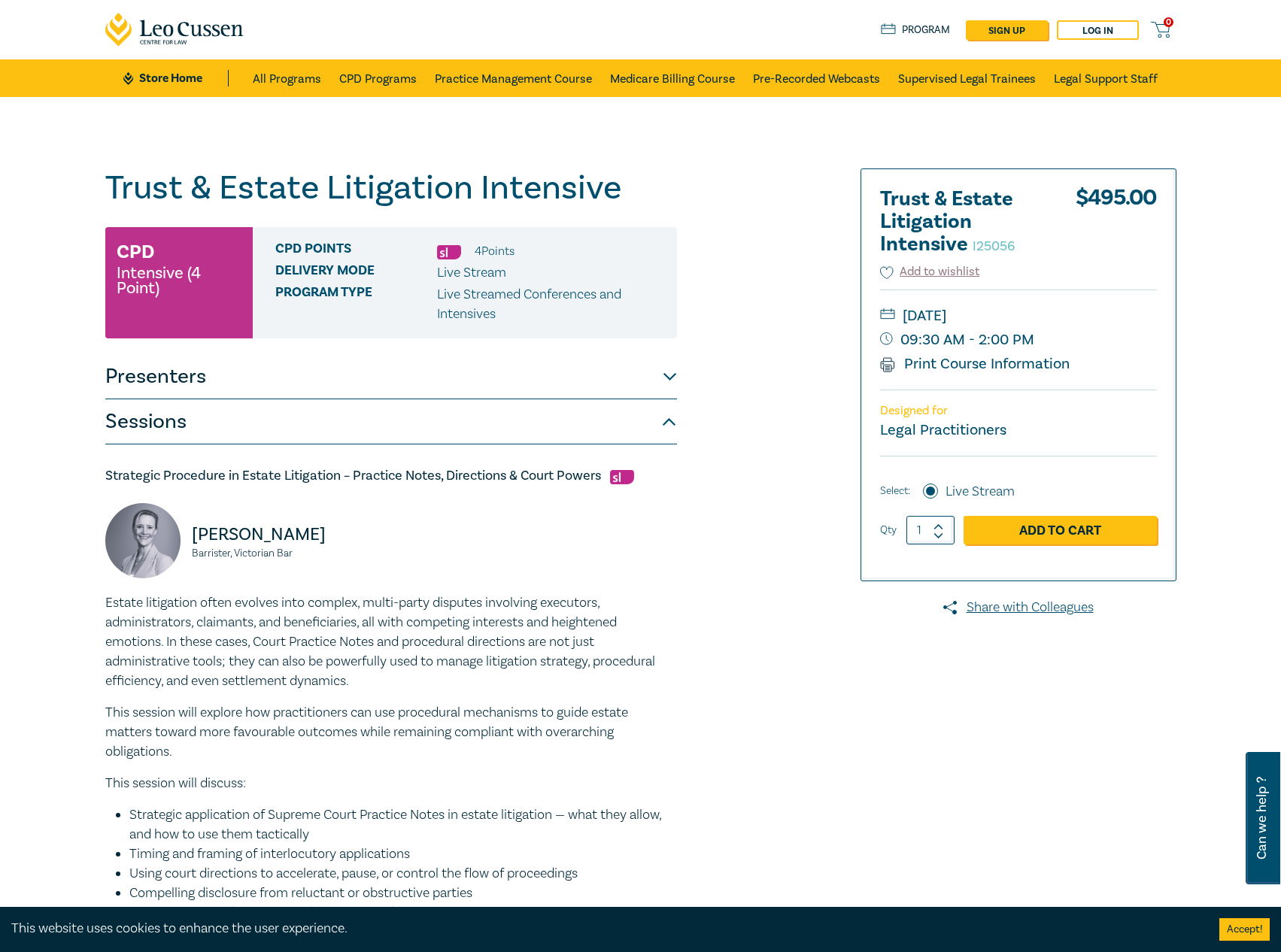
click at [1112, 309] on small "Wednesday, 12 November 2025" at bounding box center [1018, 316] width 276 height 24
drag, startPoint x: 1122, startPoint y: 313, endPoint x: 1110, endPoint y: 313, distance: 12.0
click at [1110, 313] on small "Wednesday, 12 November 2025" at bounding box center [1018, 316] width 276 height 24
click at [1006, 317] on small "Wednesday, 12 November 2025" at bounding box center [1018, 316] width 276 height 24
drag, startPoint x: 905, startPoint y: 314, endPoint x: 1108, endPoint y: 317, distance: 203.0
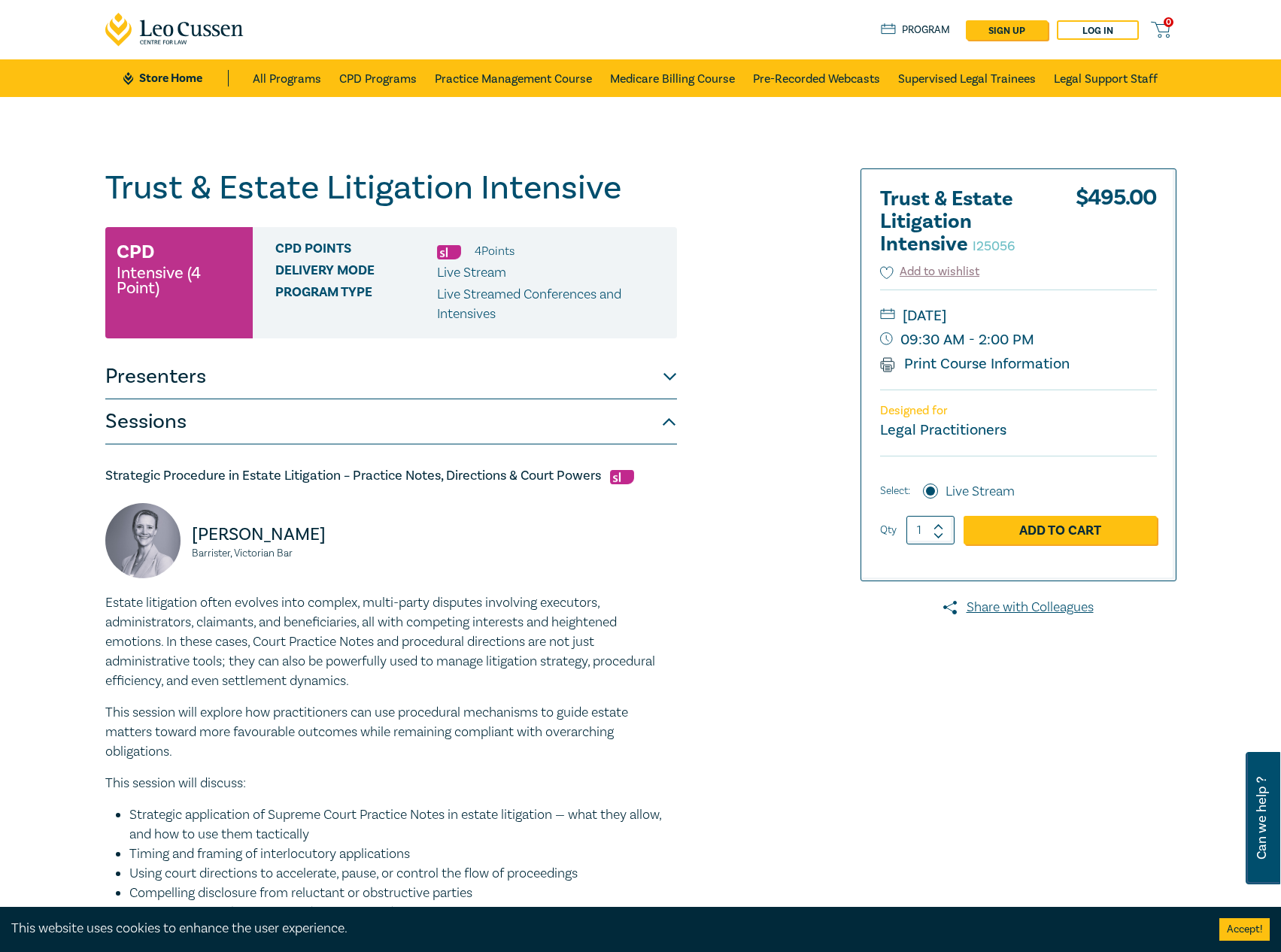
click at [1108, 317] on small "Wednesday, 12 November 2025" at bounding box center [1018, 316] width 276 height 24
drag, startPoint x: 1069, startPoint y: 341, endPoint x: 1029, endPoint y: 342, distance: 40.0
click at [1029, 342] on small "09:30 AM - 2:00 PM" at bounding box center [1018, 340] width 276 height 24
drag, startPoint x: 323, startPoint y: 534, endPoint x: 977, endPoint y: 239, distance: 717.5
click at [194, 529] on p "Tamara Quinn" at bounding box center [287, 535] width 190 height 24
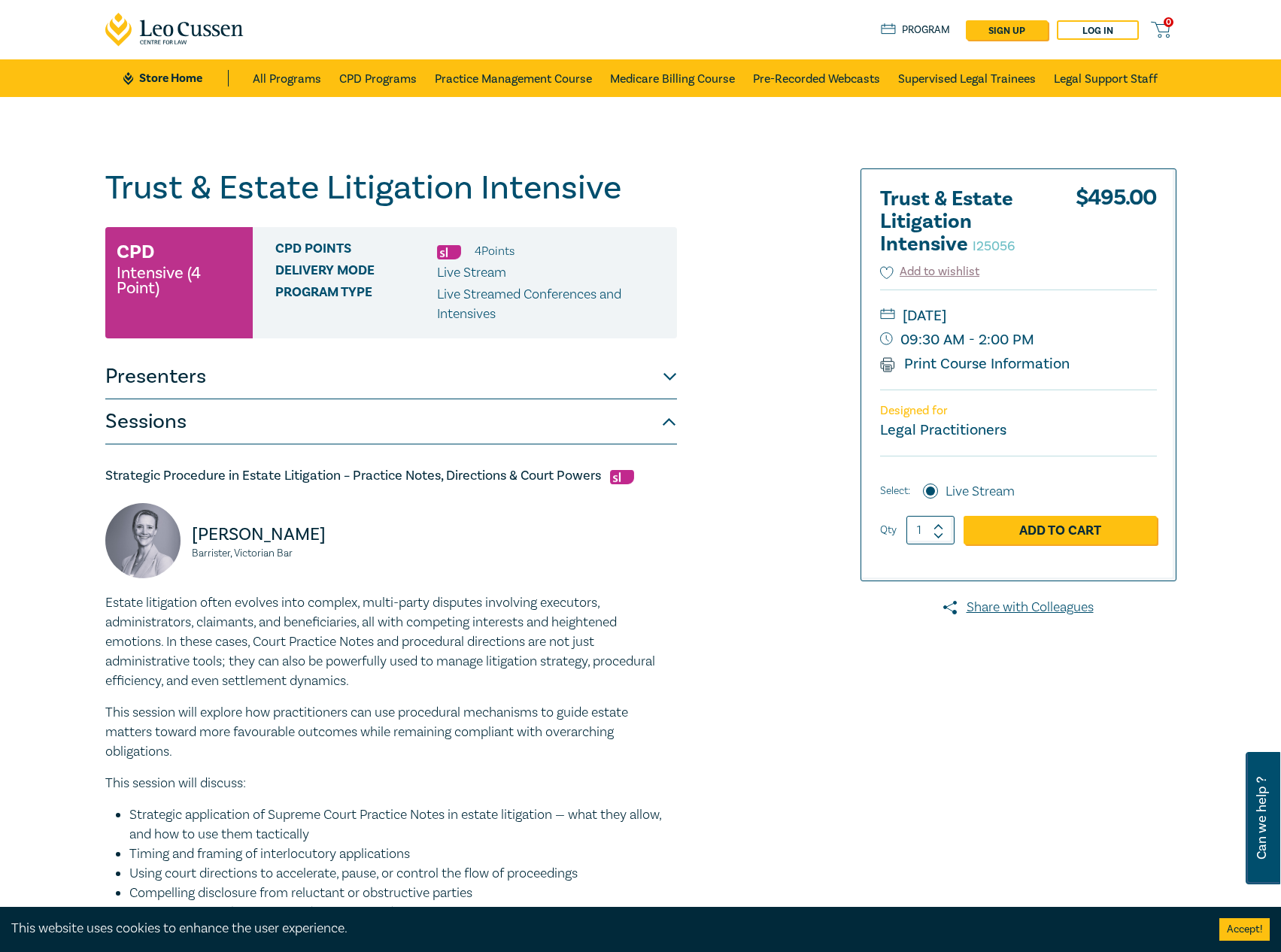
click at [1077, 321] on small "Wednesday, 12 November 2025" at bounding box center [1018, 316] width 276 height 24
drag, startPoint x: 1109, startPoint y: 321, endPoint x: 1006, endPoint y: 321, distance: 103.0
click at [1006, 321] on small "Wednesday, 12 November 2025" at bounding box center [1018, 316] width 276 height 24
click at [272, 529] on p "Tamara Quinn" at bounding box center [287, 535] width 190 height 24
click at [402, 86] on link "CPD Programs" at bounding box center [378, 77] width 77 height 38
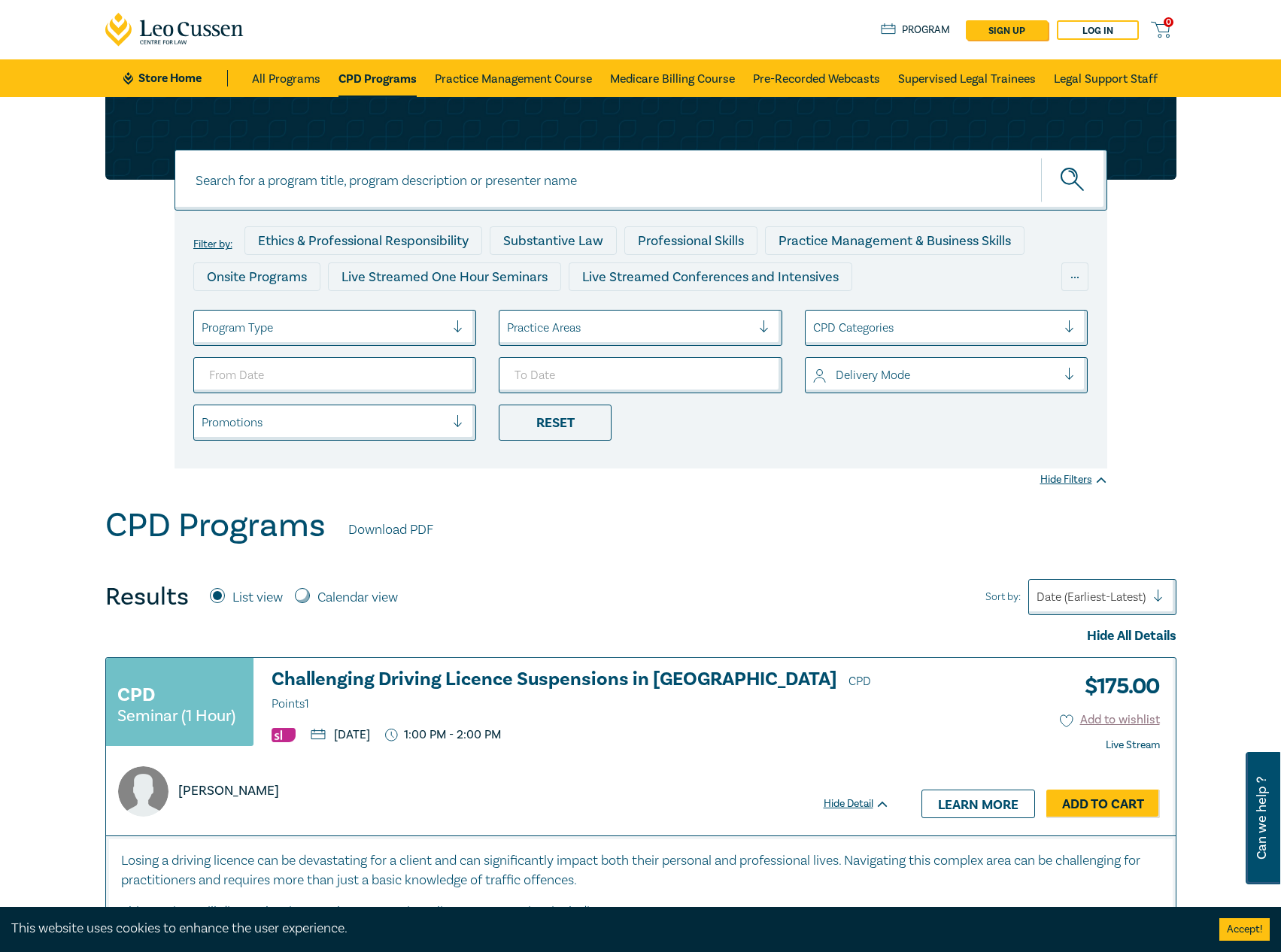
click at [464, 170] on input at bounding box center [640, 180] width 933 height 61
type input "i26000"
click at [1040, 158] on button "submit" at bounding box center [1074, 181] width 66 height 46
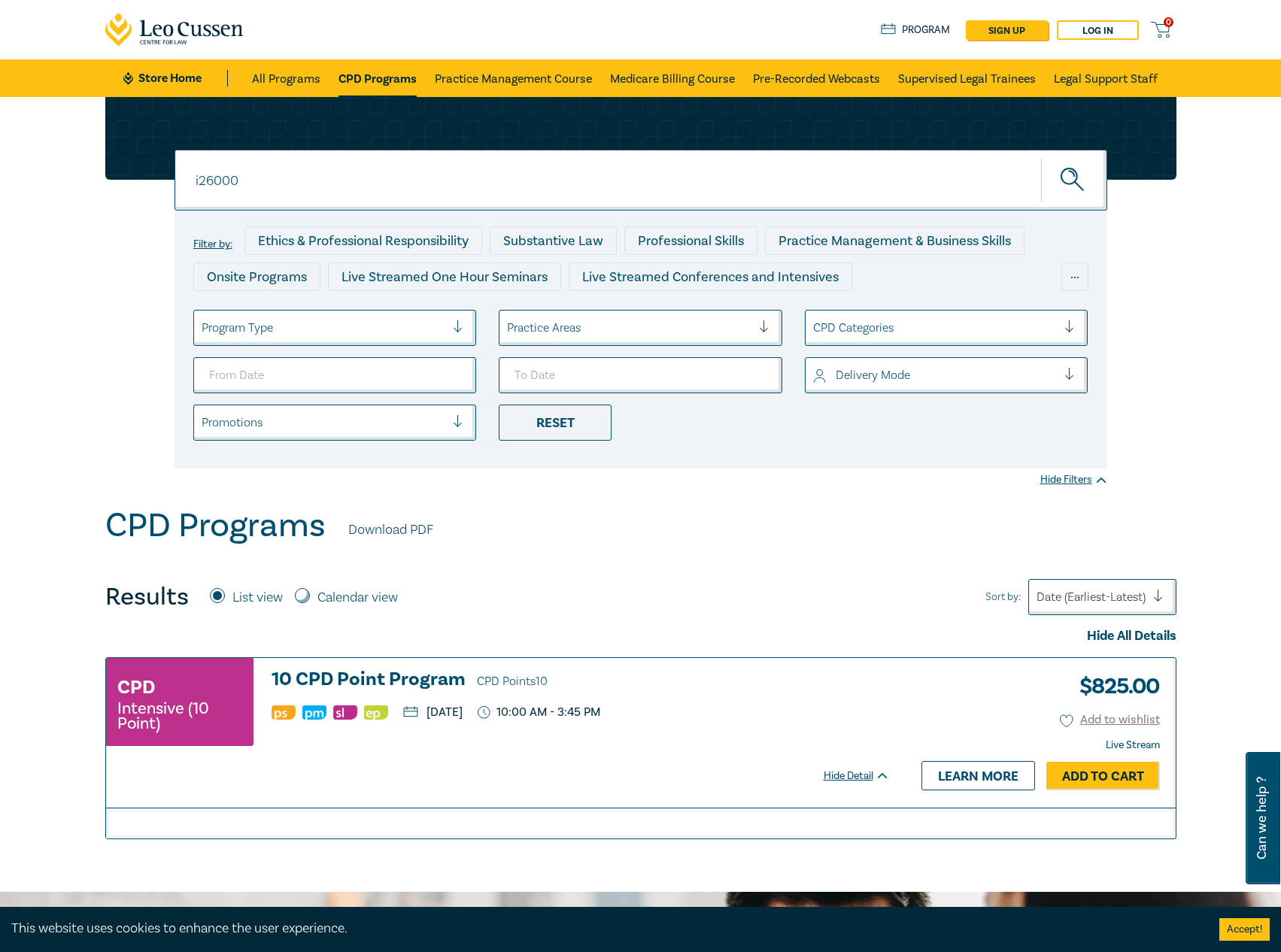
click at [411, 670] on h3 "10 CPD Point Program CPD Points 10" at bounding box center [581, 680] width 618 height 22
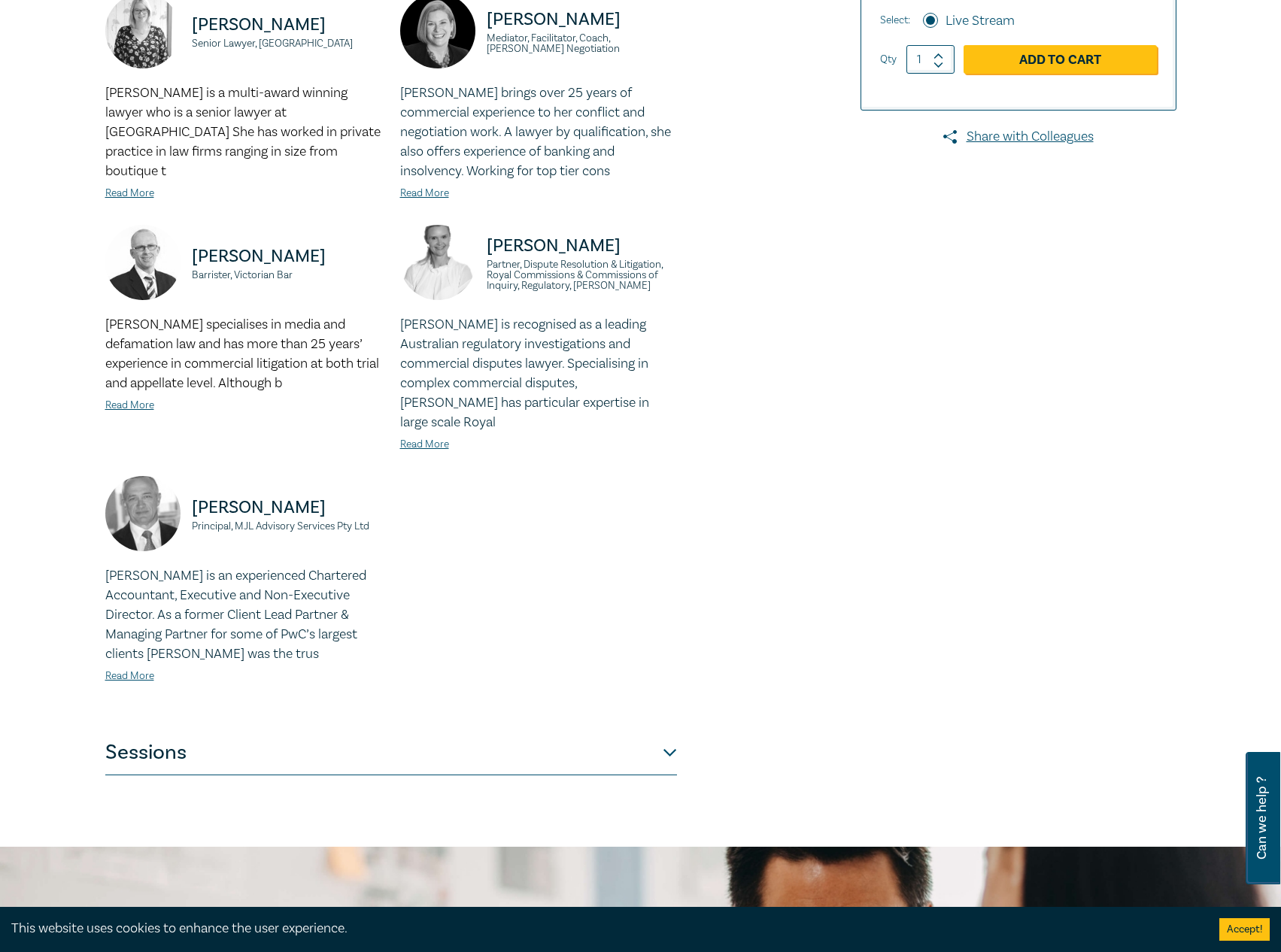
scroll to position [452, 0]
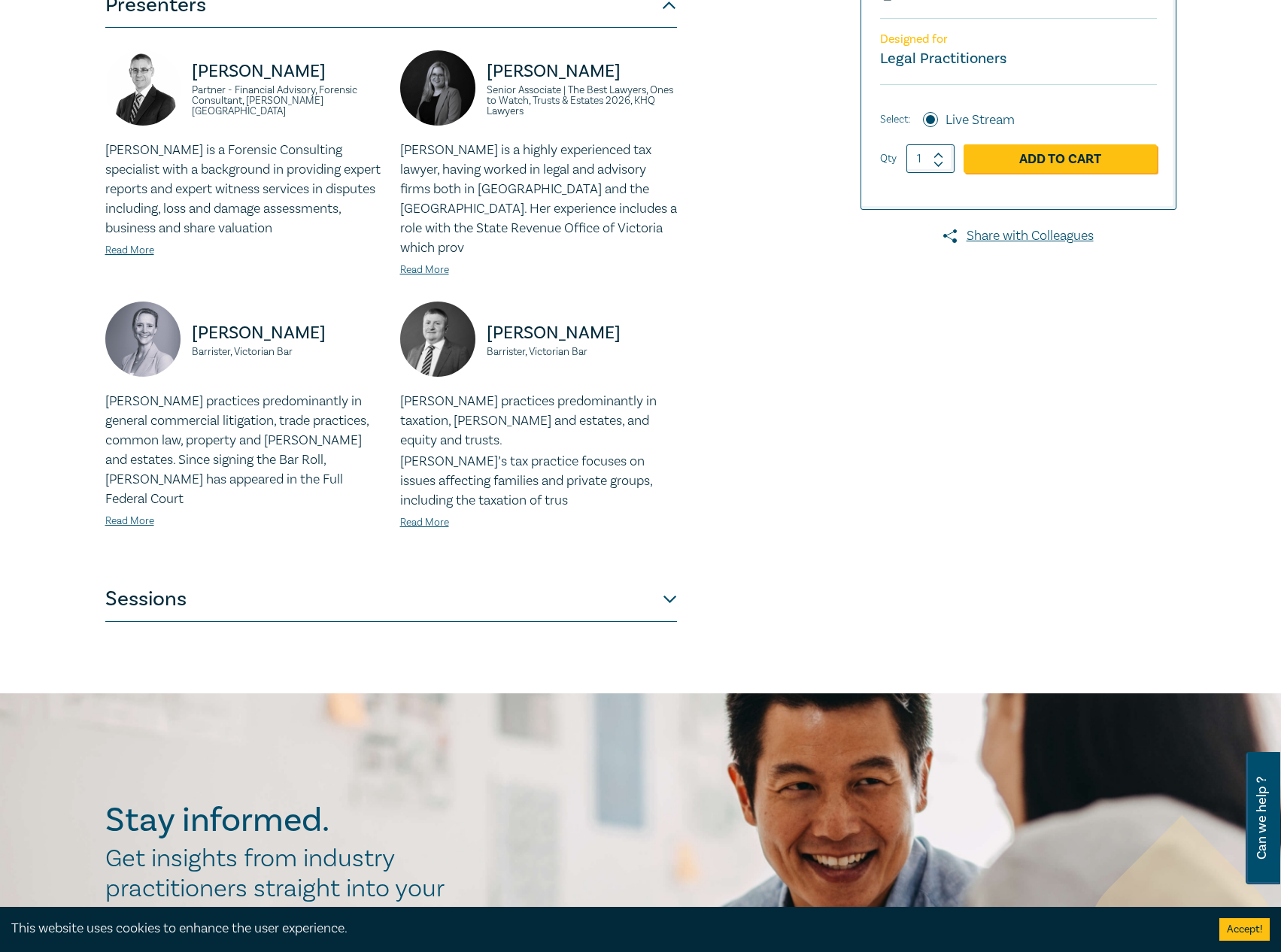
scroll to position [376, 0]
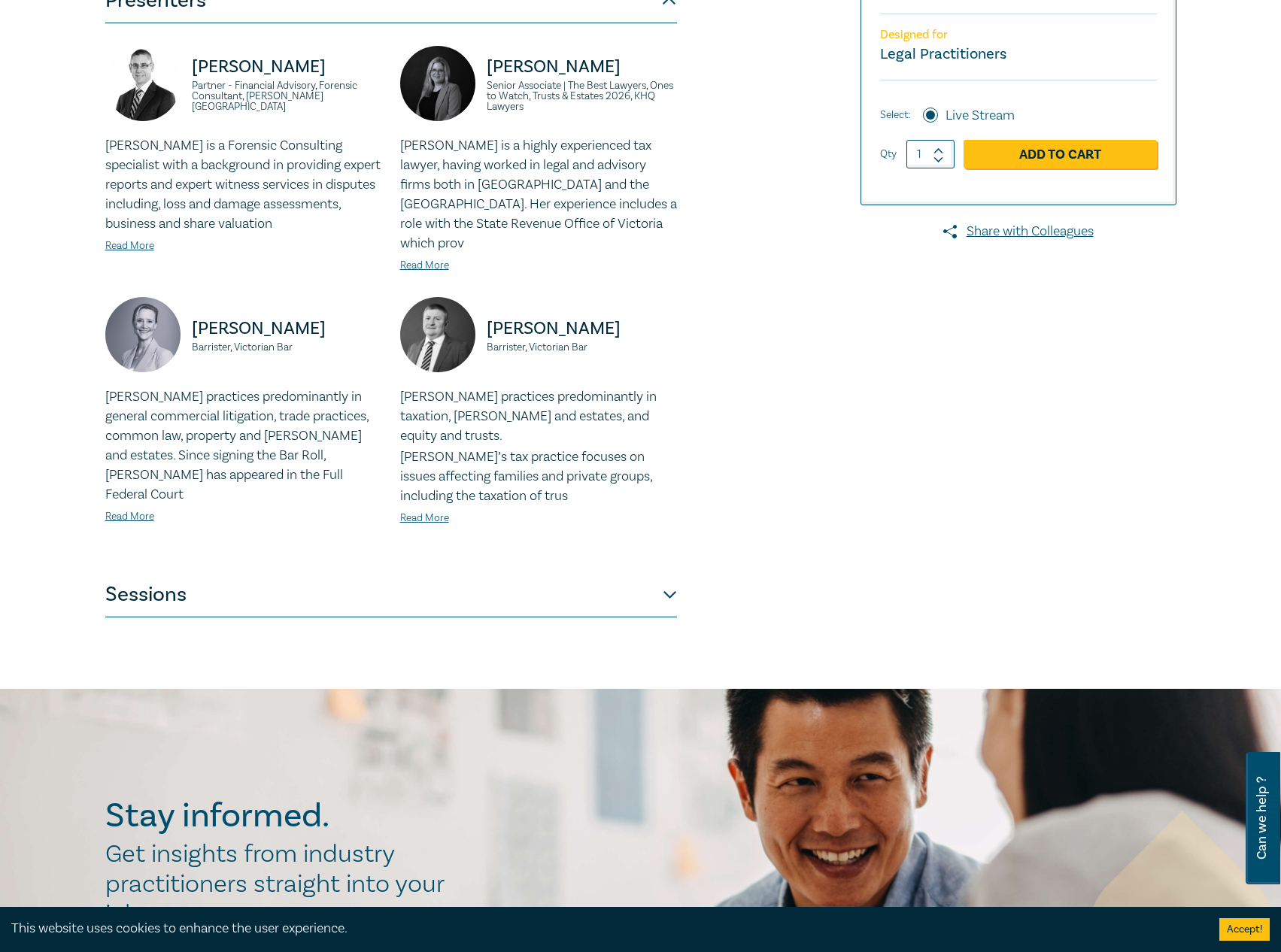
click at [440, 572] on button "Sessions" at bounding box center [391, 594] width 571 height 45
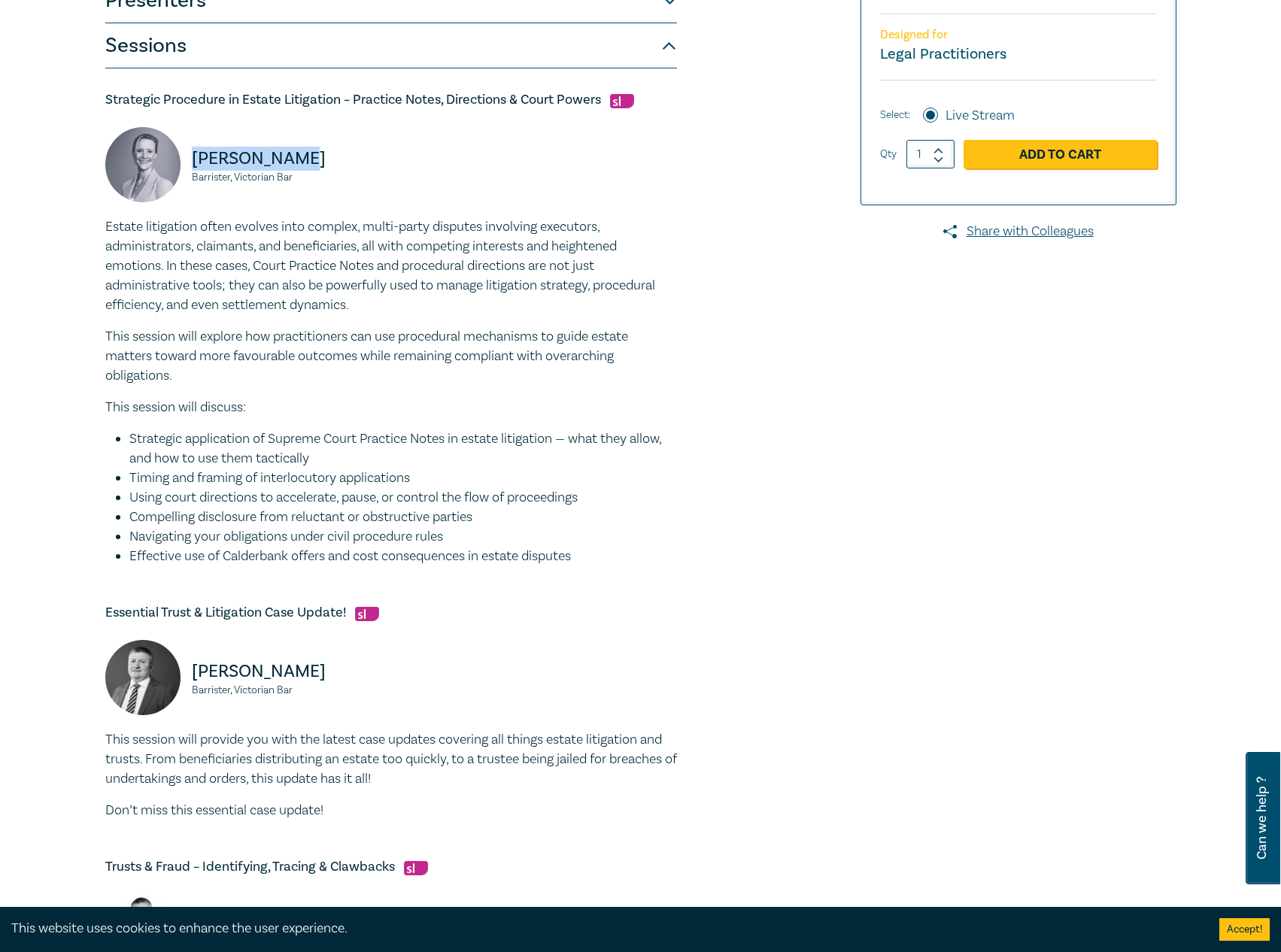
drag, startPoint x: 354, startPoint y: 159, endPoint x: 187, endPoint y: 159, distance: 167.0
click at [187, 159] on div "Tamara Quinn Barrister, Victorian Bar" at bounding box center [243, 172] width 276 height 90
copy p "Tamara Quinn"
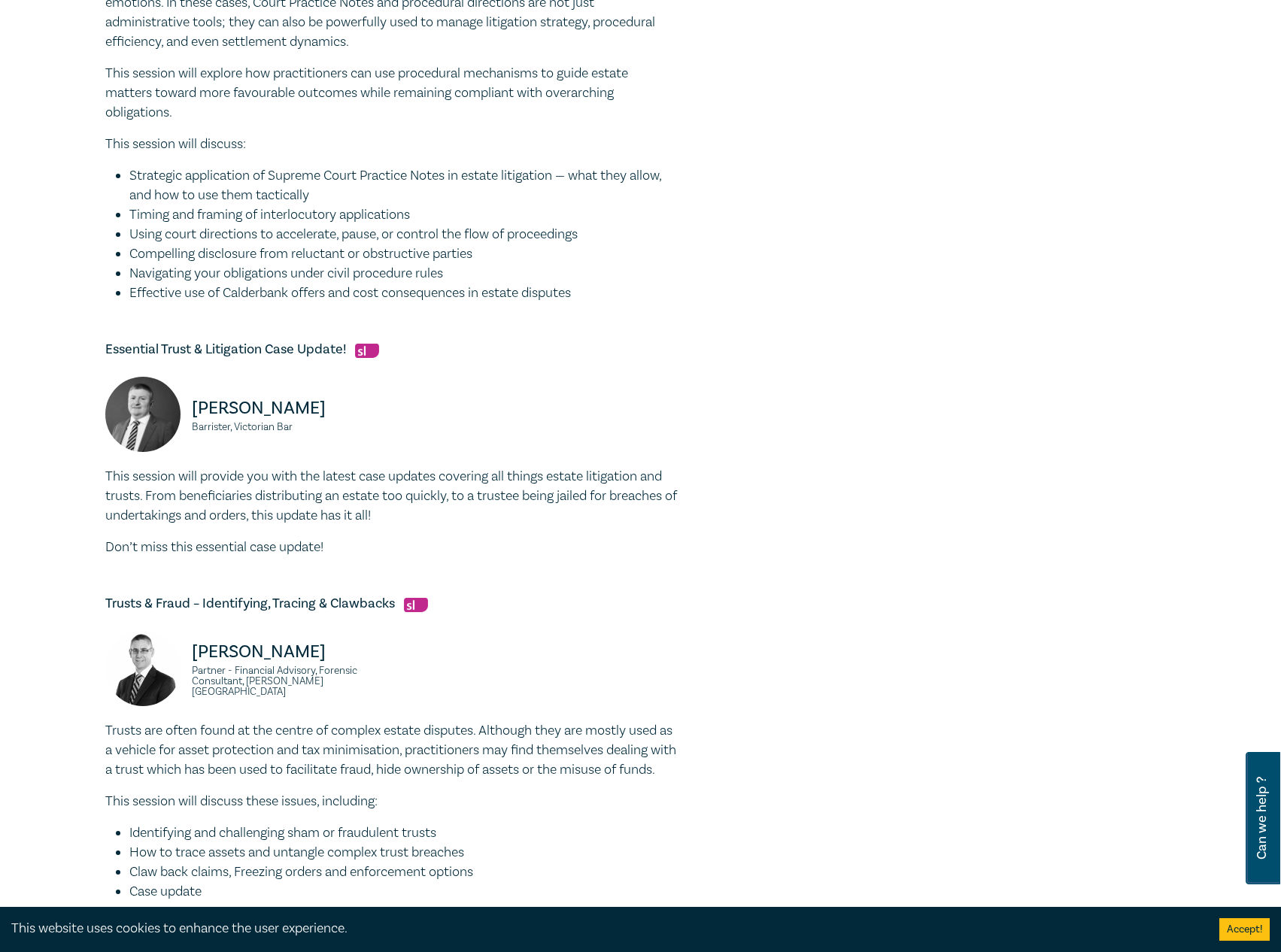
scroll to position [676, 0]
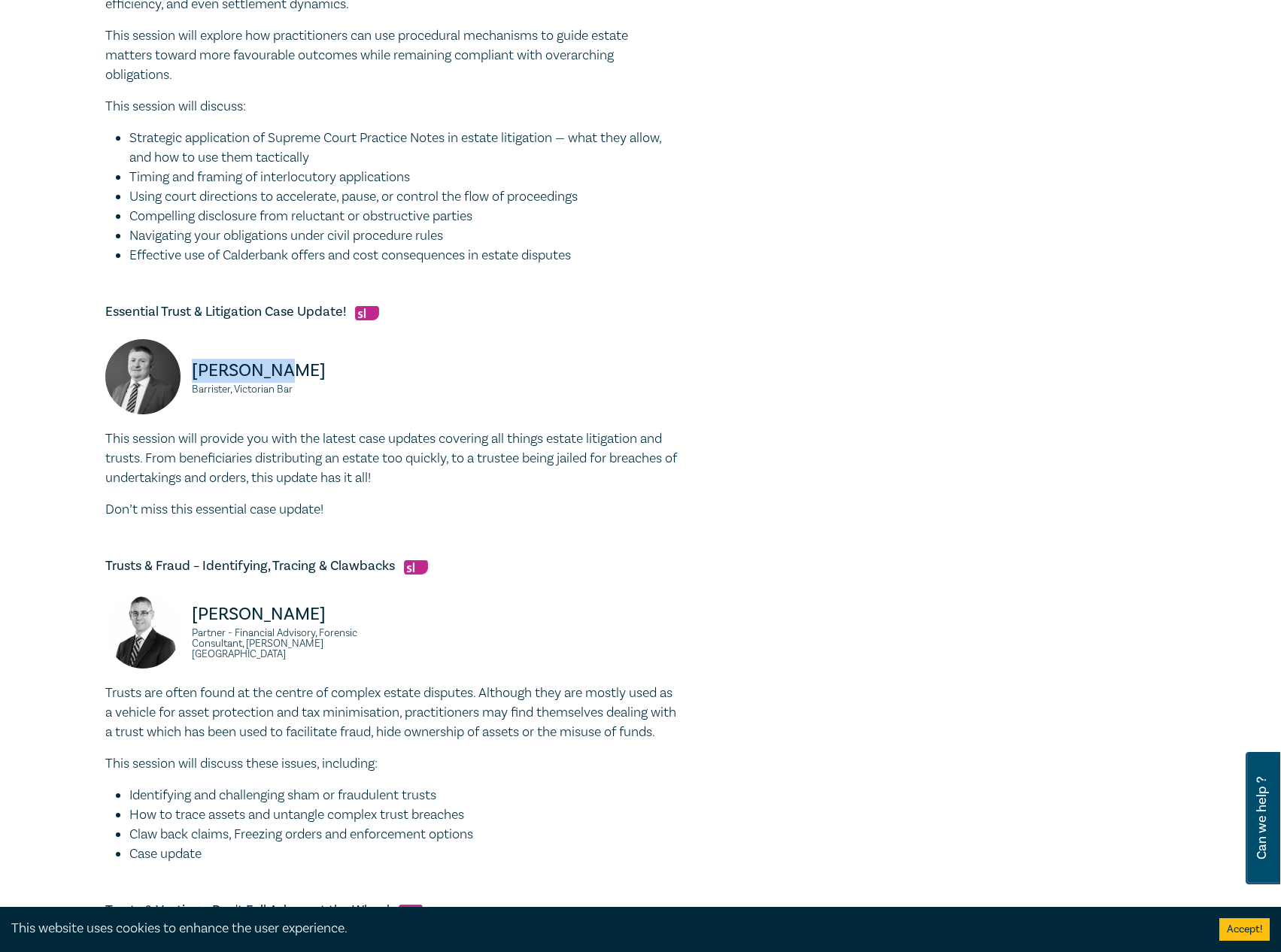
drag, startPoint x: 319, startPoint y: 366, endPoint x: 194, endPoint y: 370, distance: 125.1
click at [194, 370] on p "Adam Craig" at bounding box center [287, 370] width 190 height 24
copy p "Adam Craig"
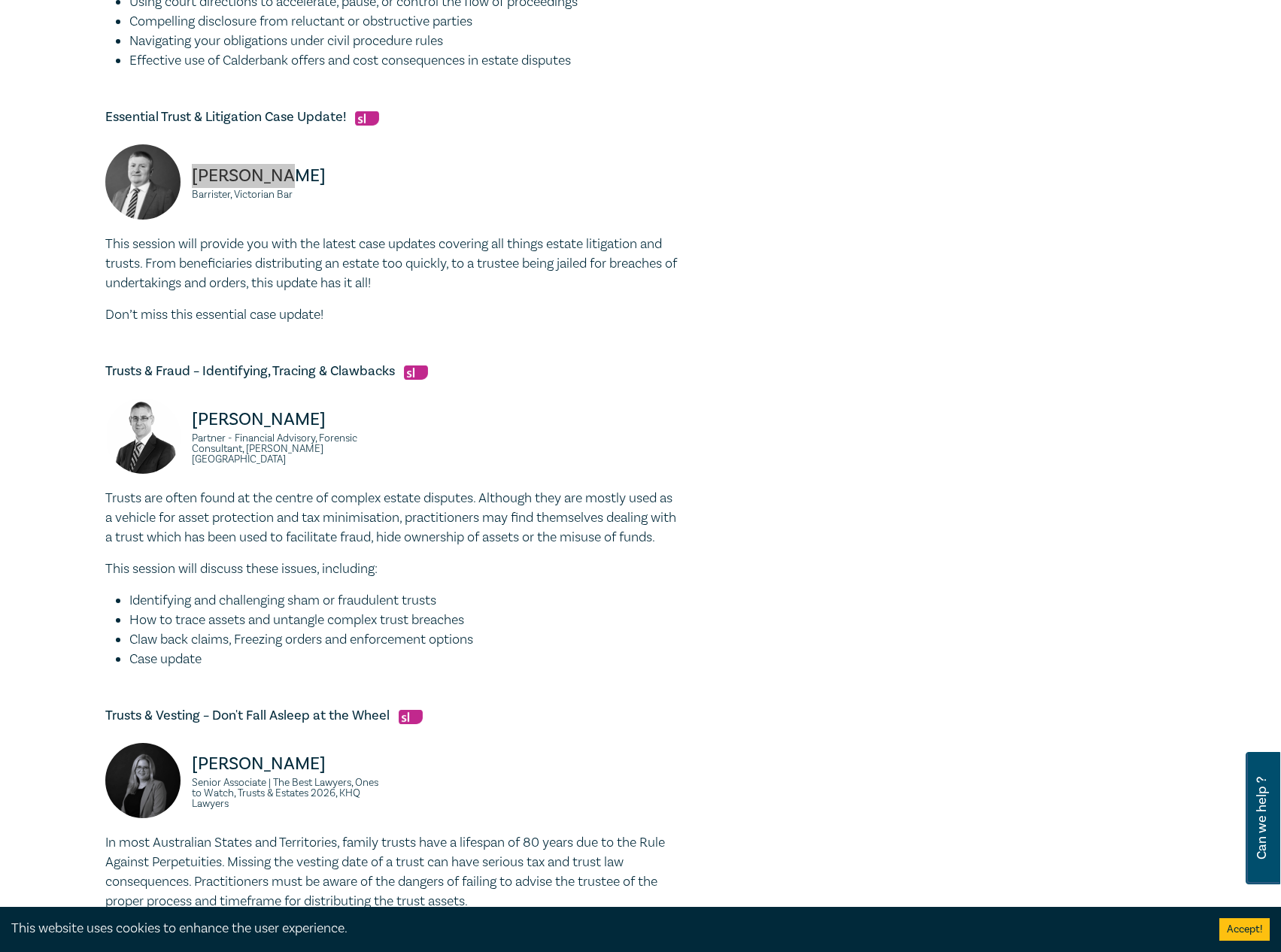
scroll to position [1052, 0]
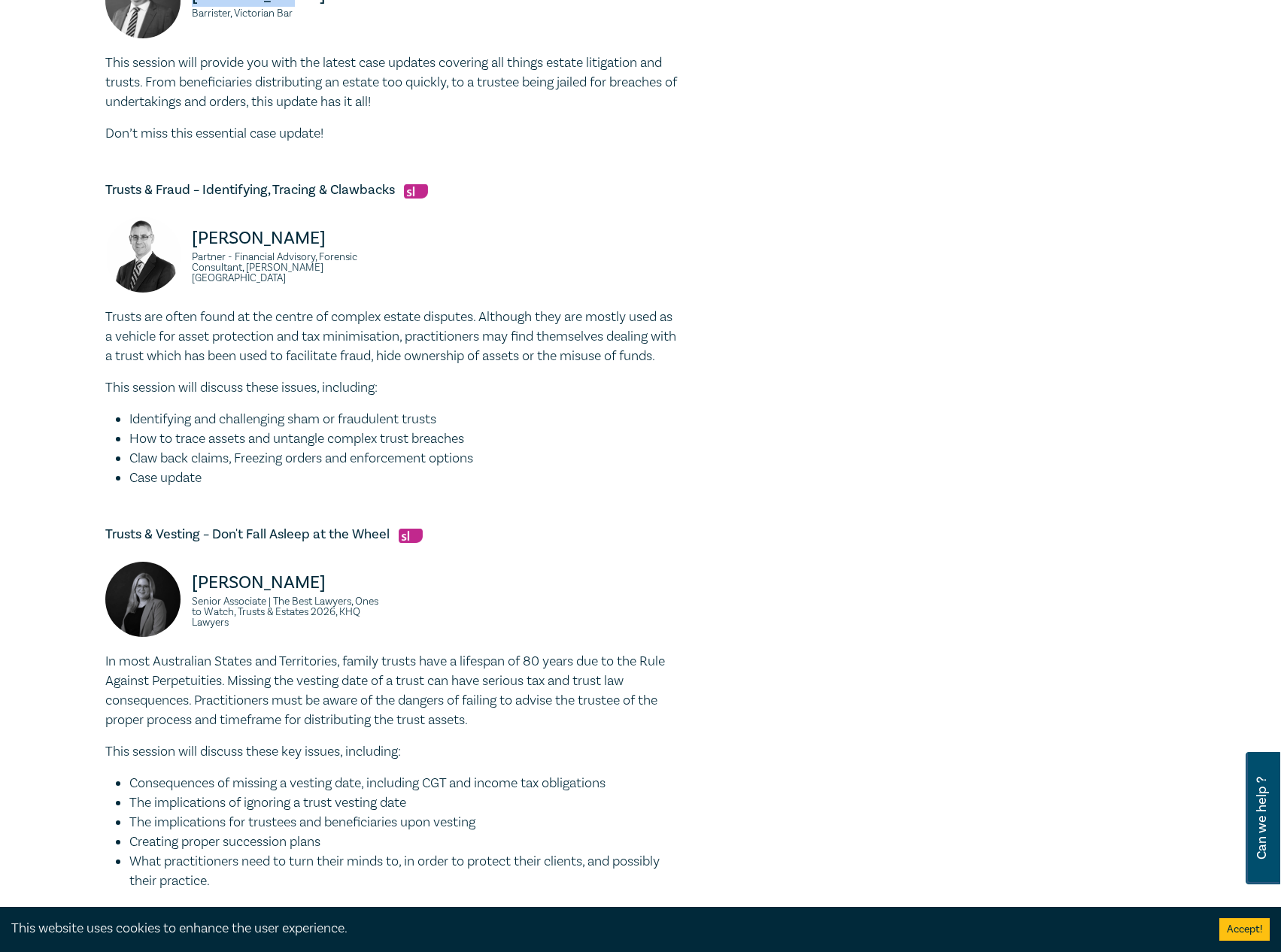
drag, startPoint x: 322, startPoint y: 239, endPoint x: 186, endPoint y: 247, distance: 136.2
click at [186, 247] on div "Darryn Hockley Partner - Financial Advisory, Forensic Consultant, Grant Thornto…" at bounding box center [243, 263] width 276 height 90
copy p "Darryn Hockley"
drag, startPoint x: 337, startPoint y: 599, endPoint x: 182, endPoint y: 599, distance: 155.0
click at [182, 599] on div "Laura Hussey Senior Associate | The Best Lawyers, Ones to Watch, Trusts & Estat…" at bounding box center [243, 607] width 276 height 90
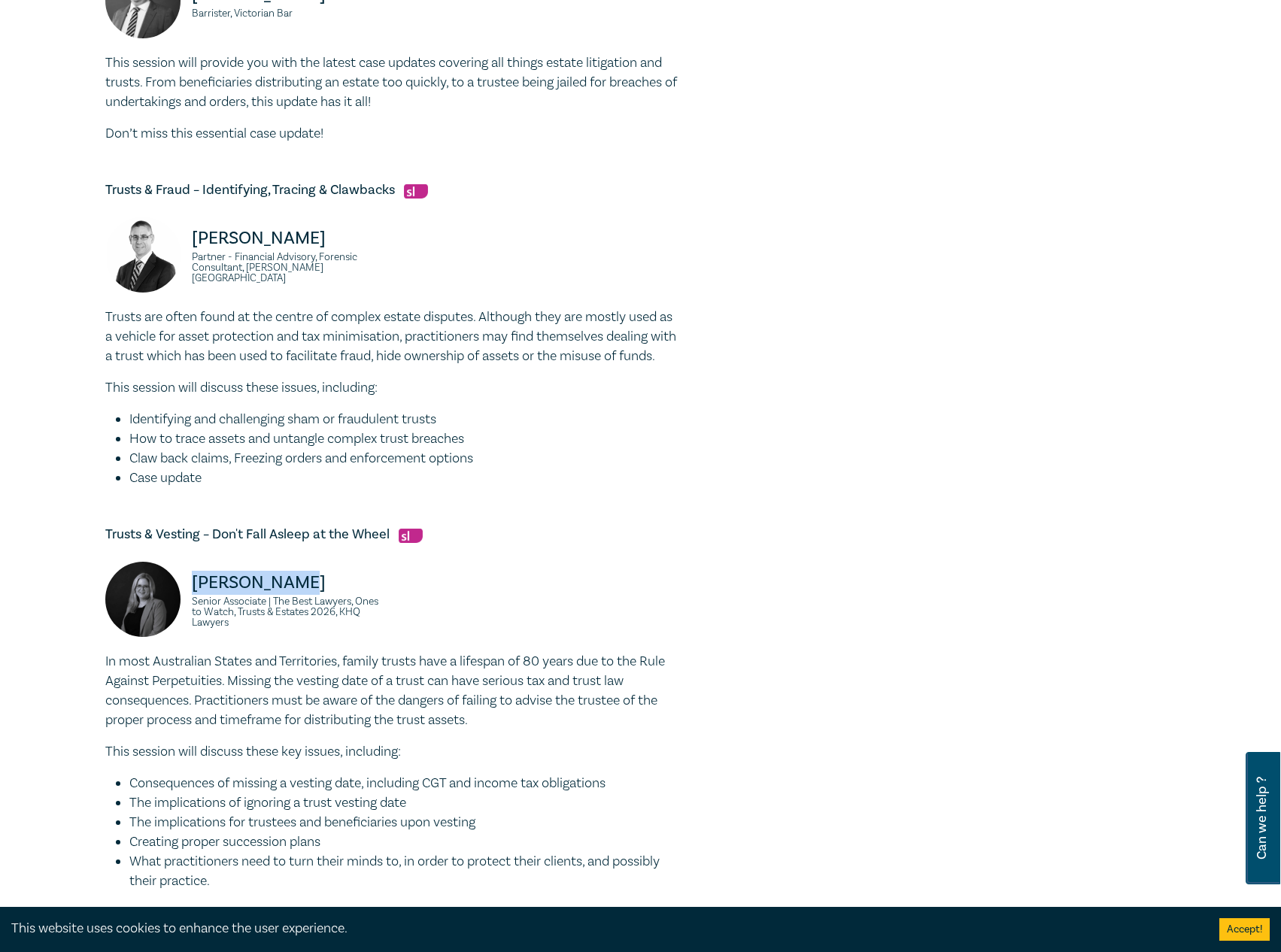
copy p "Laura Hussey"
click at [663, 429] on li "Identifying and challenging sham or fraudulent trusts" at bounding box center [403, 419] width 547 height 19
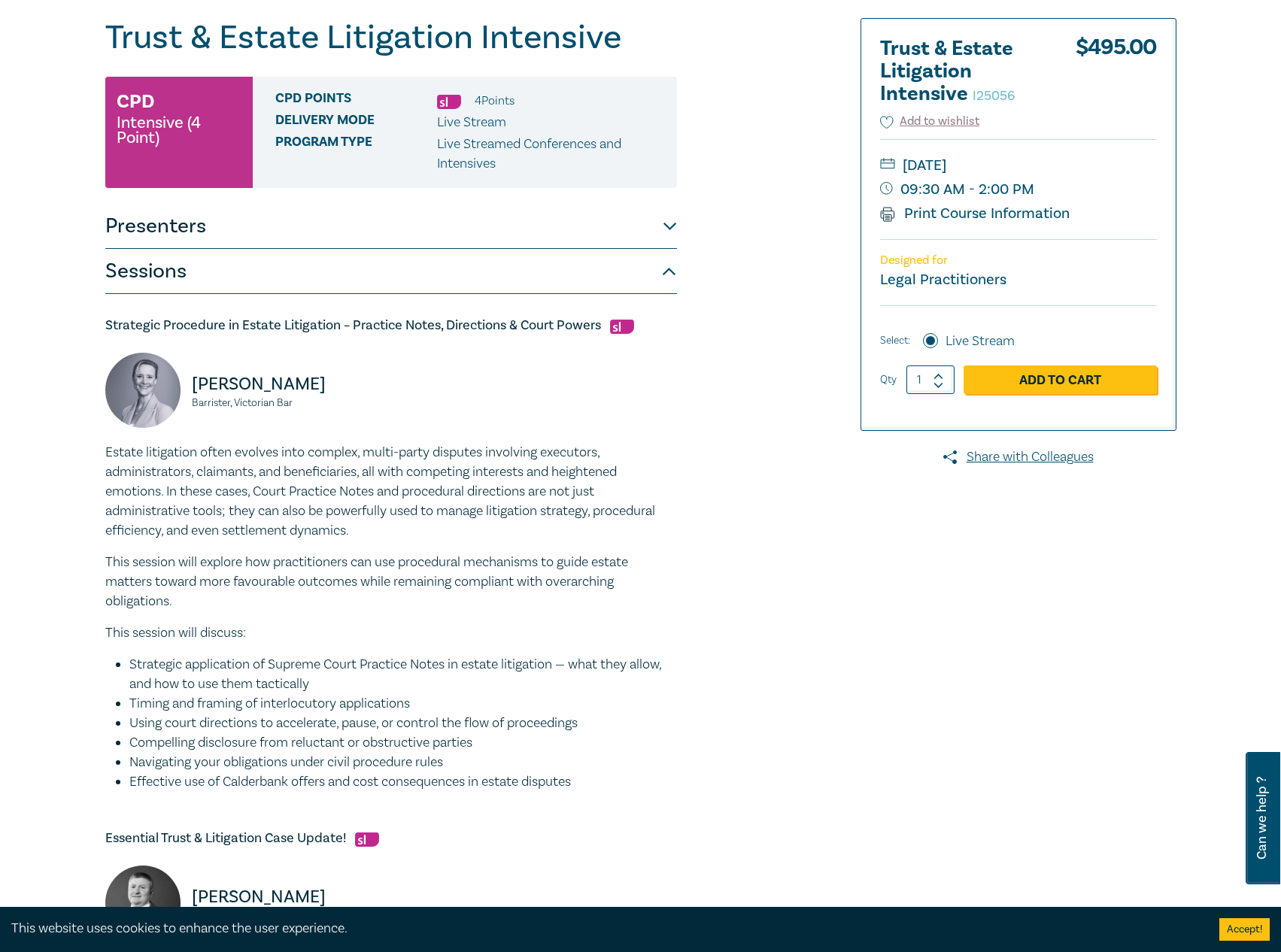
scroll to position [0, 0]
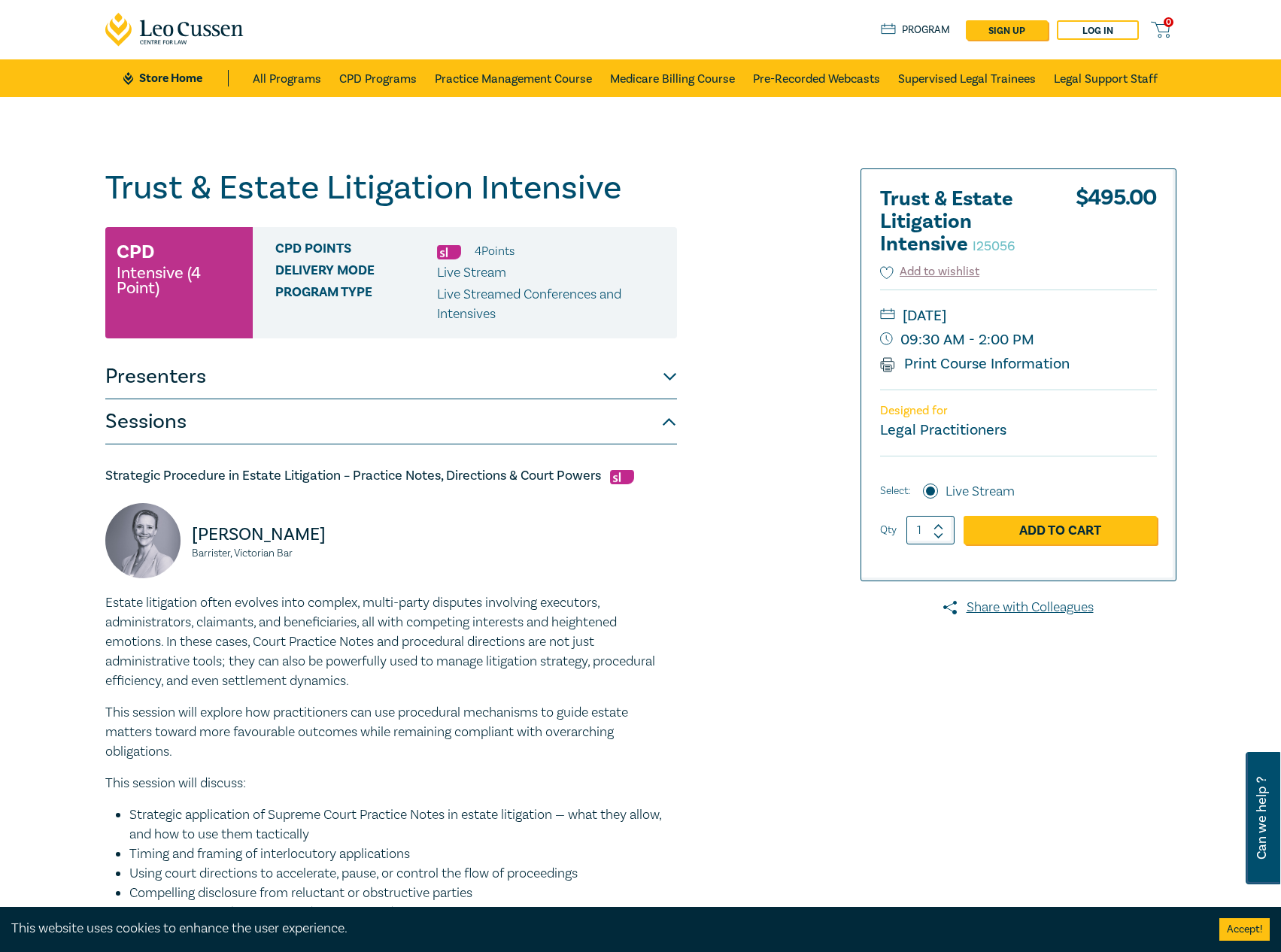
click at [460, 372] on button "Presenters" at bounding box center [391, 376] width 571 height 45
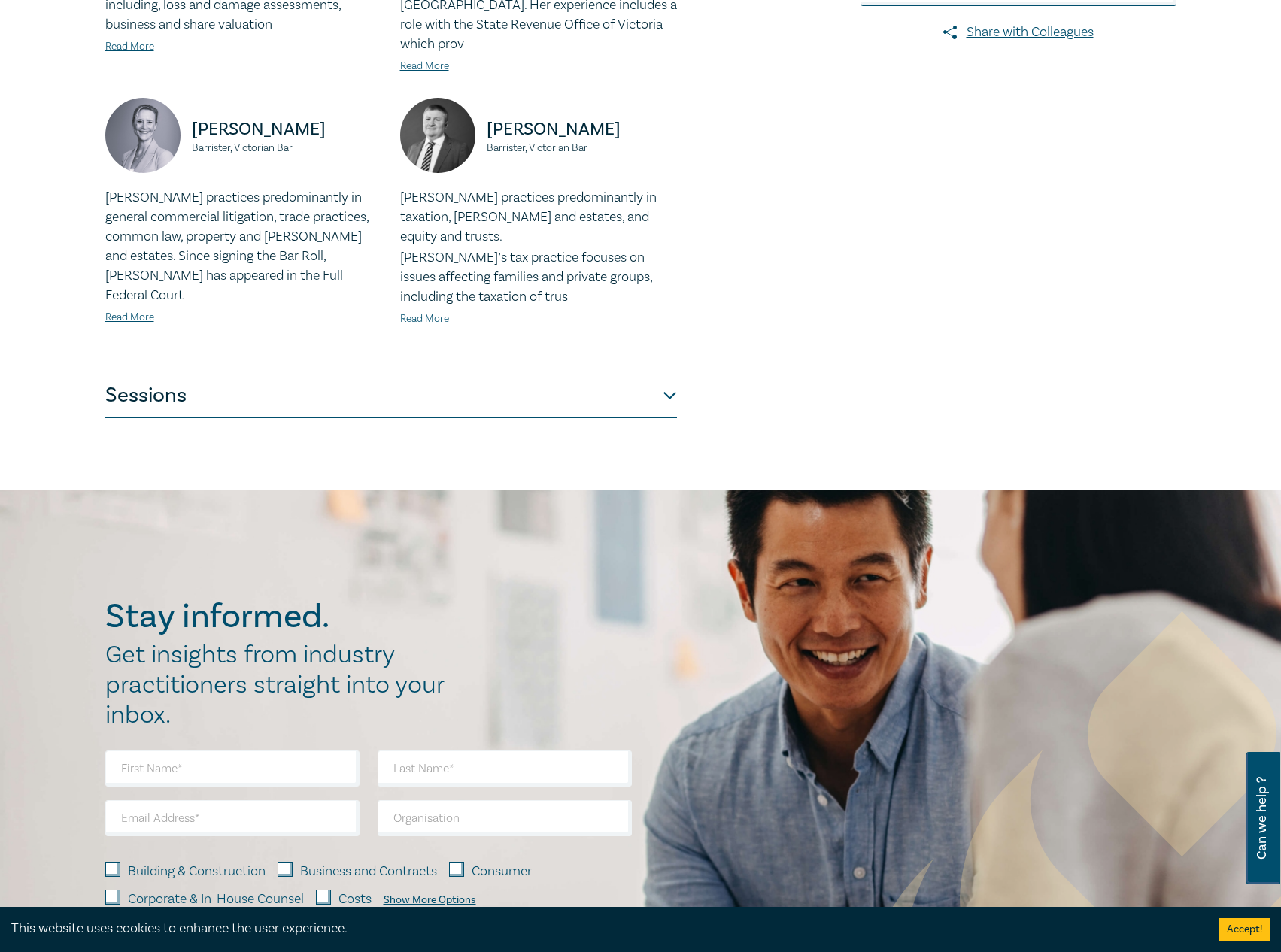
scroll to position [376, 0]
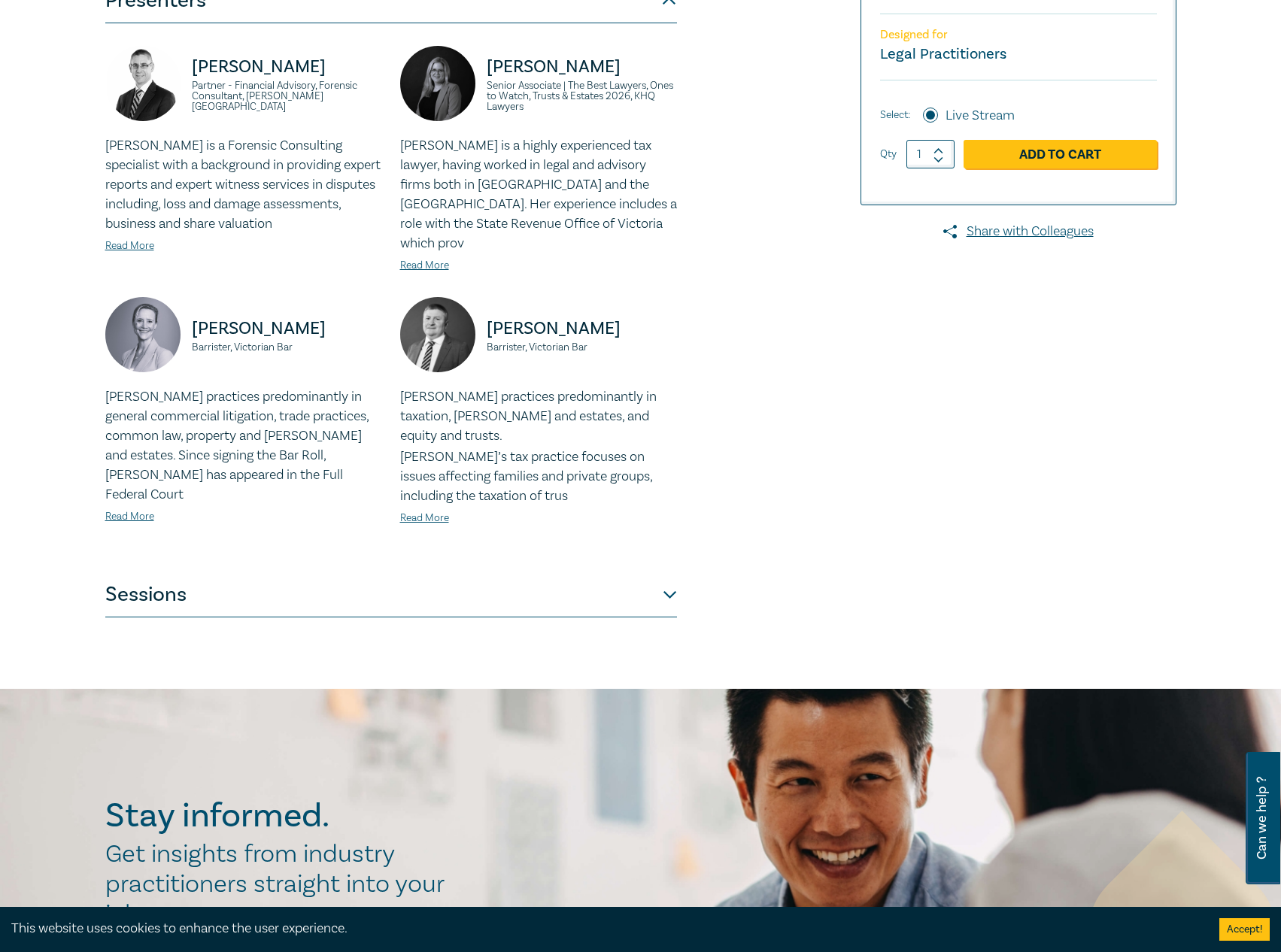
click at [460, 572] on button "Sessions" at bounding box center [391, 594] width 571 height 45
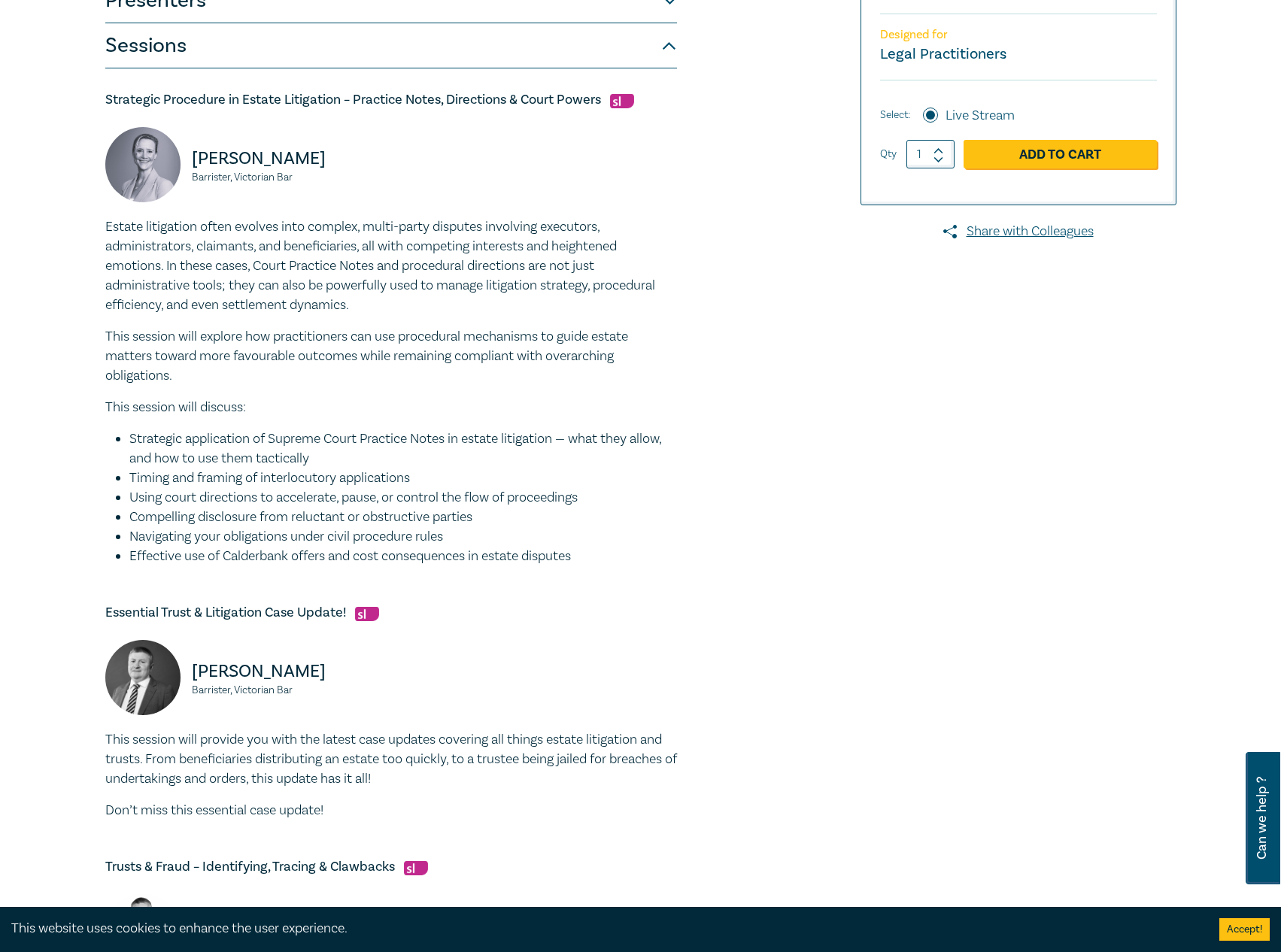
click at [391, 119] on div "Strategic Procedure in Estate Litigation – Practice Notes, Directions & Court P…" at bounding box center [391, 329] width 571 height 476
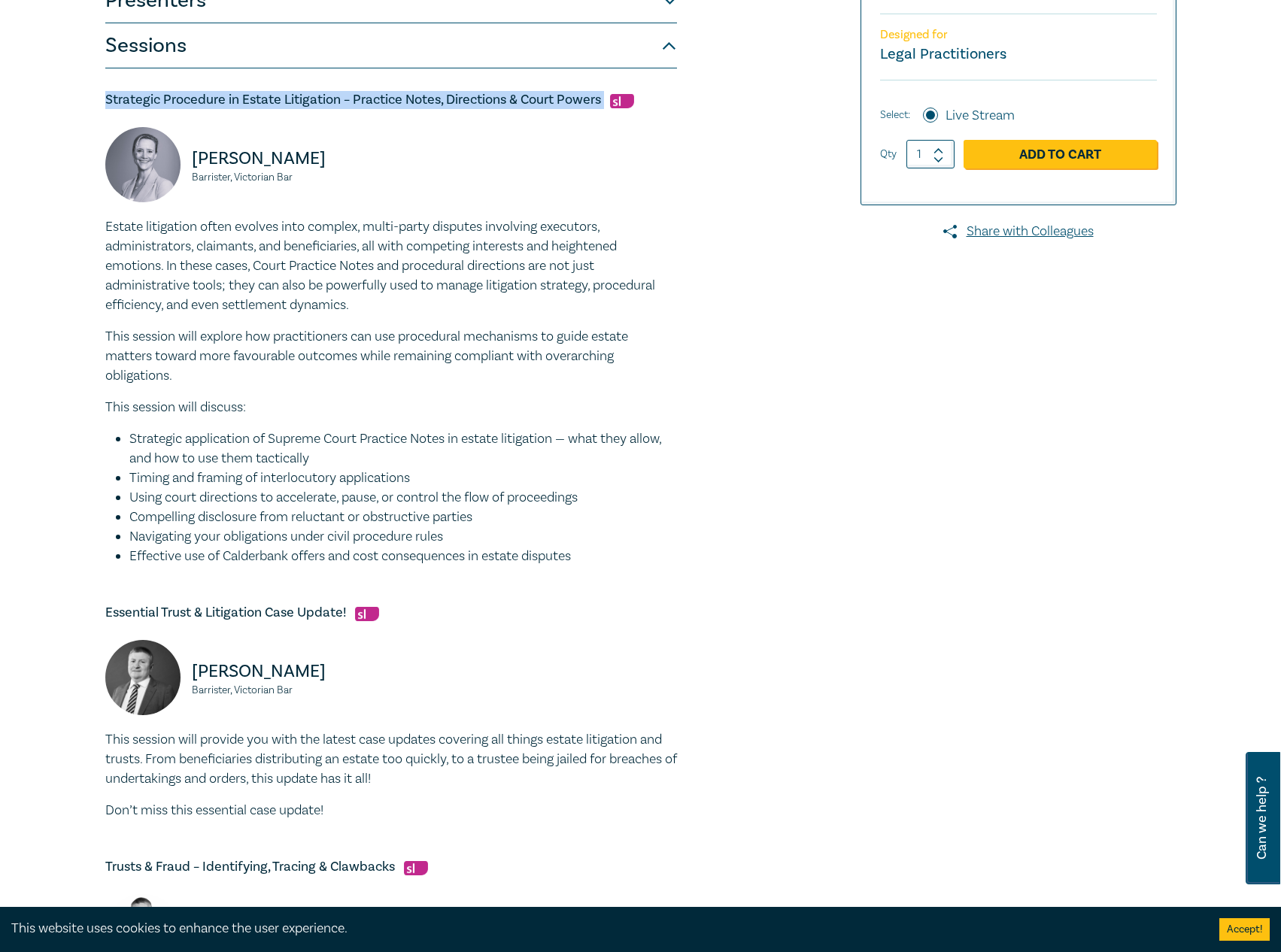
drag, startPoint x: 604, startPoint y: 104, endPoint x: 142, endPoint y: 88, distance: 462.3
click at [94, 96] on div "Trust & Estate Litigation Intensive I25056 CPD Intensive (4 Point) CPD Points 4…" at bounding box center [640, 697] width 1281 height 1953
copy h5 "Strategic Procedure in Estate Litigation – Practice Notes, Directions & Court P…"
drag, startPoint x: 106, startPoint y: 225, endPoint x: 588, endPoint y: 549, distance: 580.8
click at [588, 549] on div "Estate litigation often evolves into complex, multi-party disputes involving ex…" at bounding box center [391, 392] width 571 height 349
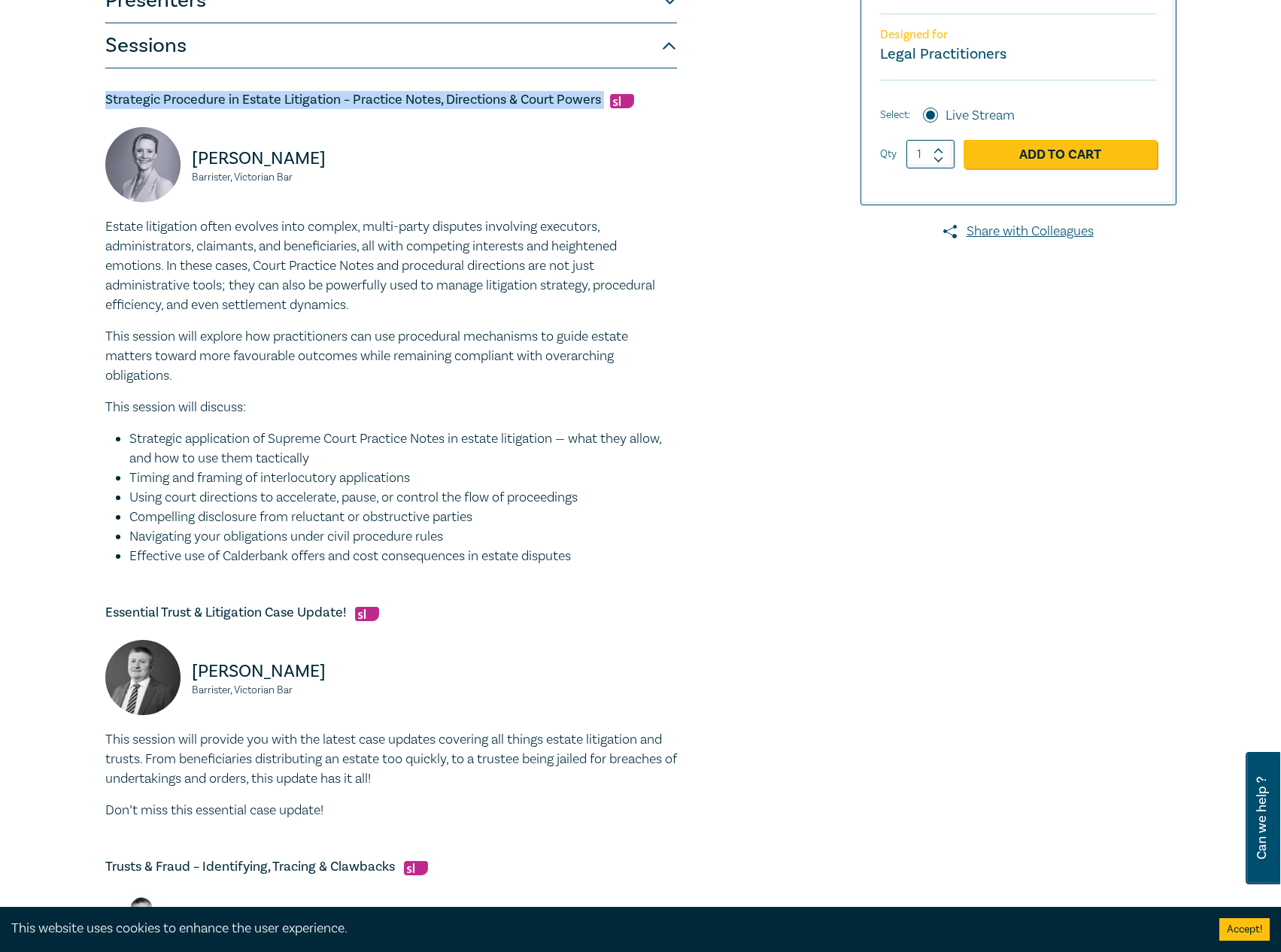
copy div "Estate litigation often evolves into complex, multi-party disputes involving ex…"
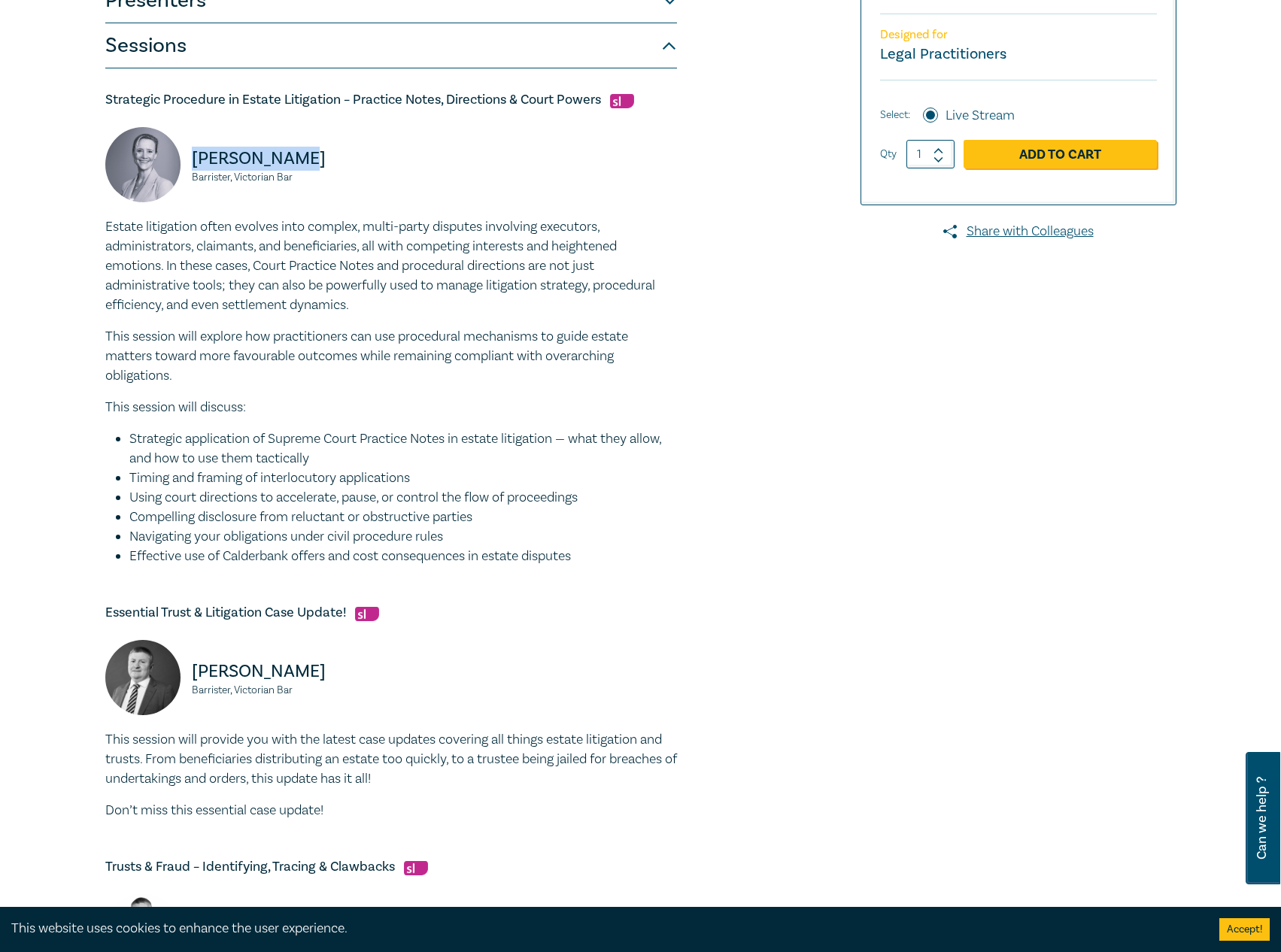
drag, startPoint x: 327, startPoint y: 157, endPoint x: 186, endPoint y: 159, distance: 141.0
click at [186, 159] on div "Tamara Quinn Barrister, Victorian Bar" at bounding box center [243, 172] width 276 height 90
copy p "Tamara Quinn"
drag, startPoint x: 299, startPoint y: 175, endPoint x: 186, endPoint y: 175, distance: 113.0
click at [186, 175] on div "Tamara Quinn Barrister, Victorian Bar" at bounding box center [243, 172] width 276 height 90
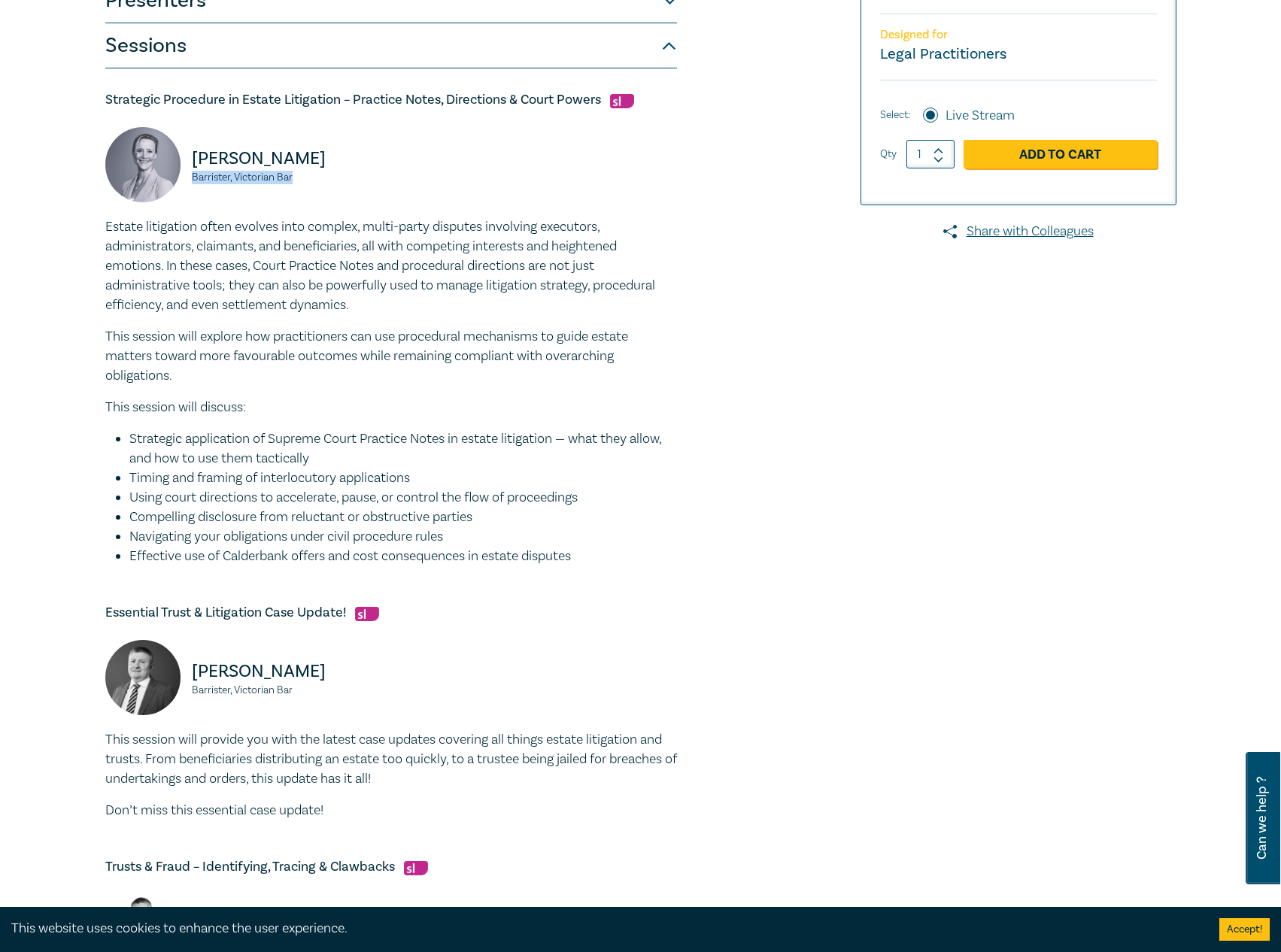
copy small "Barrister, Victorian Bar"
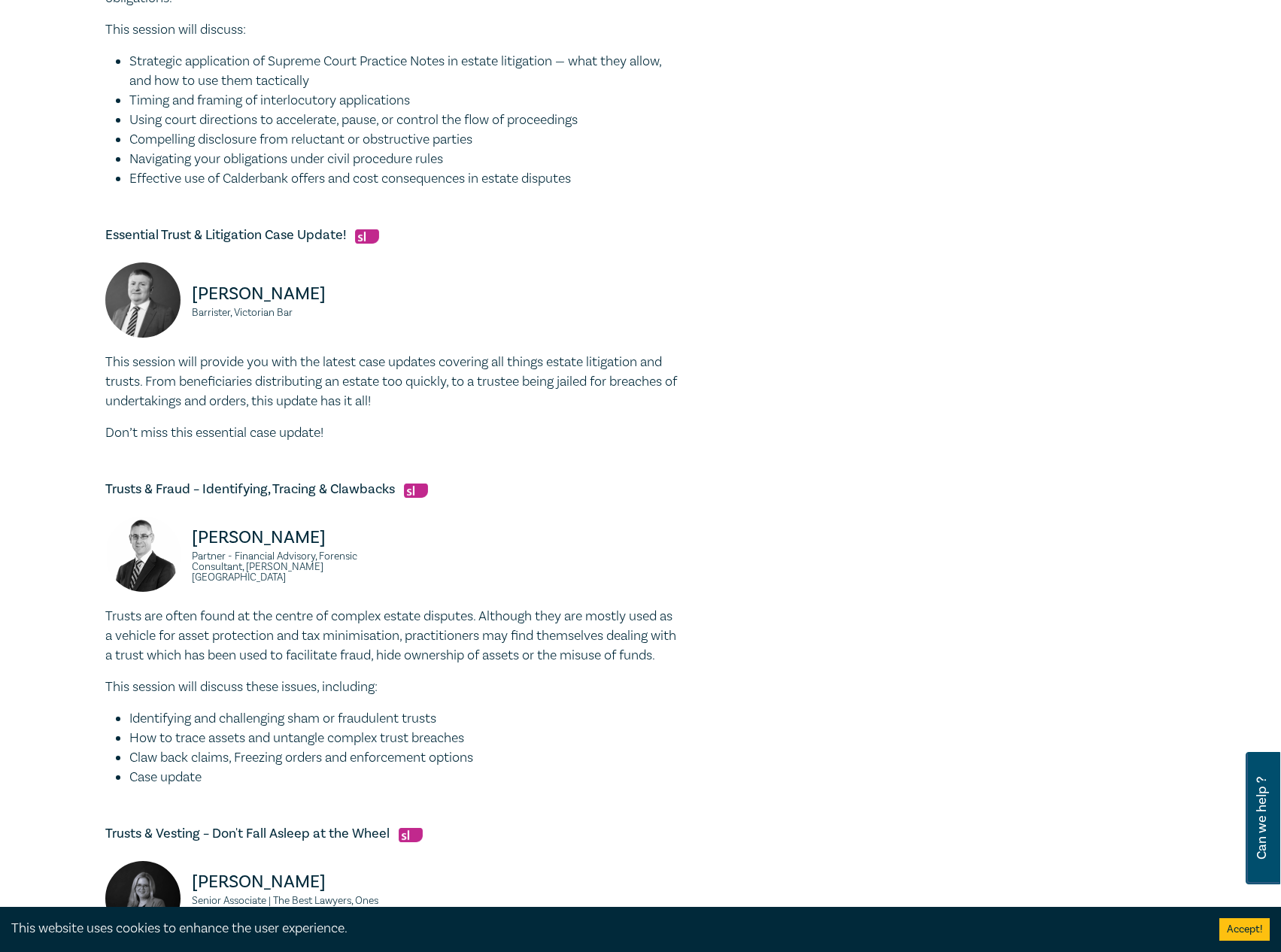
scroll to position [828, 0]
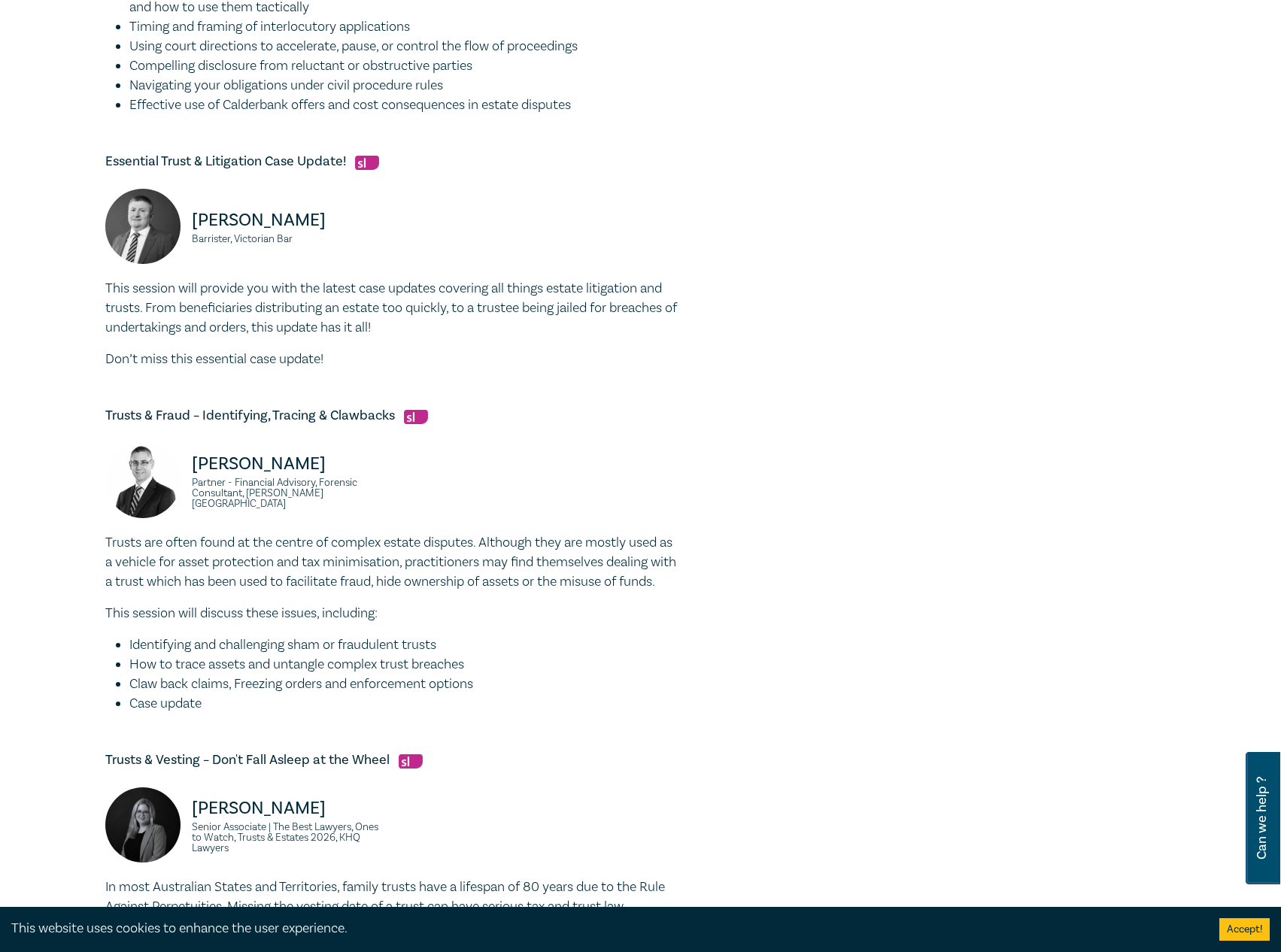
click at [336, 175] on div "Essential Trust & Litigation Case Update! Adam Craig Barrister, Victorian Bar T…" at bounding box center [391, 261] width 571 height 217
click at [344, 159] on h5 "Essential Trust & Litigation Case Update!" at bounding box center [391, 162] width 571 height 18
drag, startPoint x: 349, startPoint y: 160, endPoint x: 127, endPoint y: 161, distance: 222.0
click at [107, 160] on h5 "Essential Trust & Litigation Case Update!" at bounding box center [391, 162] width 571 height 18
copy h5 "Essential Trust & Litigation Case Update!"
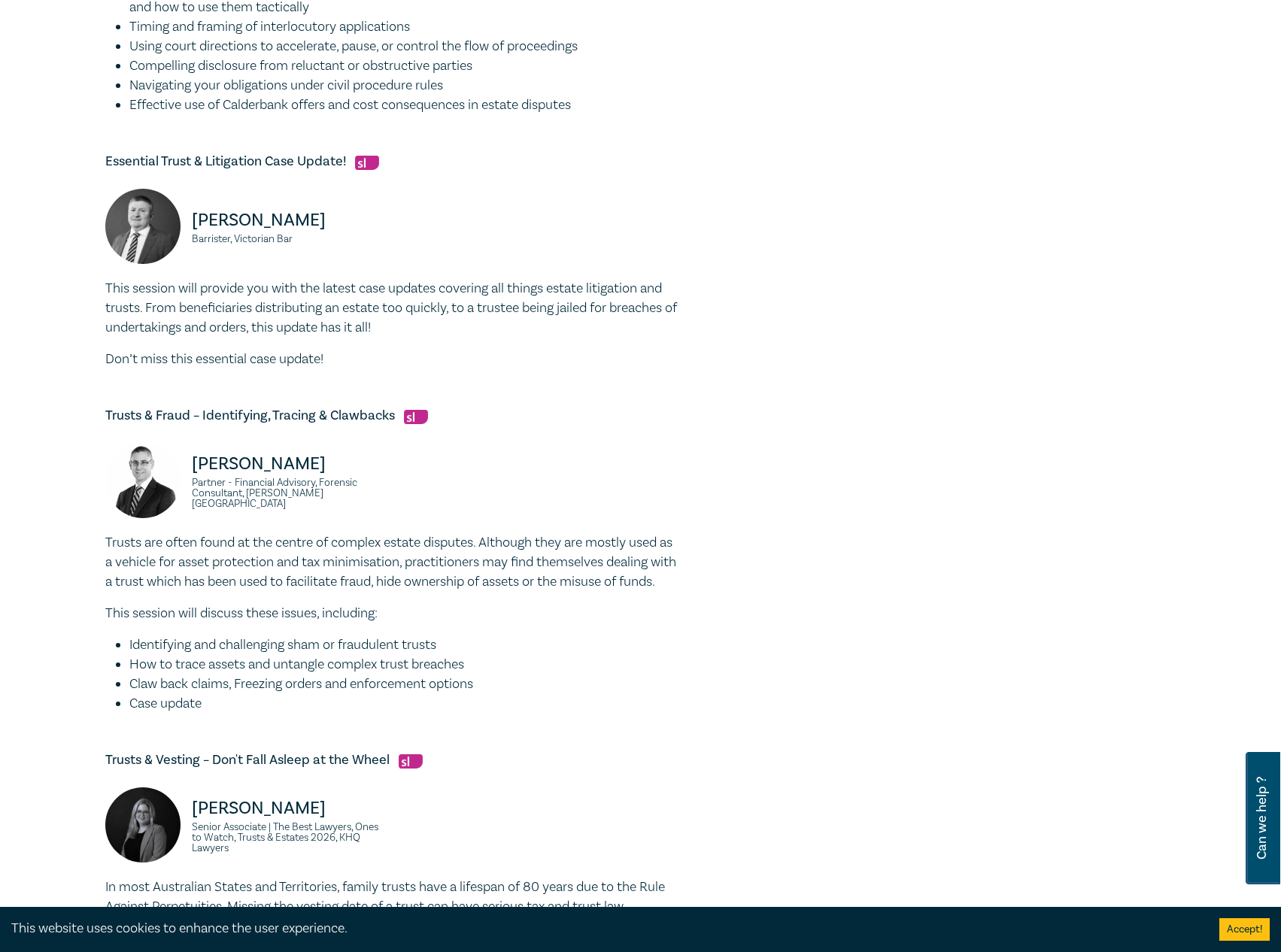
click at [388, 356] on p "Don’t miss this essential case update!" at bounding box center [391, 358] width 571 height 19
drag, startPoint x: 349, startPoint y: 364, endPoint x: 132, endPoint y: 293, distance: 228.3
click at [81, 295] on div "Trust & Estate Litigation Intensive I25056 CPD Intensive (4 Point) CPD Points 4…" at bounding box center [640, 246] width 1281 height 1953
copy div "This session will provide you with the latest case updates covering all things …"
drag, startPoint x: 304, startPoint y: 216, endPoint x: 182, endPoint y: 223, distance: 122.2
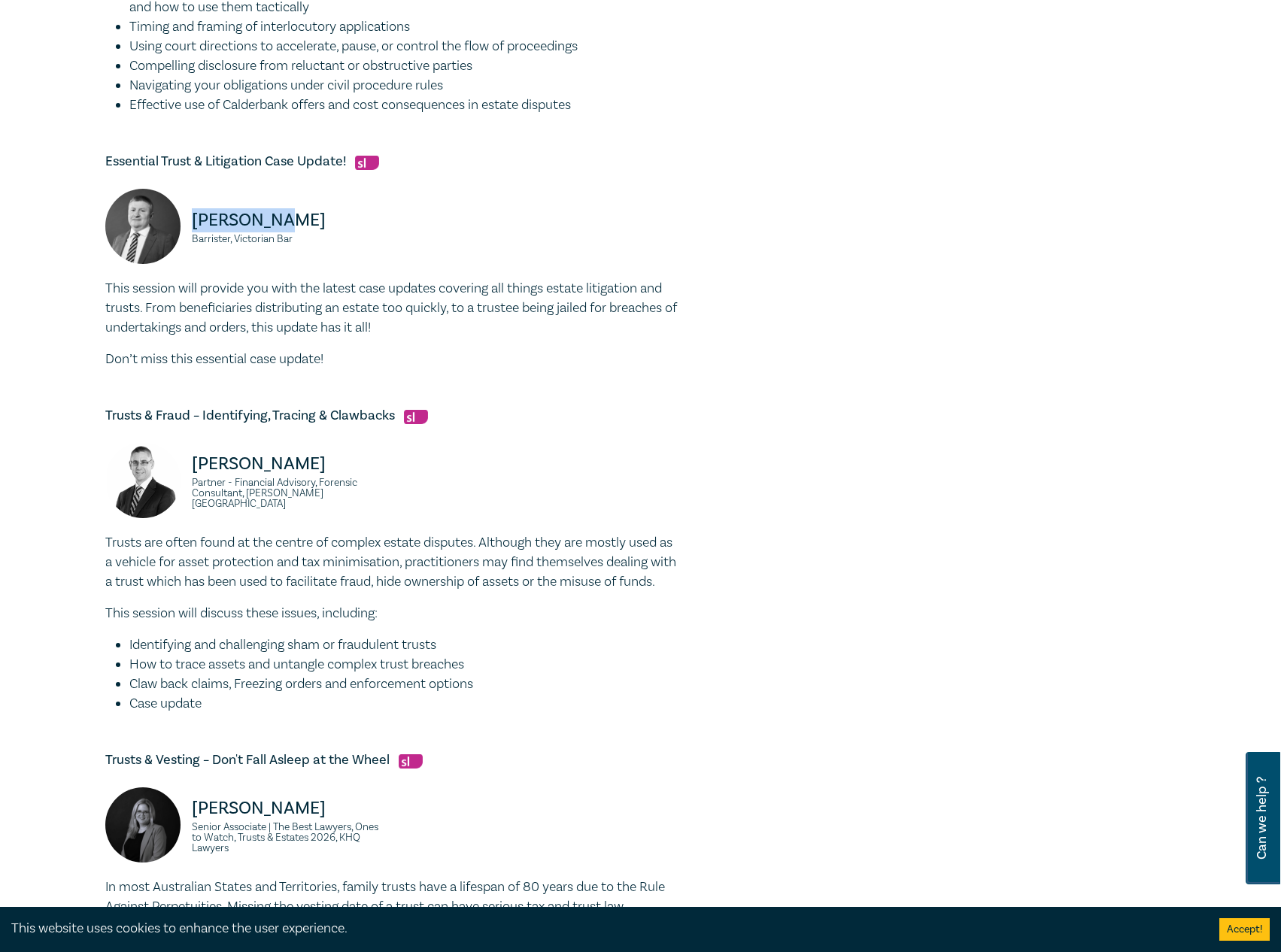
click at [182, 223] on div "Adam Craig Barrister, Victorian Bar" at bounding box center [243, 234] width 276 height 90
drag, startPoint x: 307, startPoint y: 243, endPoint x: 193, endPoint y: 241, distance: 114.0
click at [193, 241] on small "Barrister, Victorian Bar" at bounding box center [287, 239] width 190 height 10
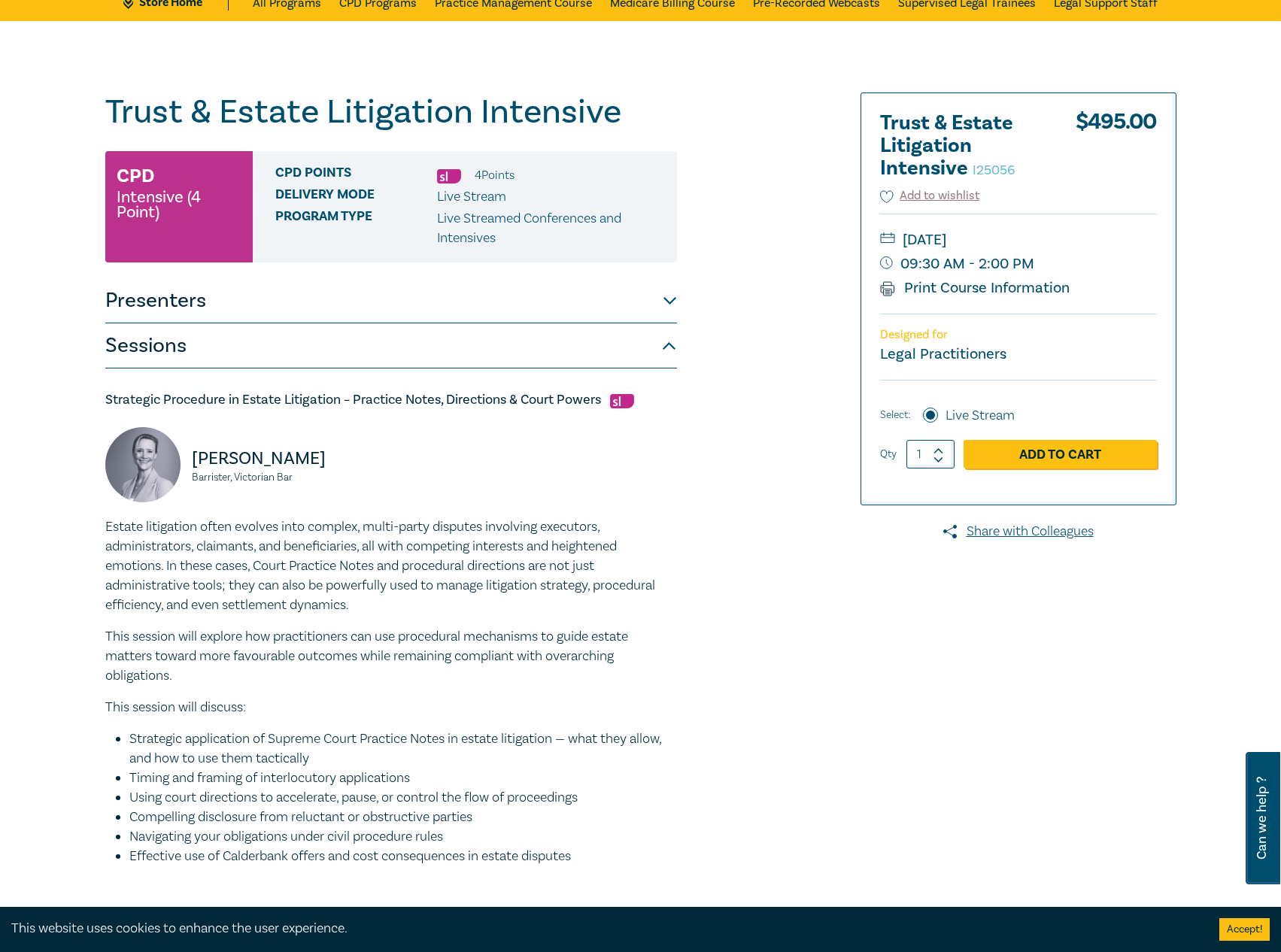
scroll to position [76, 0]
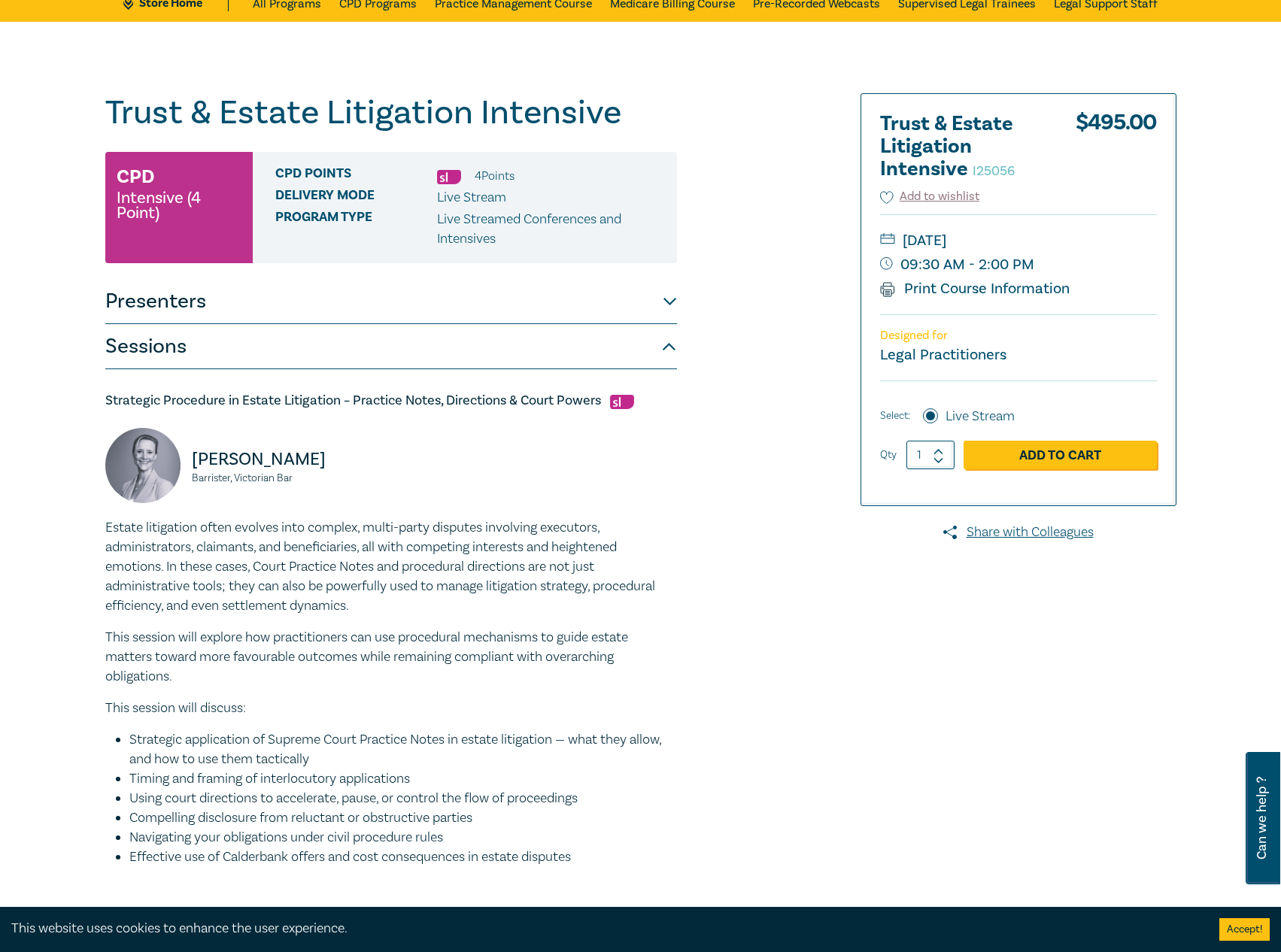
click at [511, 321] on button "Presenters" at bounding box center [391, 301] width 571 height 45
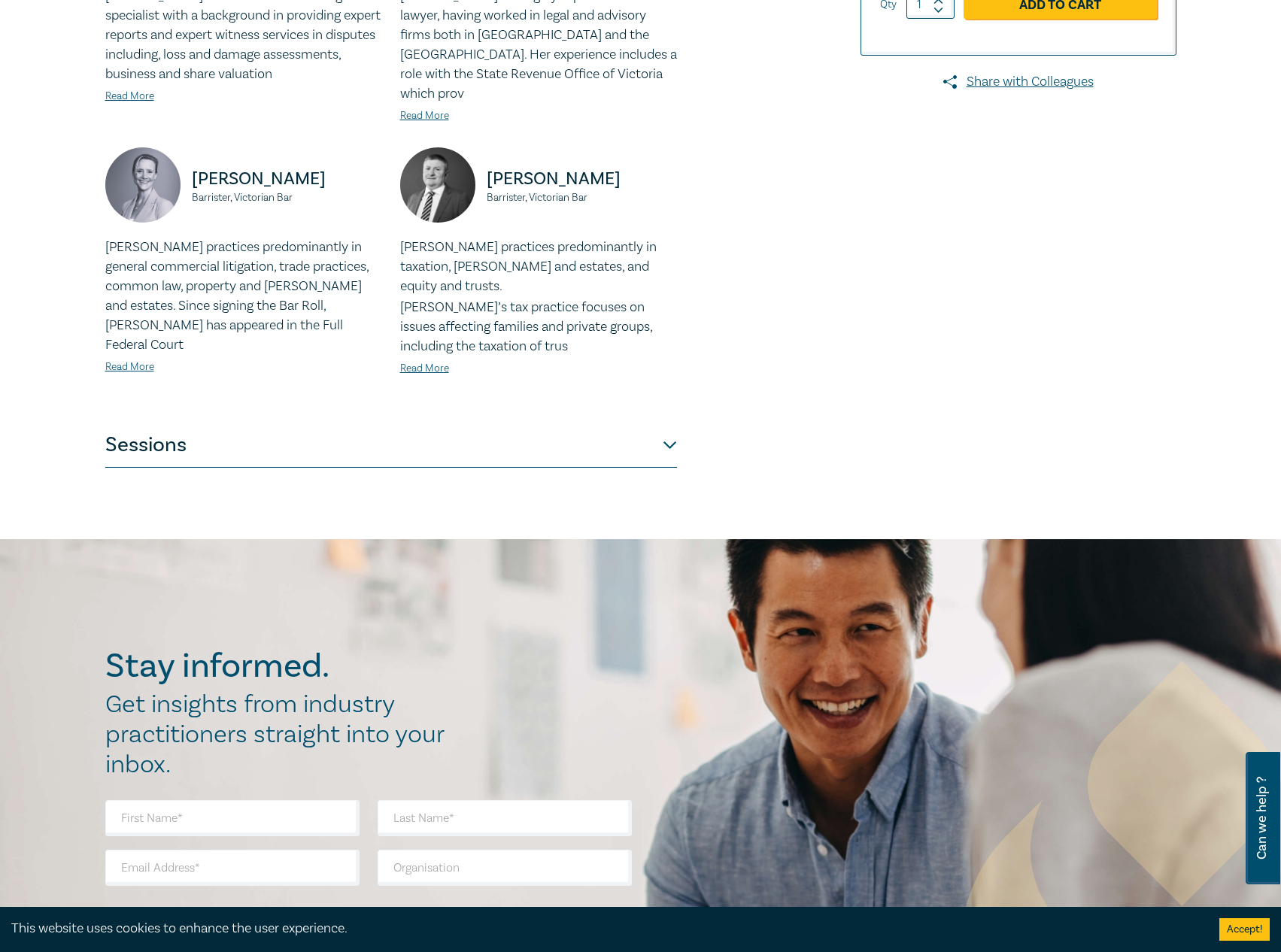
scroll to position [526, 0]
click at [529, 381] on div "Darryn Hockley Partner - Financial Advisory, Forensic Consultant, Grant Thornto…" at bounding box center [391, 147] width 571 height 549
click at [524, 422] on button "Sessions" at bounding box center [391, 444] width 571 height 45
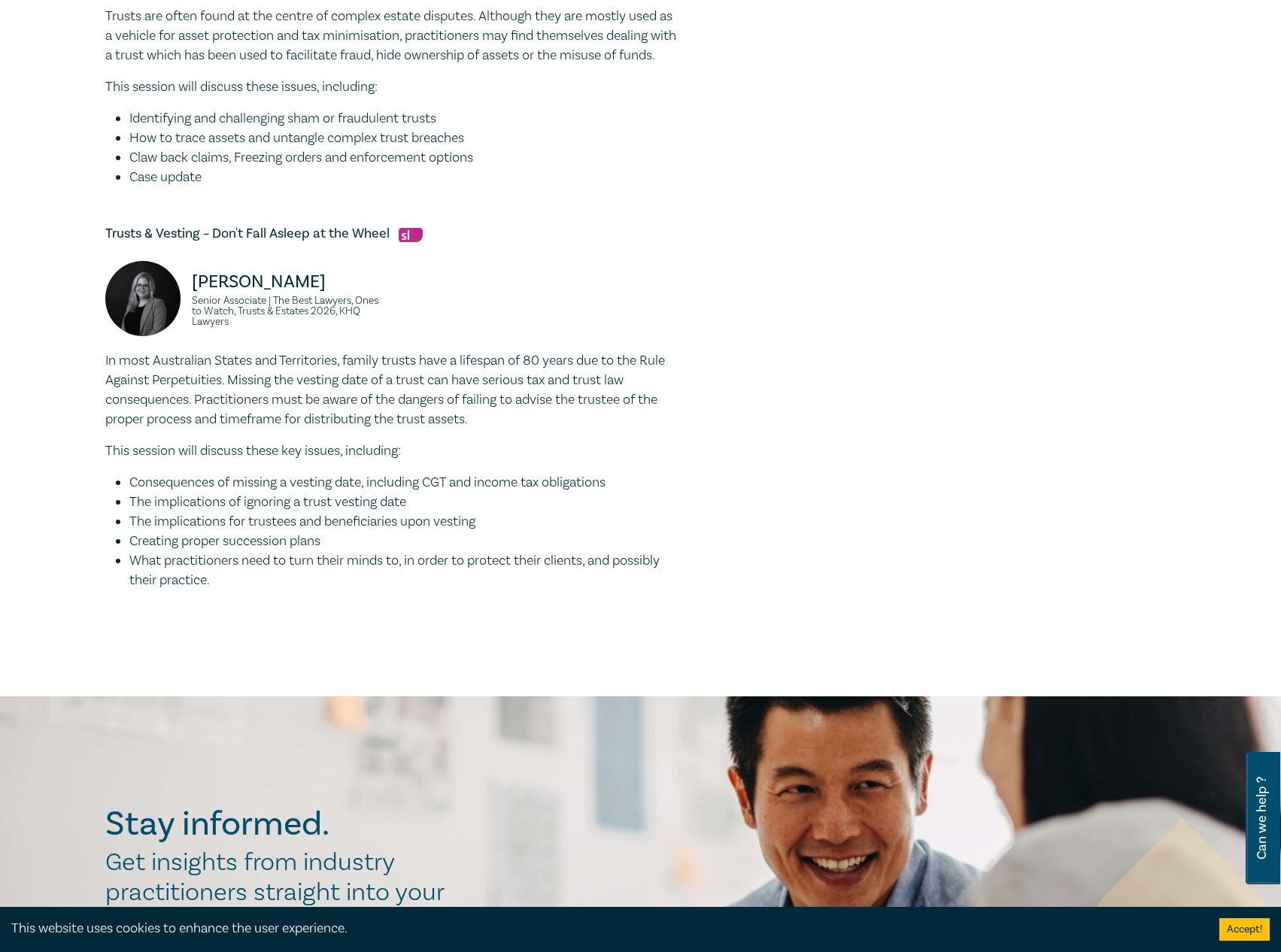
scroll to position [1730, 0]
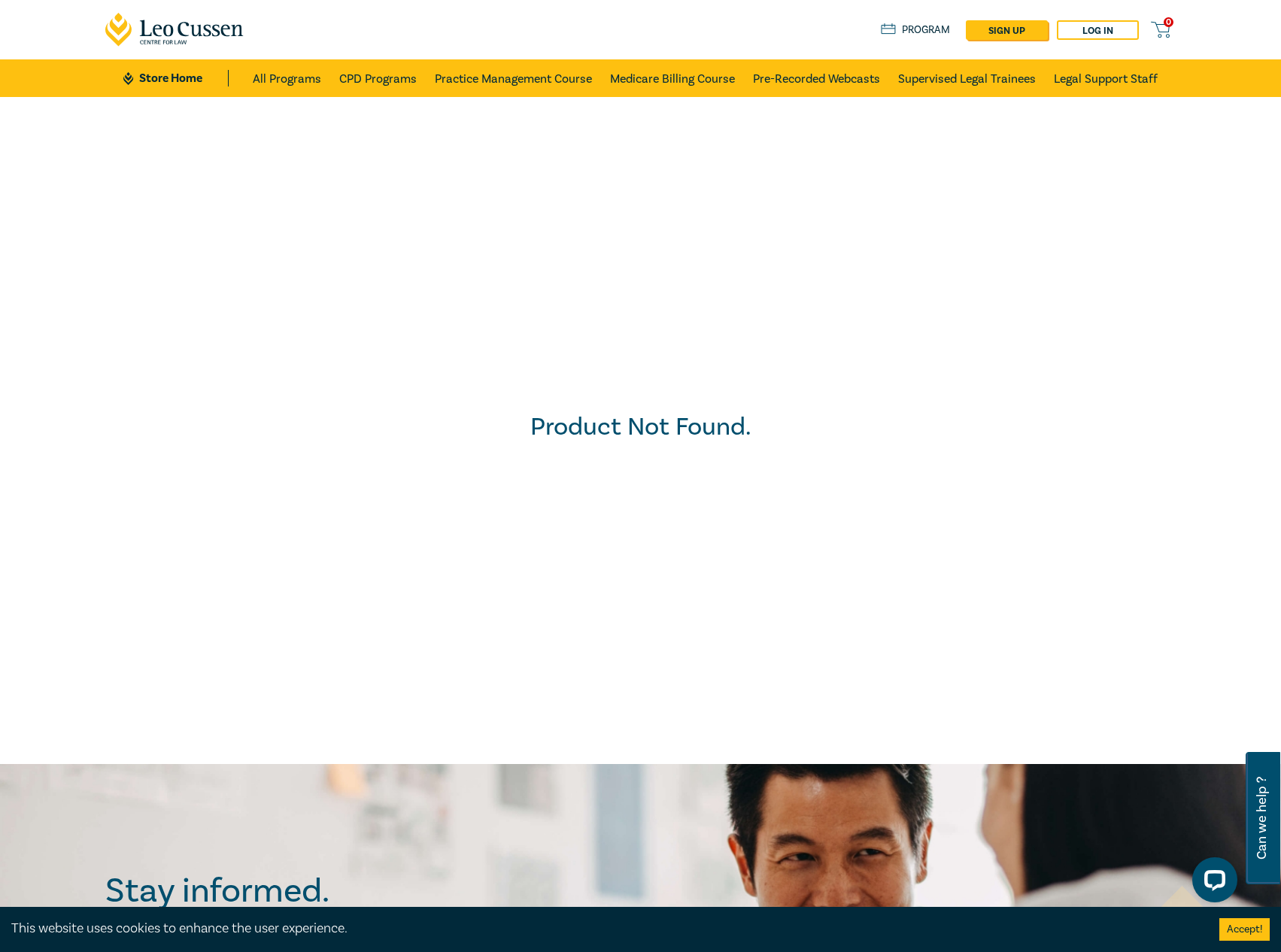
scroll to position [2, 0]
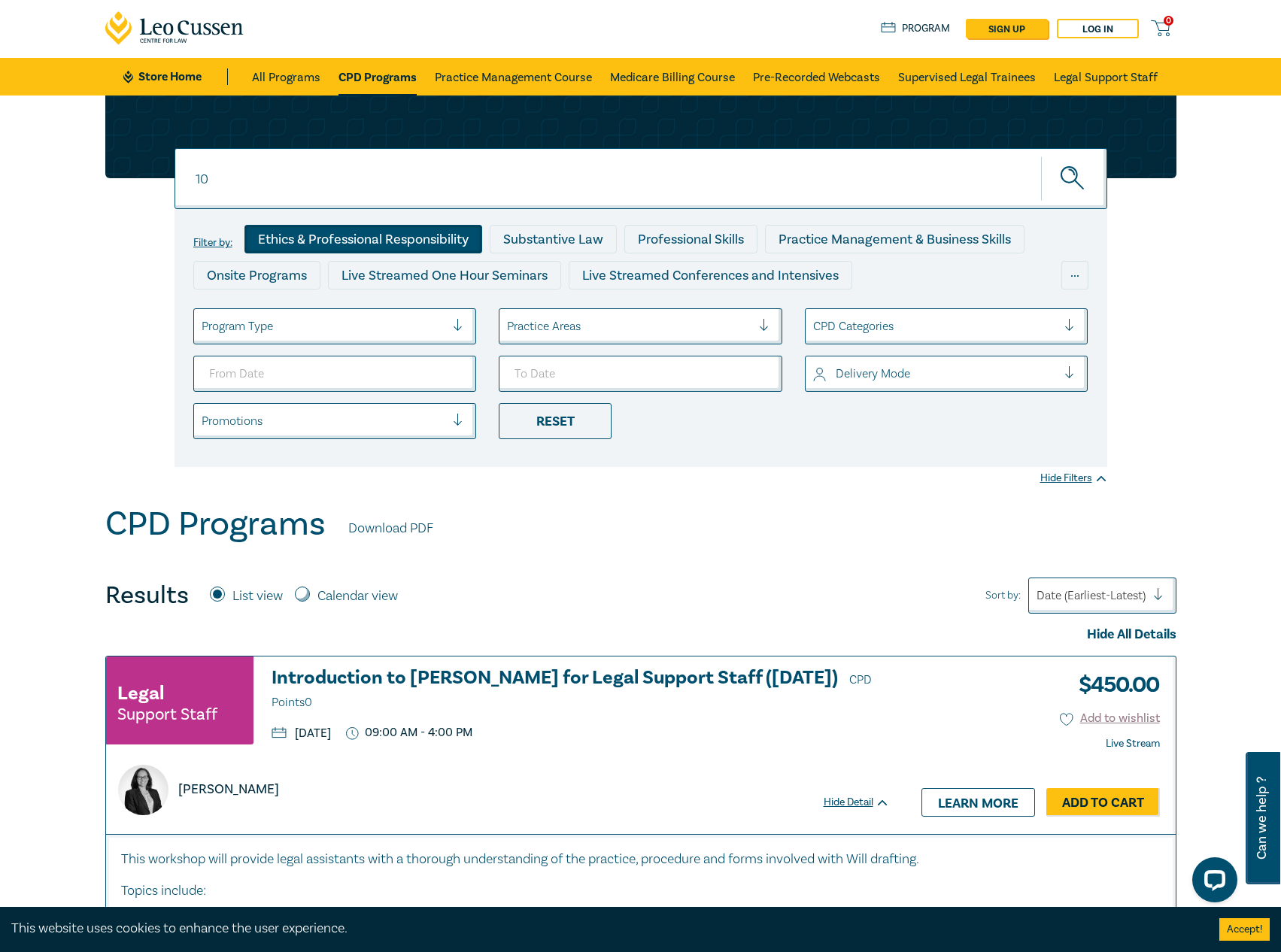
click at [370, 227] on div "Ethics & Professional Responsibility" at bounding box center [363, 239] width 238 height 29
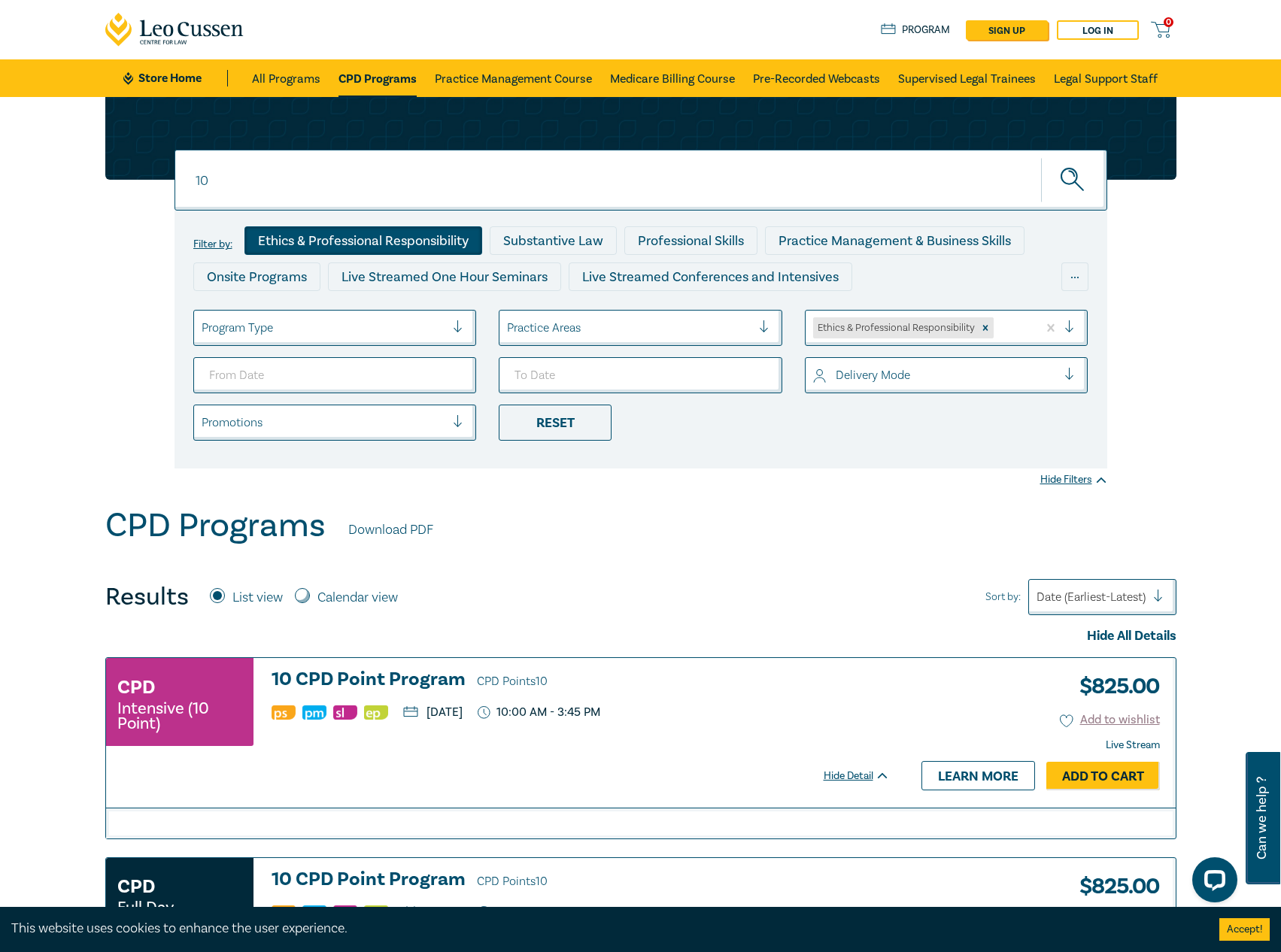
click at [399, 184] on div "10" at bounding box center [640, 180] width 933 height 61
click at [1040, 158] on button "submit" at bounding box center [1074, 181] width 66 height 46
drag, startPoint x: 309, startPoint y: 223, endPoint x: 300, endPoint y: 231, distance: 12.0
click at [309, 223] on div "Filter by: Ethics & Professional Responsibility Substantive Law Professional Sk…" at bounding box center [640, 339] width 933 height 258
click at [297, 234] on div "Ethics & Professional Responsibility" at bounding box center [363, 241] width 238 height 29
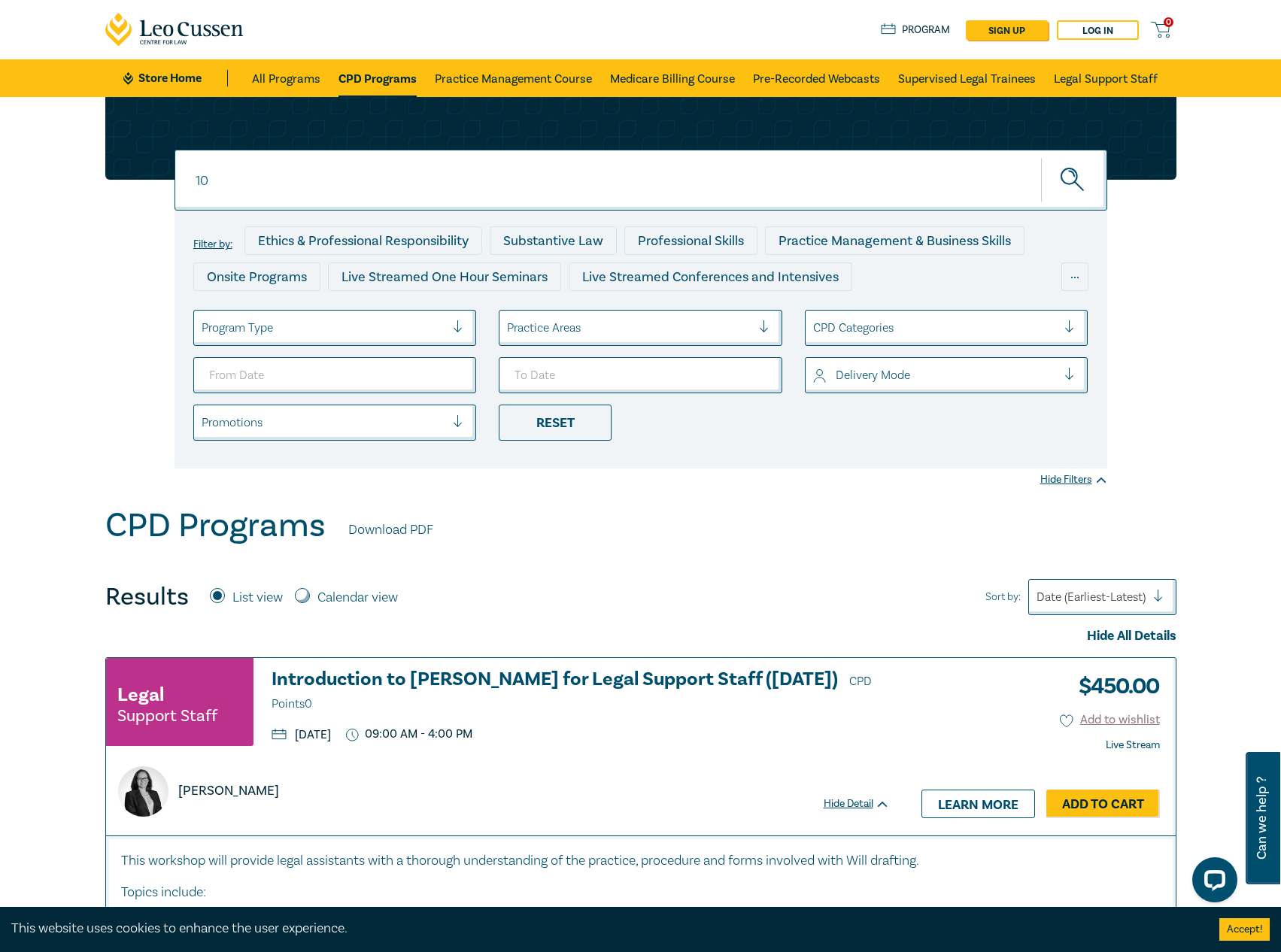
click at [1084, 174] on icon "submit" at bounding box center [1074, 181] width 27 height 27
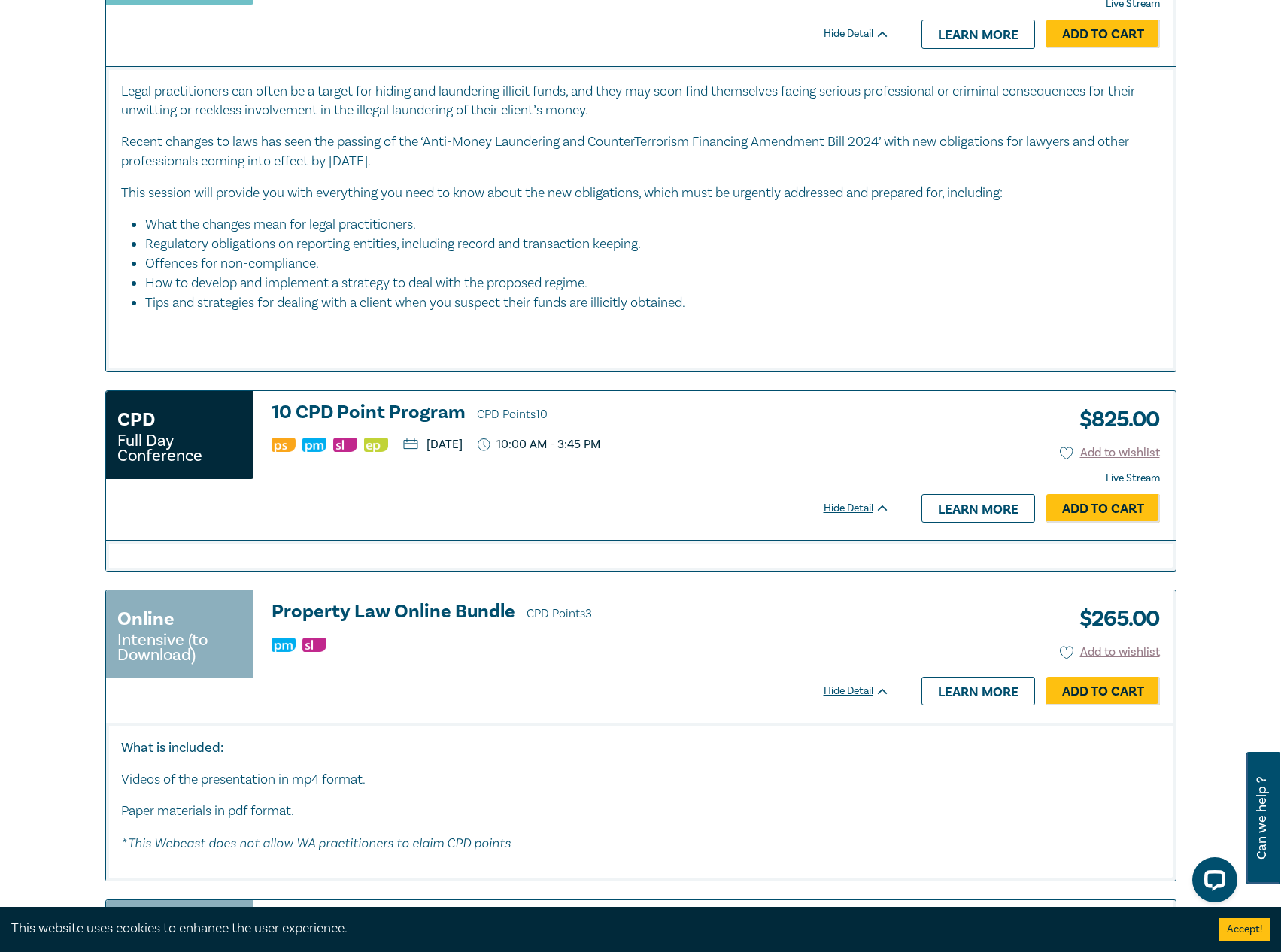
scroll to position [5414, 0]
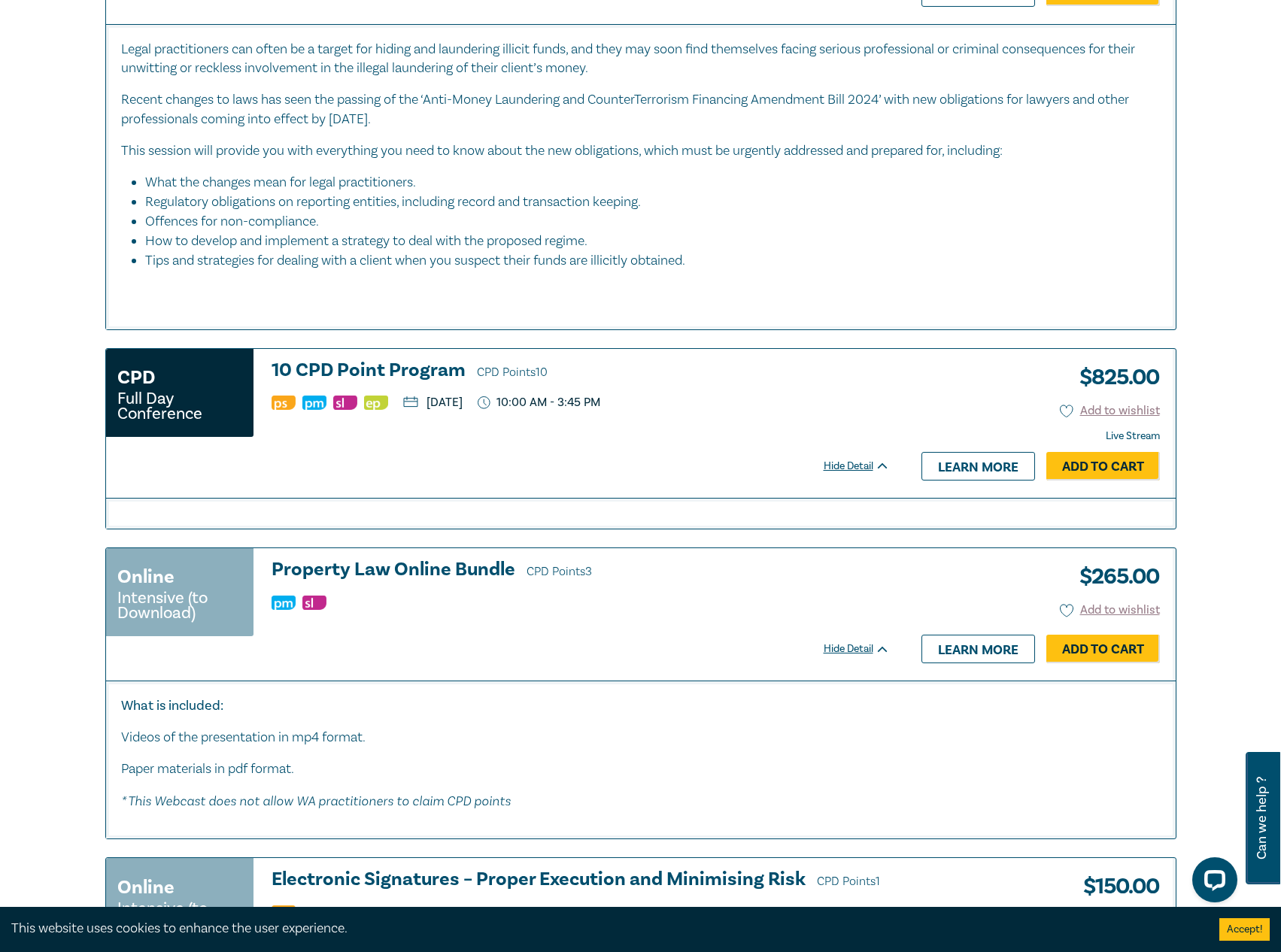
click at [403, 382] on h3 "10 CPD Point Program CPD Points 10" at bounding box center [581, 371] width 618 height 22
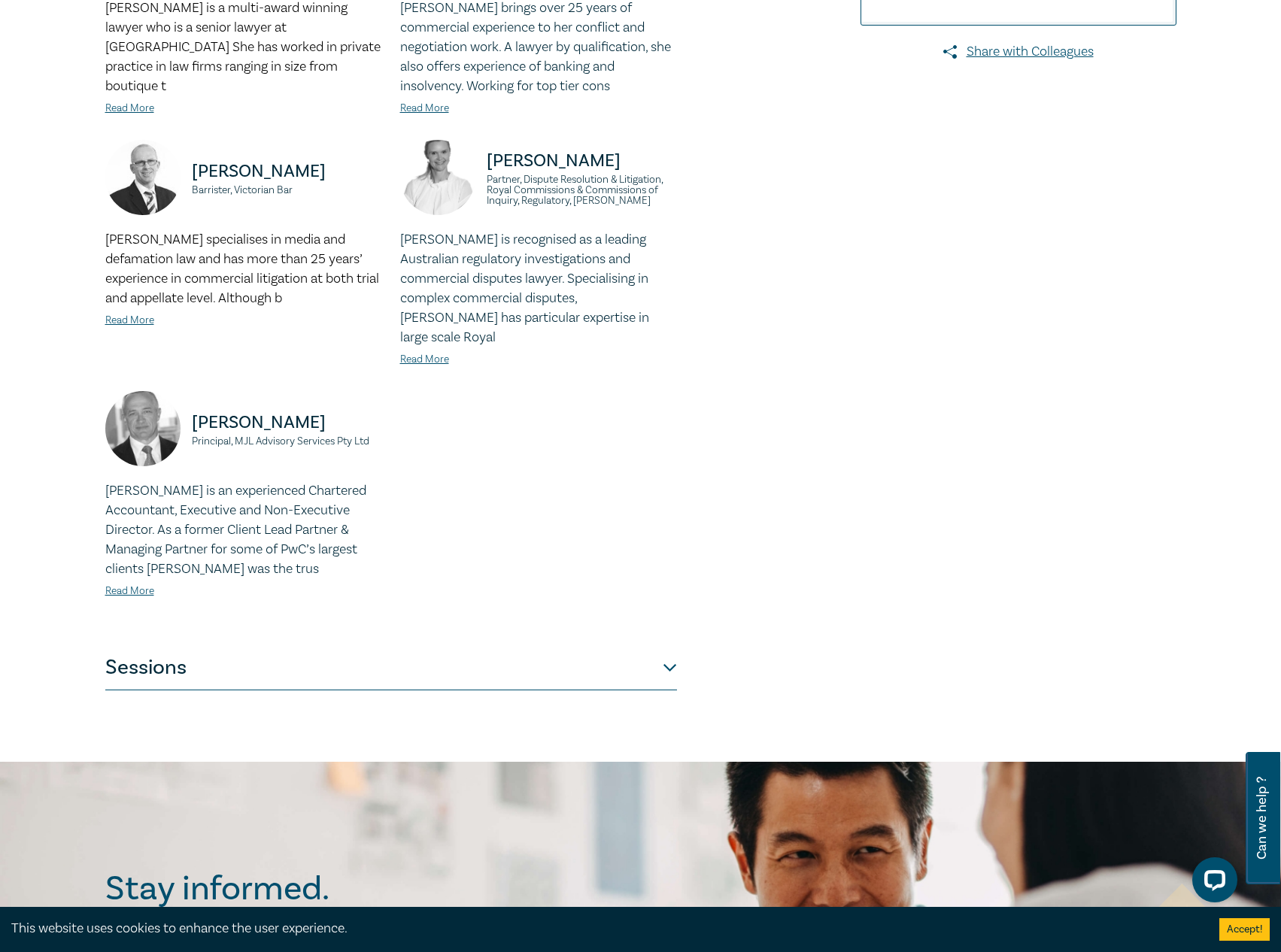
scroll to position [752, 0]
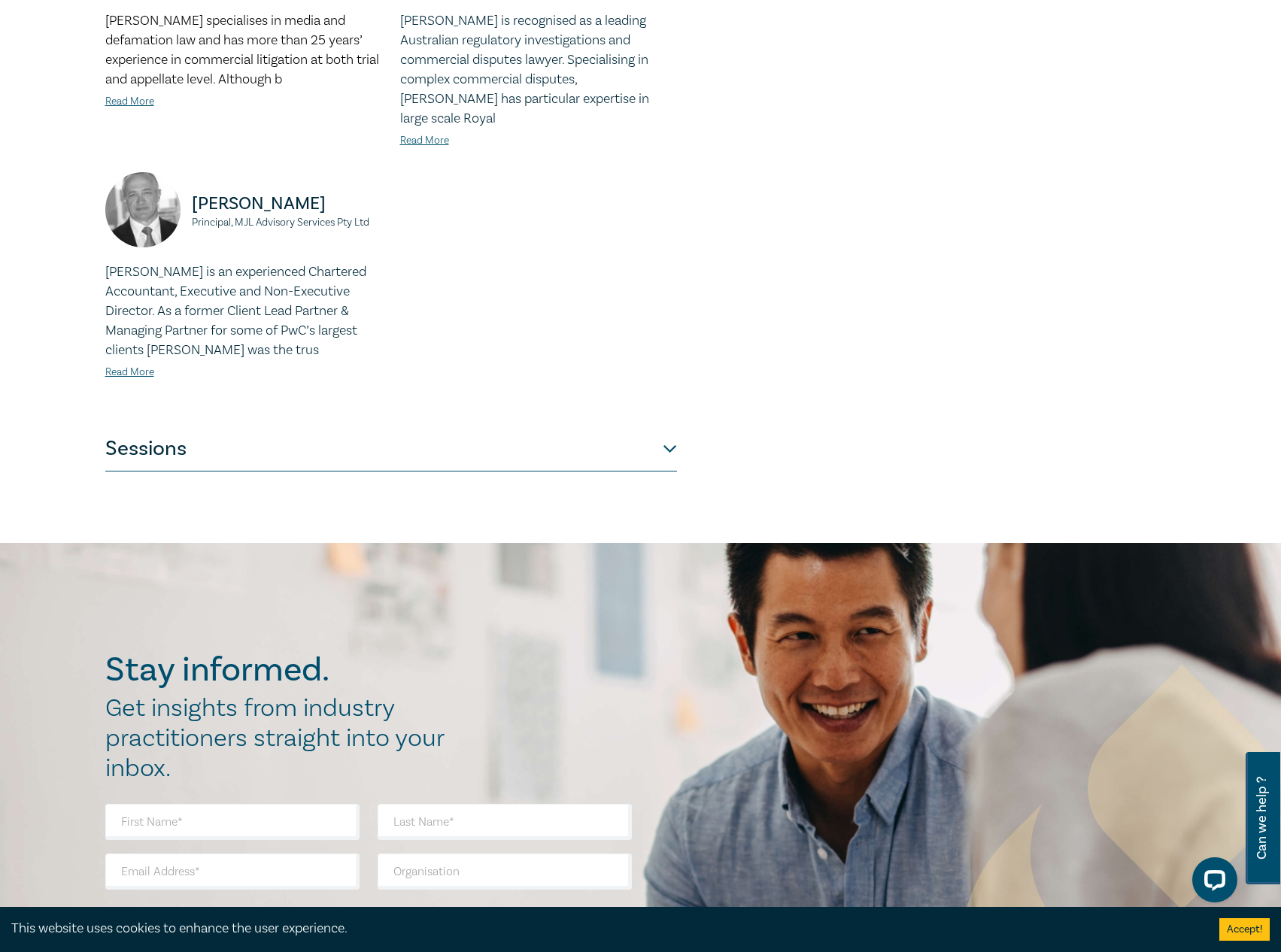
click at [373, 441] on button "Sessions" at bounding box center [391, 449] width 571 height 45
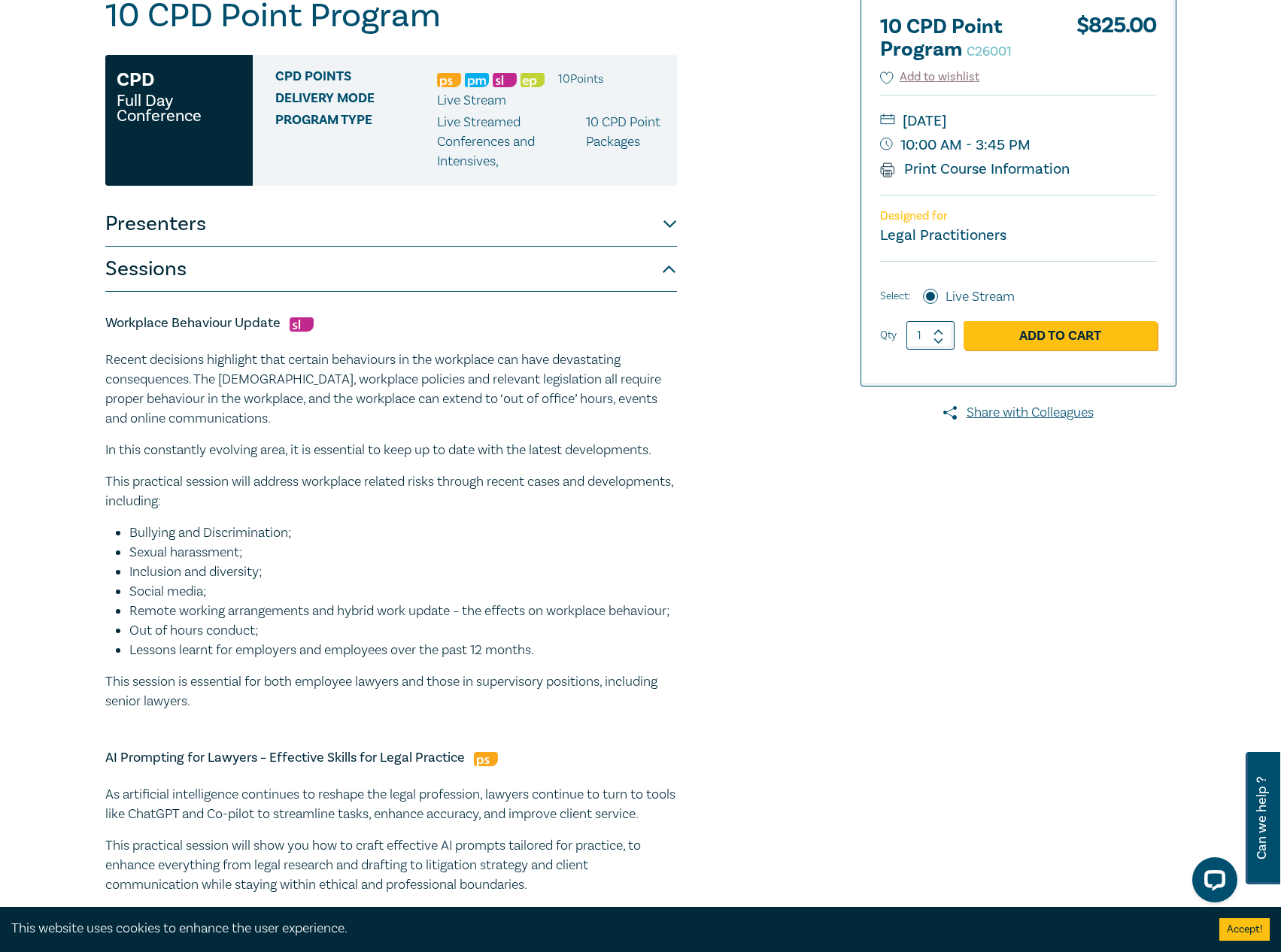
scroll to position [0, 0]
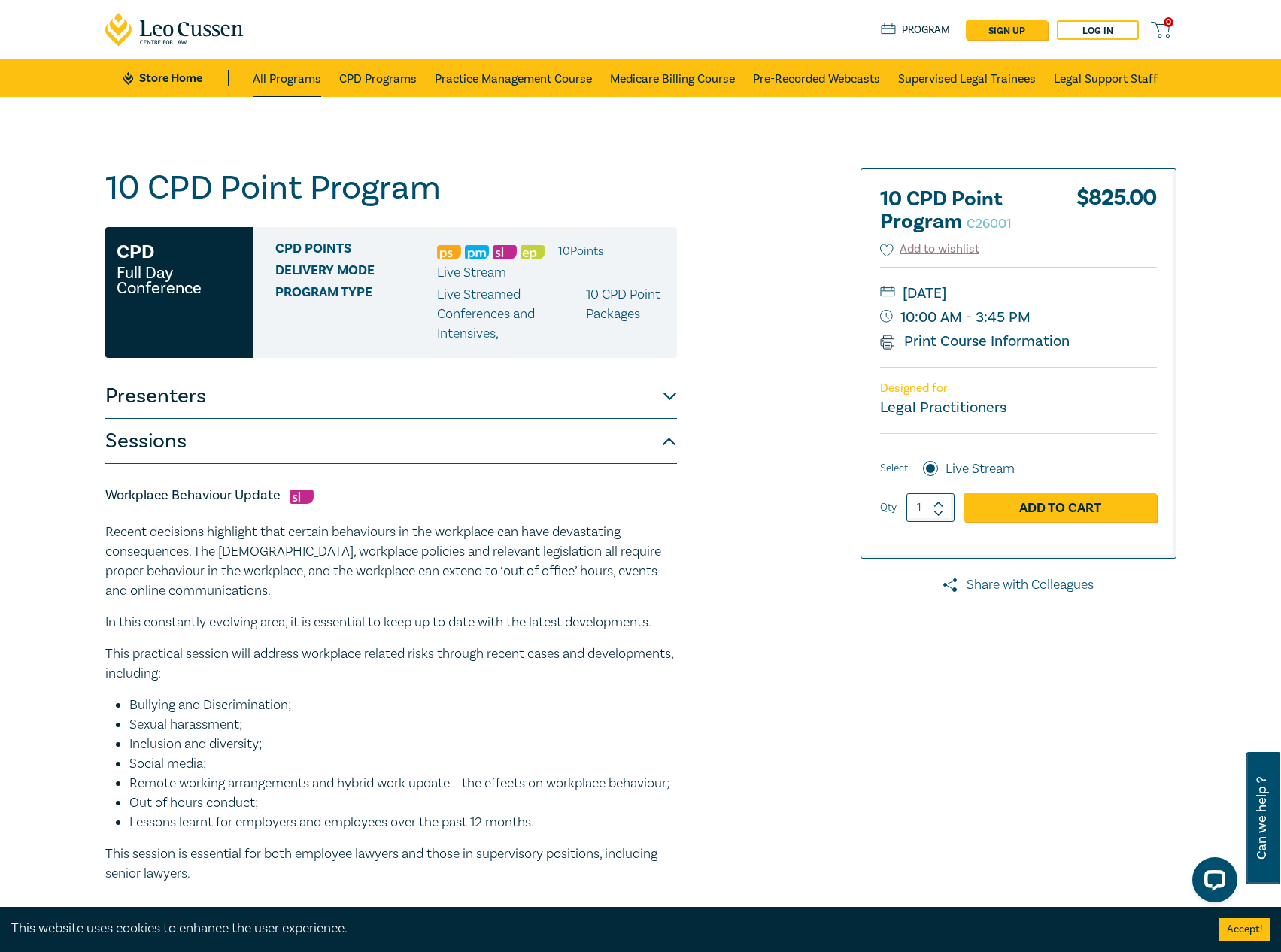
click at [308, 75] on link "All Programs" at bounding box center [287, 77] width 68 height 38
